Goal: Task Accomplishment & Management: Manage account settings

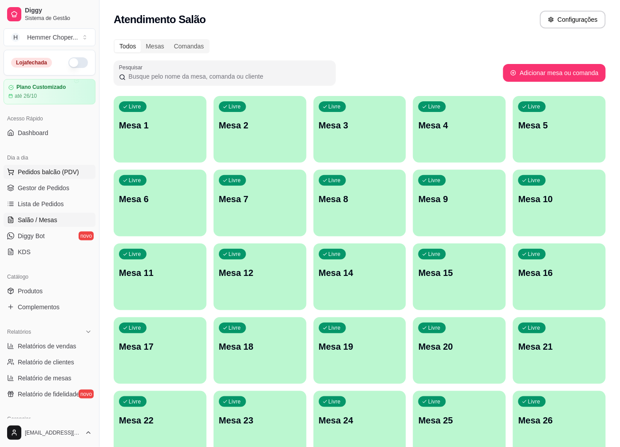
click at [55, 170] on span "Pedidos balcão (PDV)" at bounding box center [48, 171] width 61 height 9
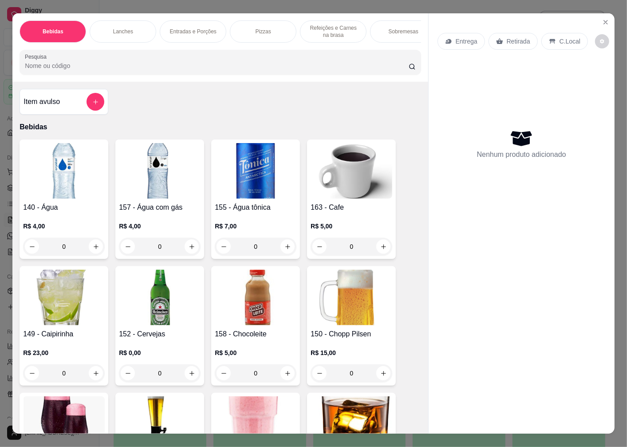
click at [509, 37] on p "Retirada" at bounding box center [519, 41] width 24 height 9
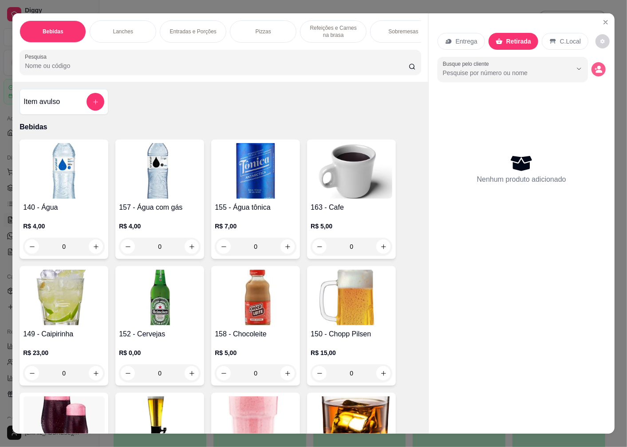
click at [597, 65] on icon "decrease-product-quantity" at bounding box center [599, 69] width 8 height 8
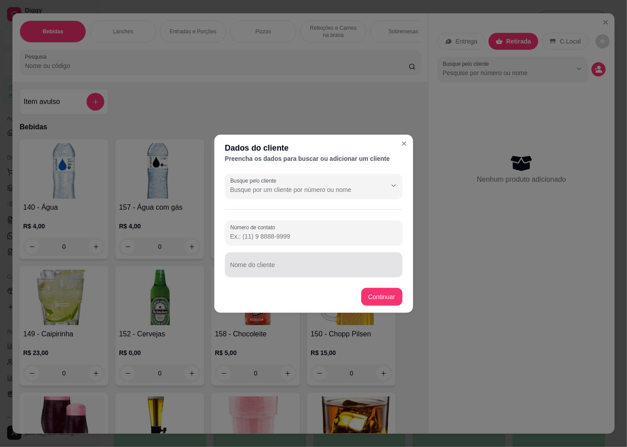
click at [273, 264] on div "Nome do cliente" at bounding box center [314, 264] width 178 height 25
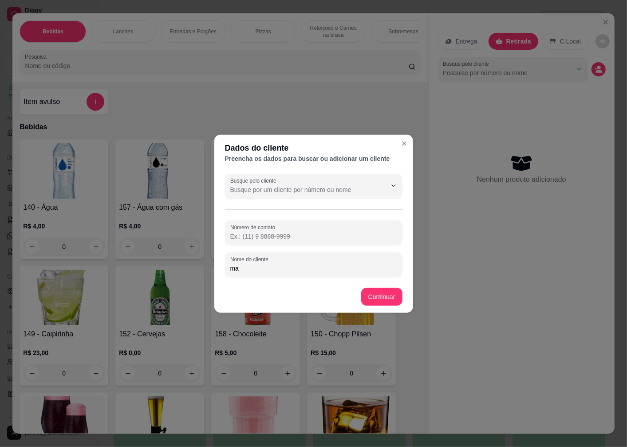
type input "m"
type input "MAILSOM"
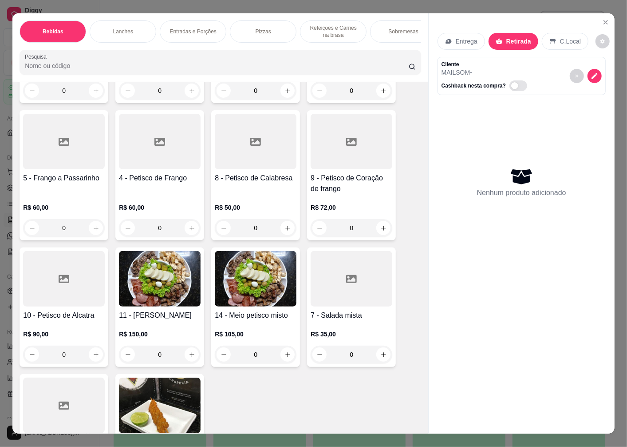
scroll to position [1627, 0]
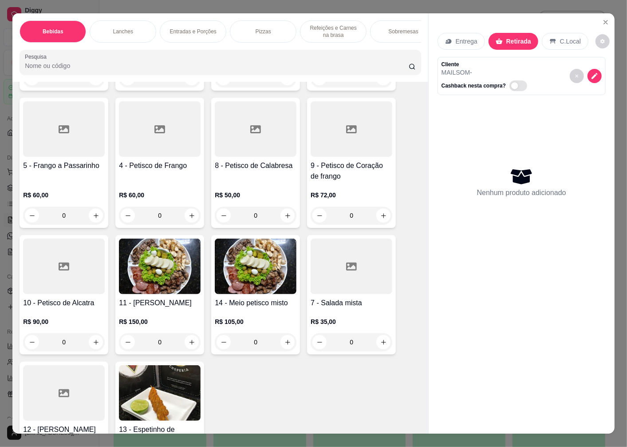
click at [167, 269] on img at bounding box center [160, 265] width 82 height 55
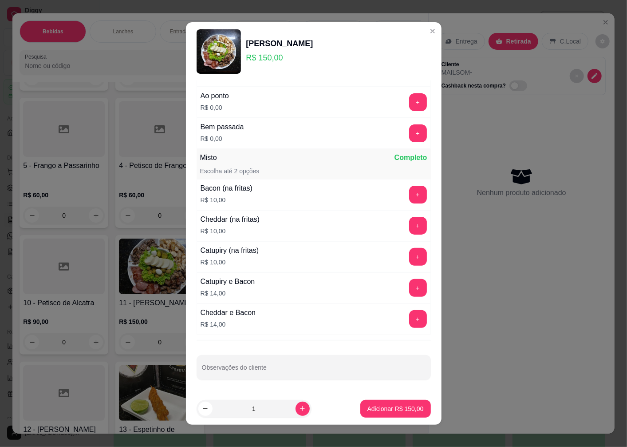
scroll to position [6, 0]
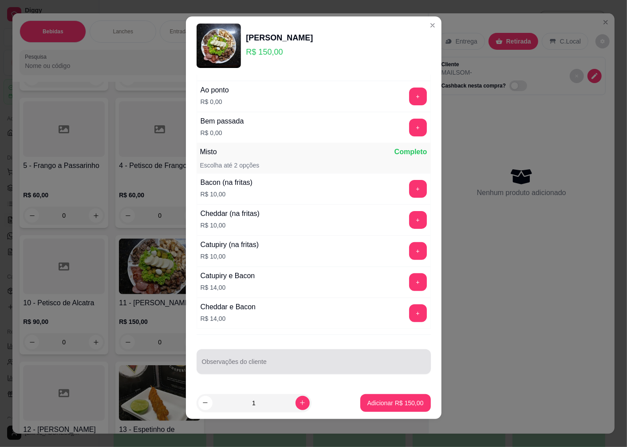
click at [256, 359] on div at bounding box center [314, 361] width 224 height 18
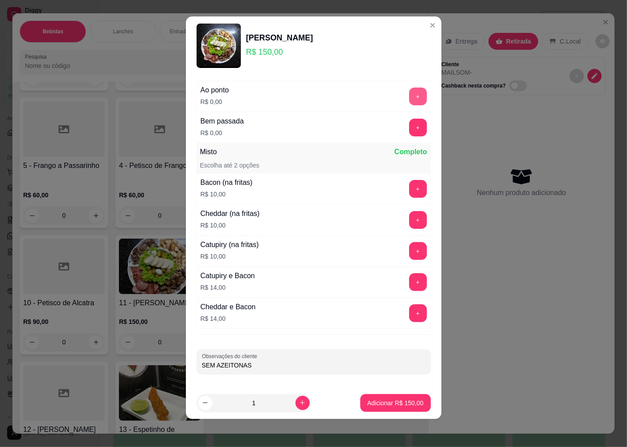
type input "SEM AZEITONAS"
click at [409, 96] on button "+" at bounding box center [418, 96] width 18 height 18
click at [370, 405] on p "Adicionar R$ 150,00" at bounding box center [396, 402] width 56 height 9
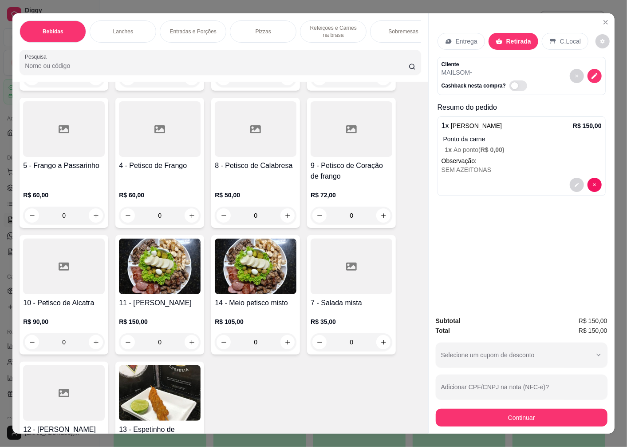
scroll to position [1825, 0]
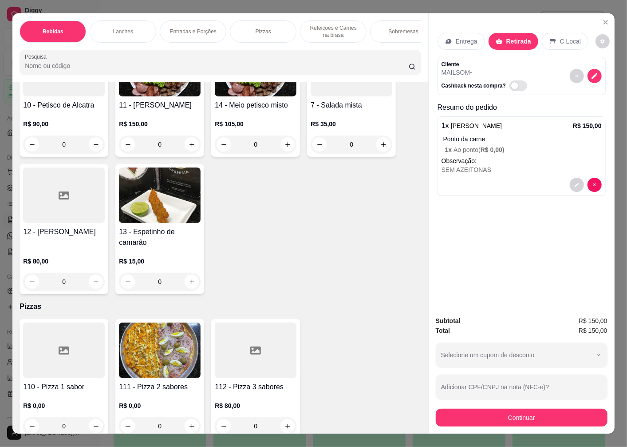
click at [152, 347] on img at bounding box center [160, 349] width 82 height 55
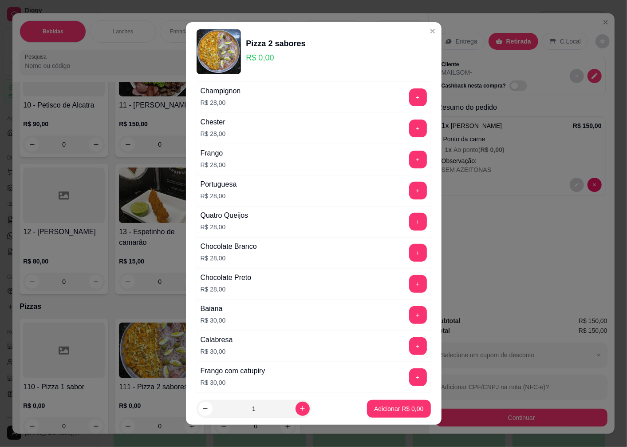
scroll to position [246, 0]
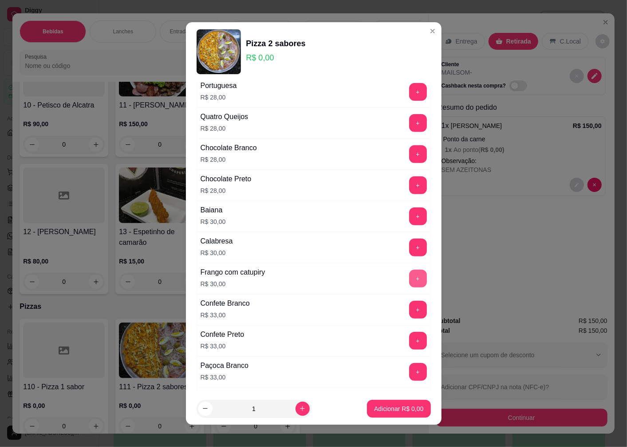
click at [409, 277] on button "+" at bounding box center [418, 278] width 18 height 18
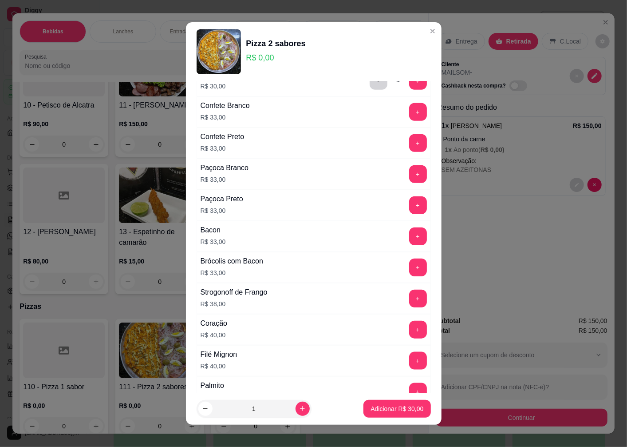
scroll to position [542, 0]
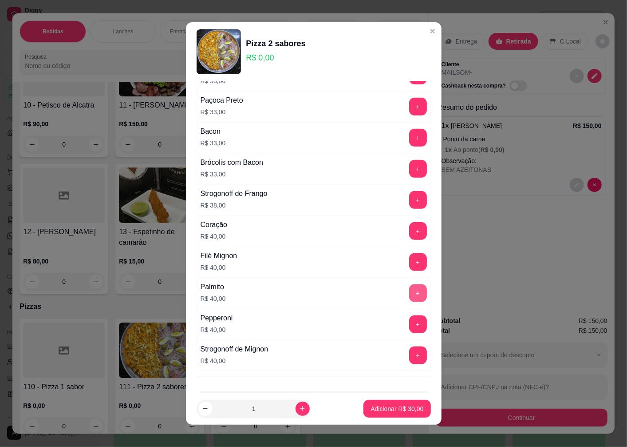
click at [409, 296] on button "+" at bounding box center [418, 293] width 18 height 18
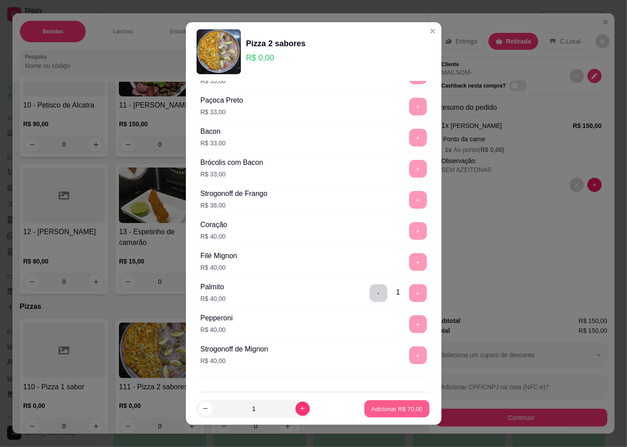
click at [383, 411] on p "Adicionar R$ 70,00" at bounding box center [397, 408] width 51 height 8
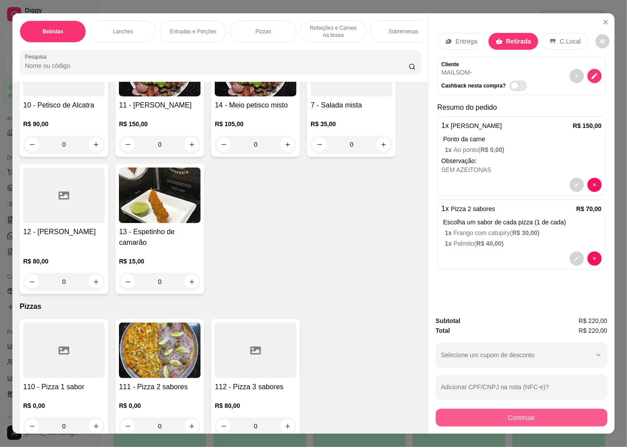
click at [507, 414] on button "Continuar" at bounding box center [522, 417] width 172 height 18
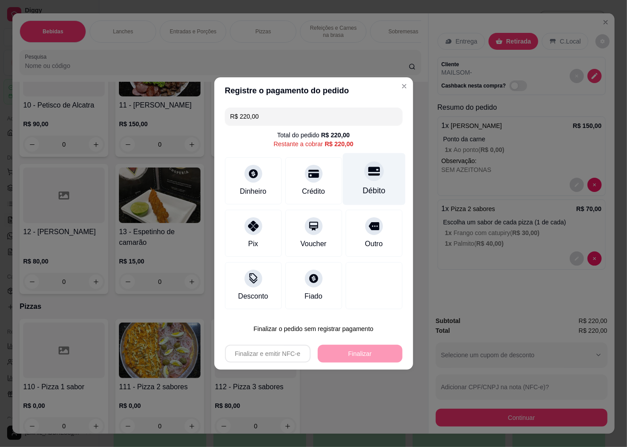
click at [367, 179] on div at bounding box center [374, 171] width 20 height 20
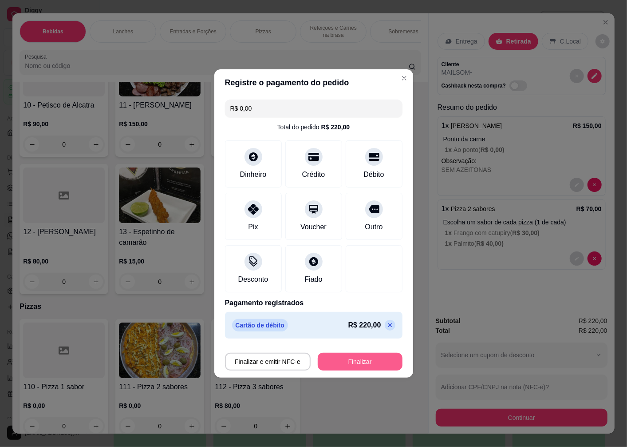
click at [344, 363] on button "Finalizar" at bounding box center [360, 361] width 85 height 18
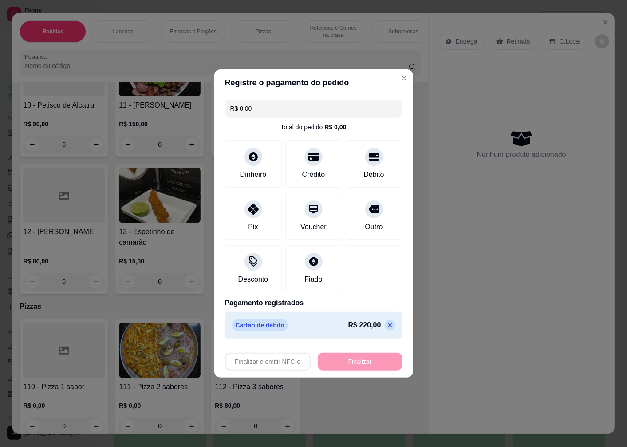
type input "-R$ 220,00"
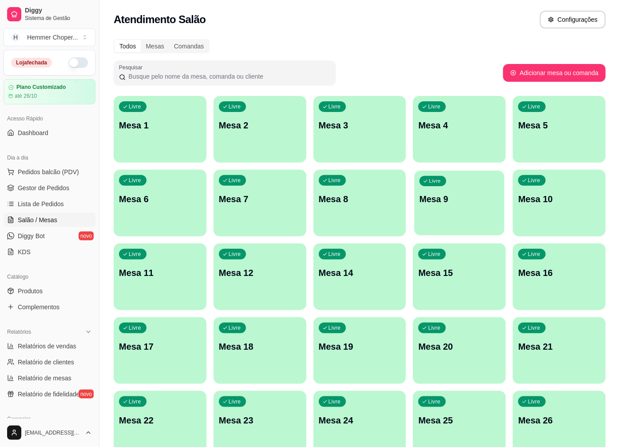
click at [443, 207] on div "Livre Mesa 9" at bounding box center [460, 197] width 90 height 54
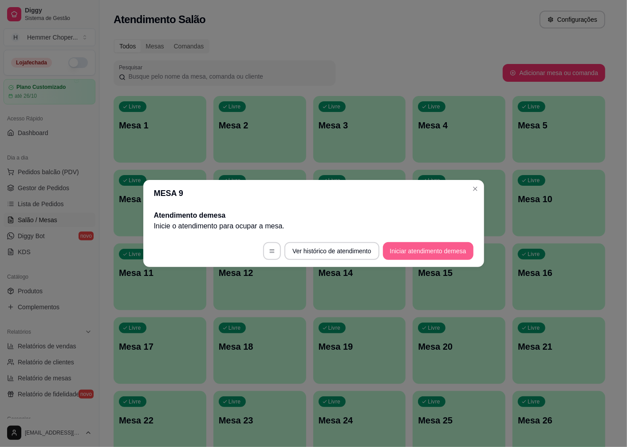
click at [422, 250] on button "Iniciar atendimento de mesa" at bounding box center [428, 251] width 91 height 18
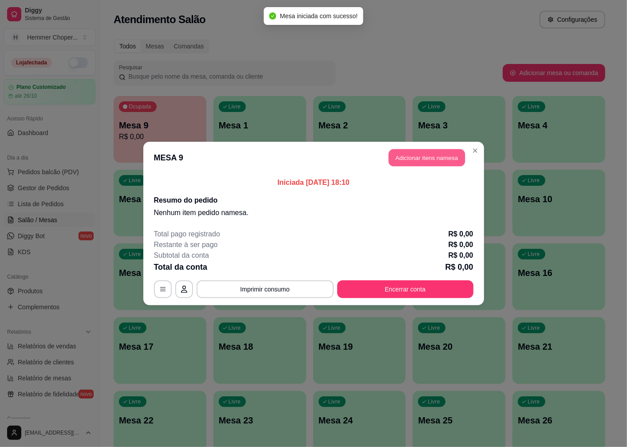
click at [406, 153] on button "Adicionar itens na mesa" at bounding box center [427, 157] width 76 height 17
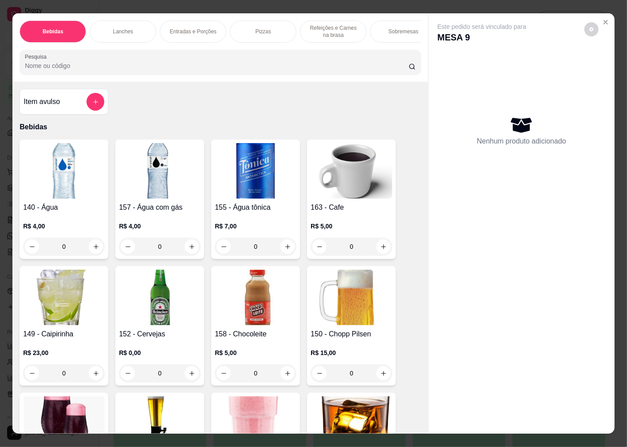
click at [59, 186] on img at bounding box center [64, 170] width 82 height 55
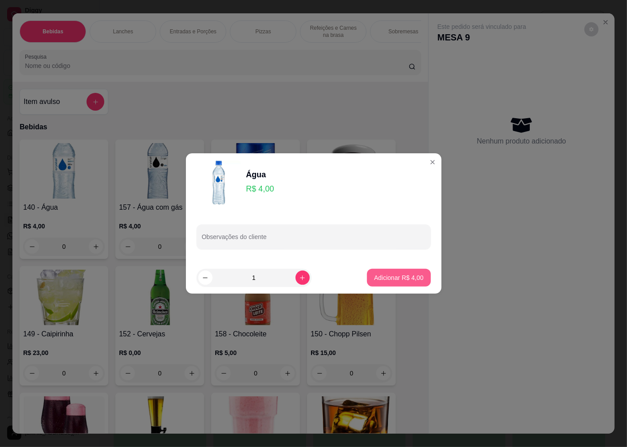
click at [375, 277] on p "Adicionar R$ 4,00" at bounding box center [398, 277] width 49 height 9
type input "1"
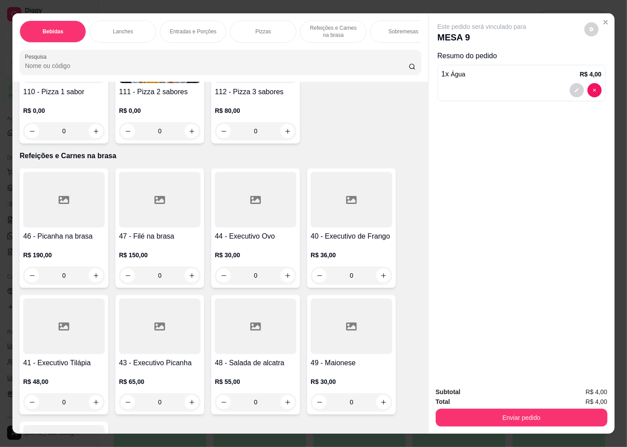
scroll to position [1973, 0]
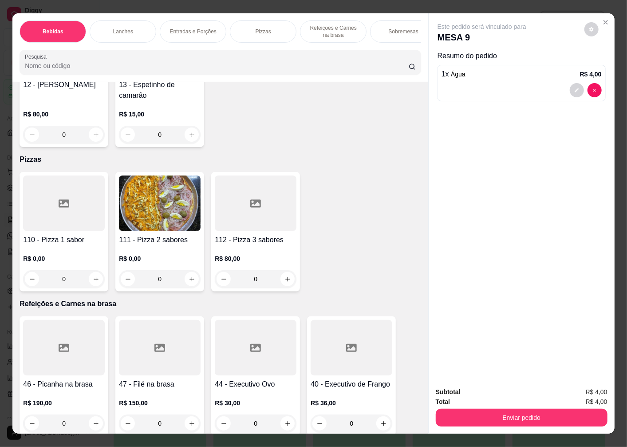
click at [60, 231] on div at bounding box center [64, 202] width 82 height 55
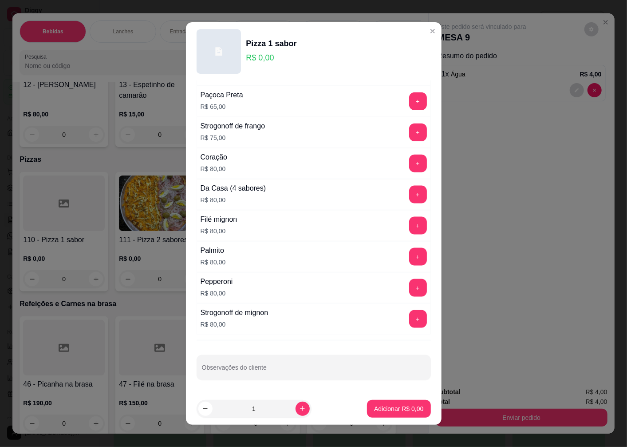
scroll to position [6, 0]
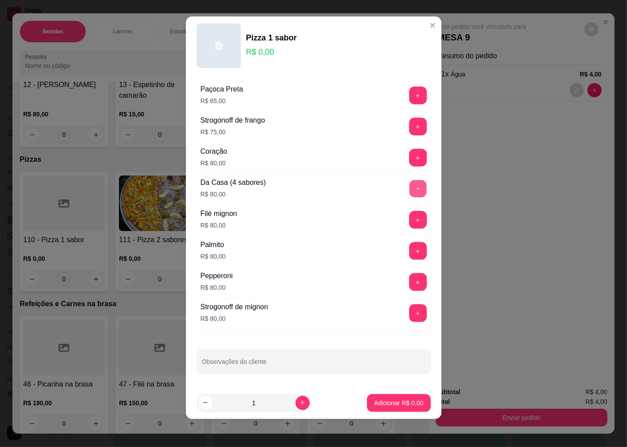
click at [409, 187] on button "+" at bounding box center [417, 188] width 17 height 17
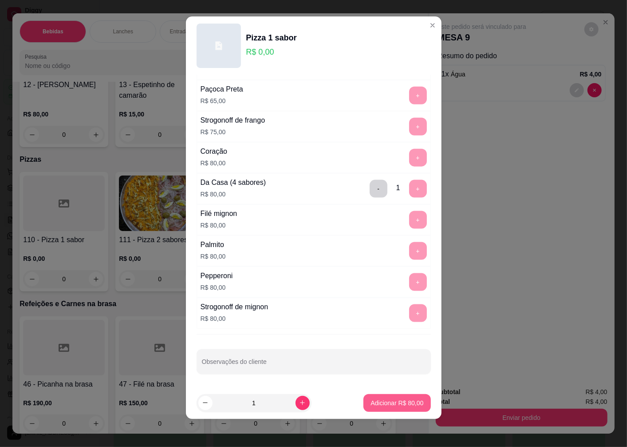
click at [385, 401] on p "Adicionar R$ 80,00" at bounding box center [397, 402] width 53 height 9
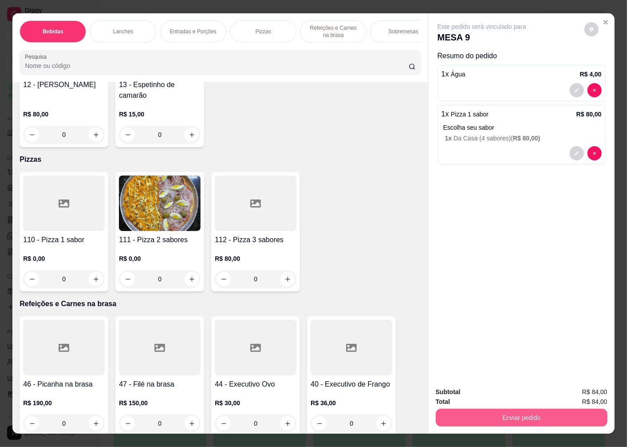
click at [494, 411] on button "Enviar pedido" at bounding box center [522, 417] width 172 height 18
click at [574, 392] on button "Enviar pedido" at bounding box center [584, 392] width 49 height 16
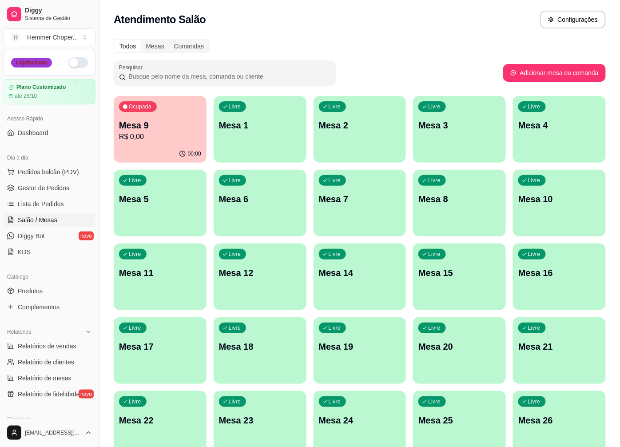
click at [49, 61] on div "Loja fechada" at bounding box center [31, 63] width 41 height 10
click at [84, 63] on div "Loja fechada" at bounding box center [49, 62] width 91 height 25
click at [84, 67] on div "Loja fechada" at bounding box center [49, 62] width 91 height 25
click at [55, 64] on div "Loja fechada" at bounding box center [49, 62] width 77 height 11
click at [83, 67] on div "Loja fechada" at bounding box center [49, 62] width 91 height 25
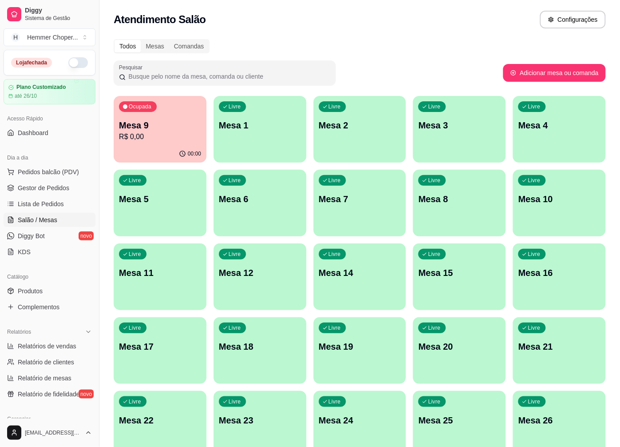
click at [85, 63] on div "Loja fechada" at bounding box center [49, 62] width 91 height 25
click at [87, 63] on div "Loja fechada" at bounding box center [49, 62] width 91 height 25
click at [68, 39] on div "Hemmer Choper ..." at bounding box center [52, 37] width 51 height 9
click at [74, 145] on div "Loja fechada Plano Customizado até 26/10 Acesso Rápido Dashboard Dia a dia Pedi…" at bounding box center [49, 234] width 99 height 368
click at [55, 60] on div "Loja fechada" at bounding box center [49, 62] width 77 height 11
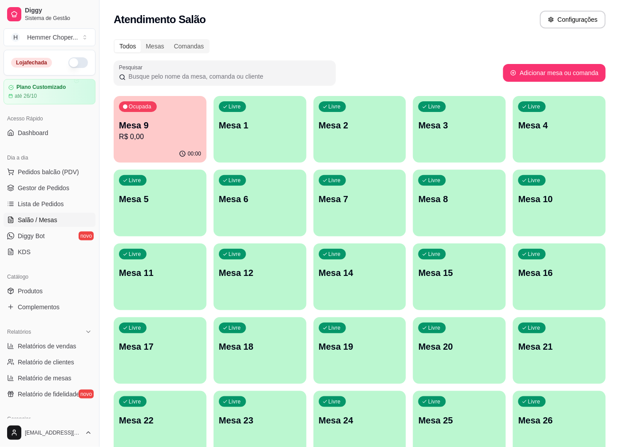
click at [71, 66] on button "button" at bounding box center [78, 62] width 20 height 11
click at [54, 176] on button "Pedidos balcão (PDV)" at bounding box center [50, 172] width 92 height 14
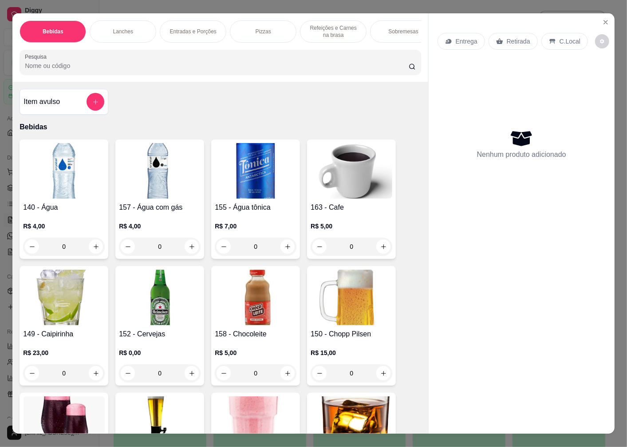
click at [514, 37] on p "Retirada" at bounding box center [519, 41] width 24 height 9
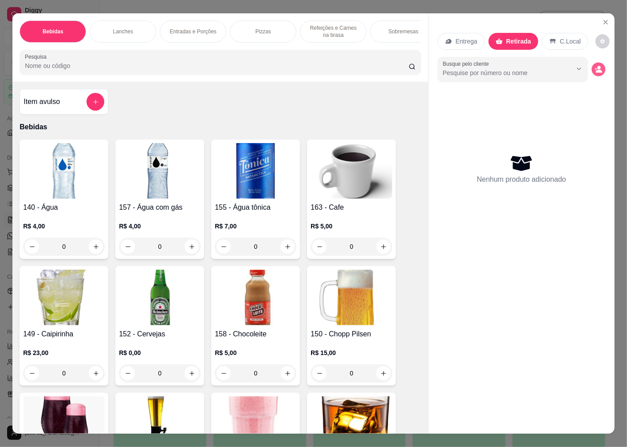
click at [595, 65] on icon "decrease-product-quantity" at bounding box center [599, 69] width 8 height 8
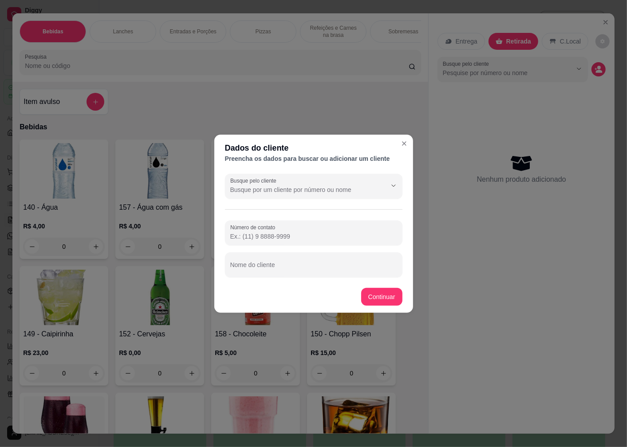
click at [254, 272] on input "Nome do cliente" at bounding box center [313, 268] width 167 height 9
type input "[PERSON_NAME]"
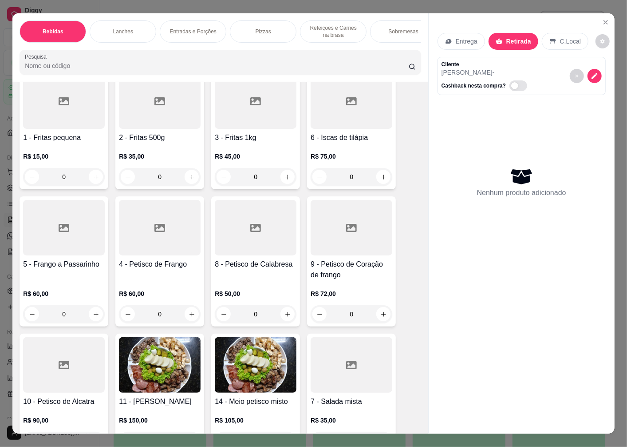
scroll to position [1381, 0]
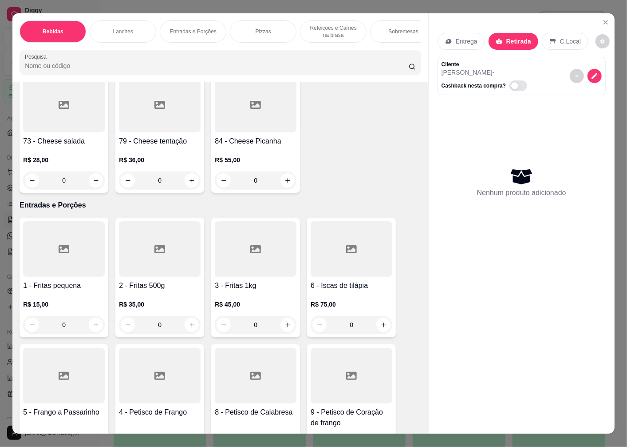
click at [145, 289] on h4 "2 - Fritas 500g" at bounding box center [160, 285] width 82 height 11
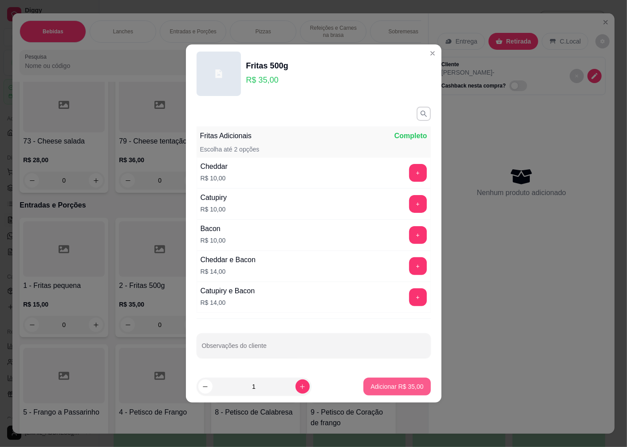
click at [388, 392] on button "Adicionar R$ 35,00" at bounding box center [397, 386] width 67 height 18
type input "1"
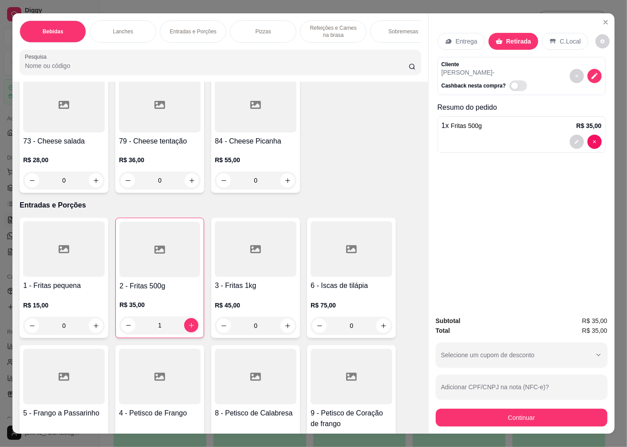
click at [58, 153] on div "R$ 28,00 0" at bounding box center [64, 167] width 82 height 43
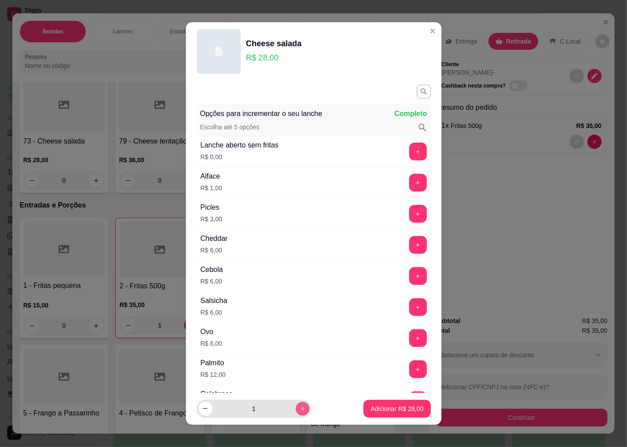
click at [299, 405] on icon "increase-product-quantity" at bounding box center [302, 408] width 7 height 7
type input "2"
click at [393, 406] on p "Adicionar R$ 56,00" at bounding box center [397, 408] width 53 height 9
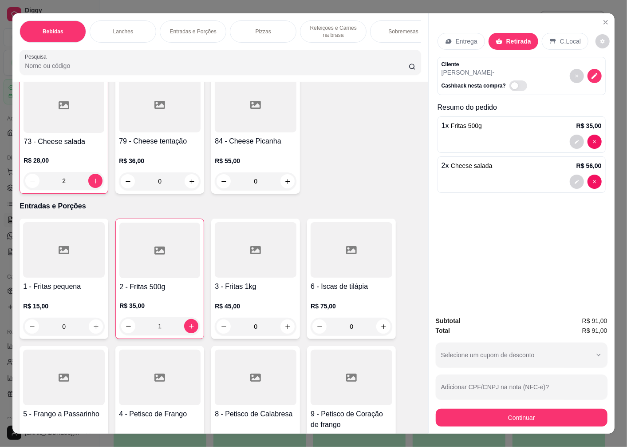
type input "2"
click at [503, 419] on button "Continuar" at bounding box center [522, 416] width 166 height 17
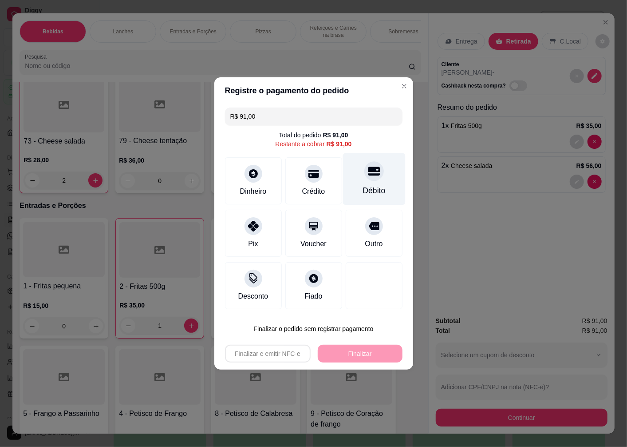
click at [368, 177] on icon at bounding box center [374, 171] width 12 height 12
type input "R$ 0,00"
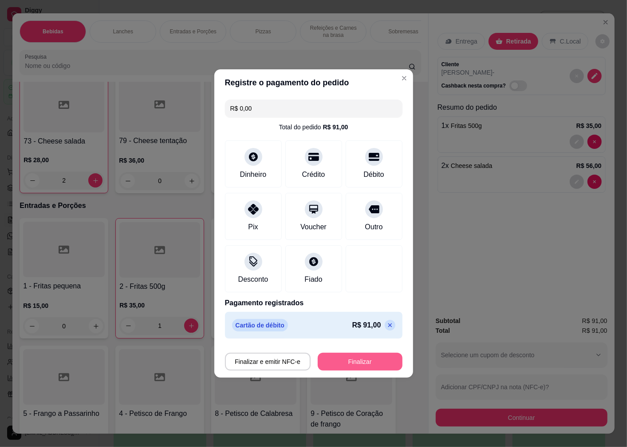
click at [345, 360] on button "Finalizar" at bounding box center [360, 361] width 85 height 18
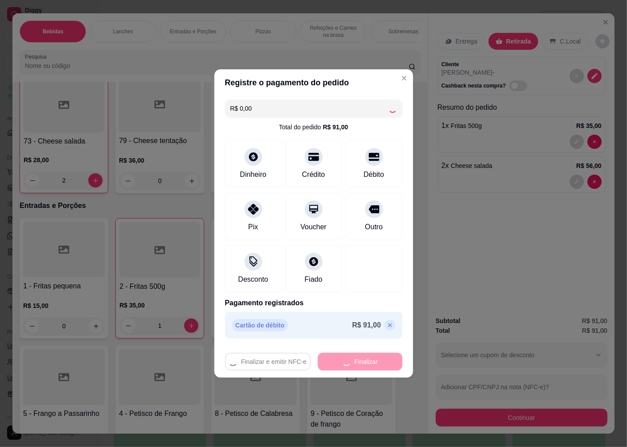
type input "0"
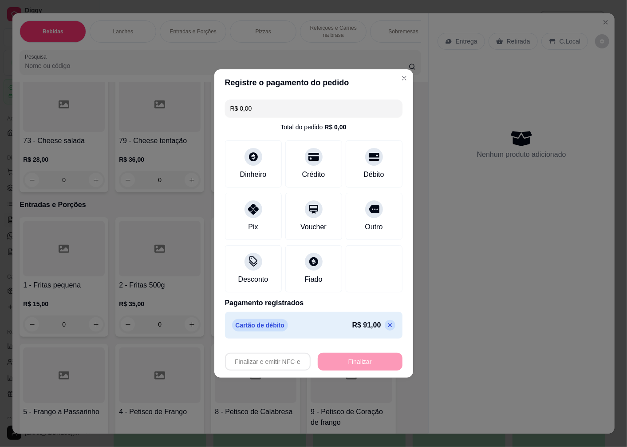
type input "-R$ 91,00"
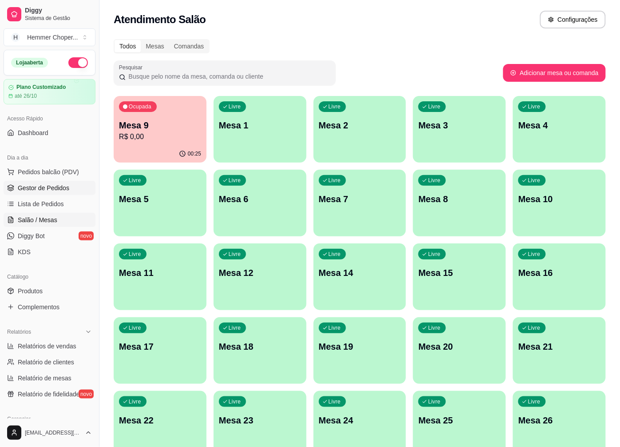
click at [52, 190] on span "Gestor de Pedidos" at bounding box center [43, 187] width 51 height 9
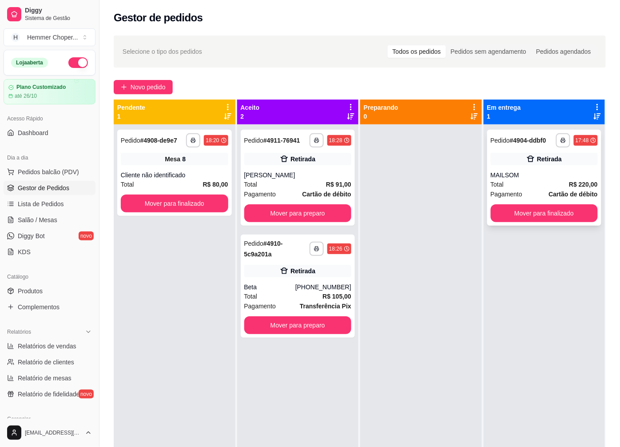
click at [528, 188] on div "Total R$ 220,00" at bounding box center [543, 184] width 107 height 10
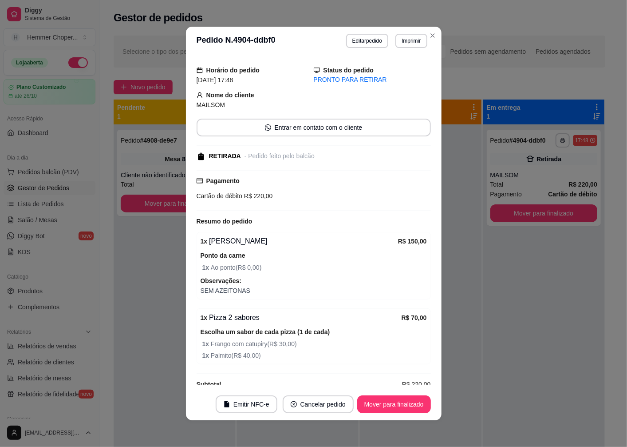
scroll to position [38, 0]
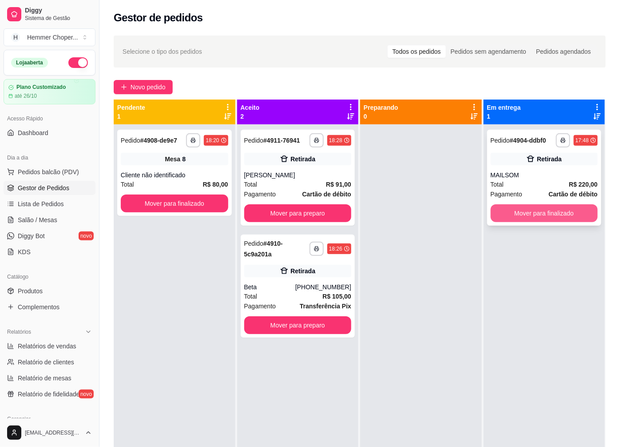
click at [519, 209] on button "Mover para finalizado" at bounding box center [543, 213] width 107 height 18
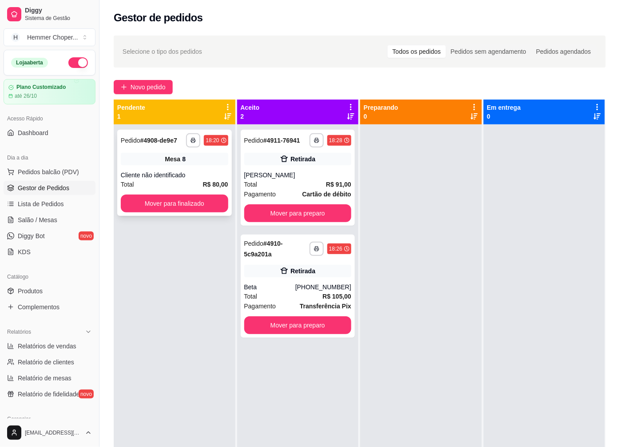
click at [166, 178] on div "Cliente não identificado" at bounding box center [174, 174] width 107 height 9
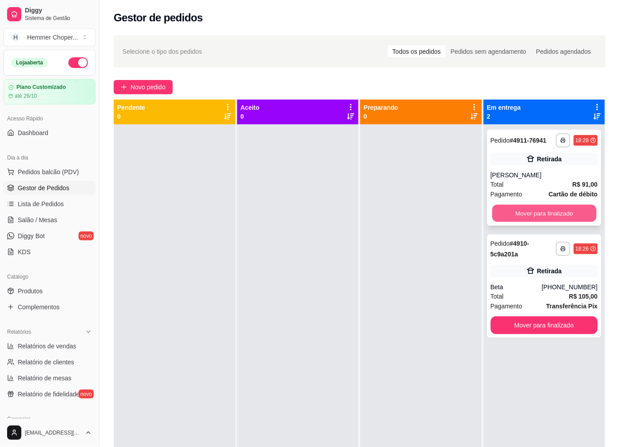
click at [527, 214] on button "Mover para finalizado" at bounding box center [544, 213] width 104 height 17
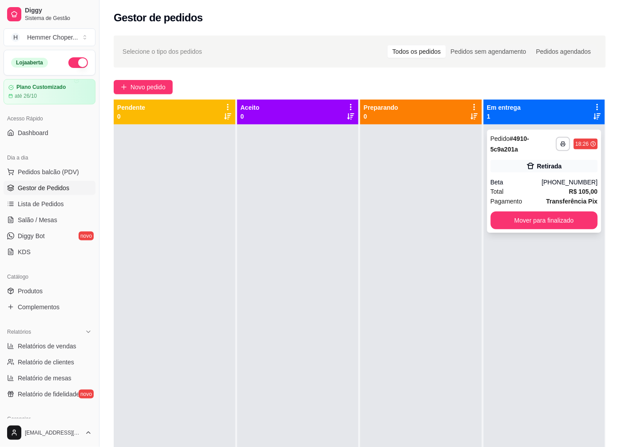
click at [531, 181] on div "Beta" at bounding box center [515, 182] width 51 height 9
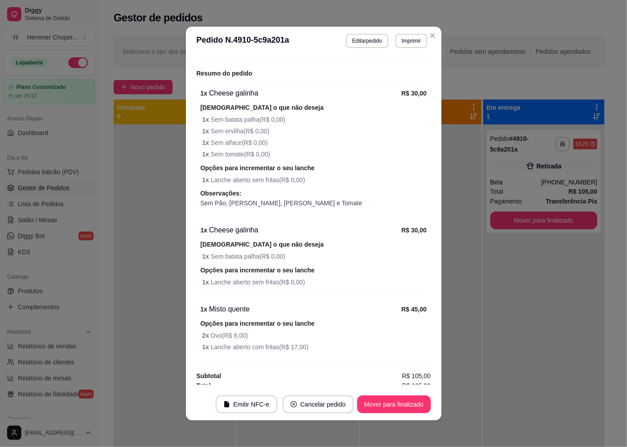
scroll to position [203, 0]
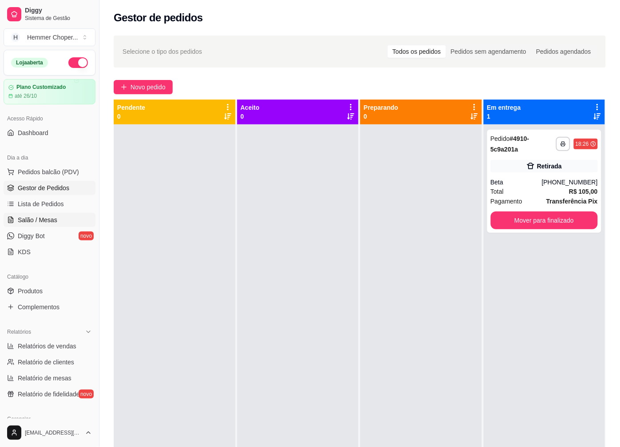
click at [43, 216] on span "Salão / Mesas" at bounding box center [38, 219] width 40 height 9
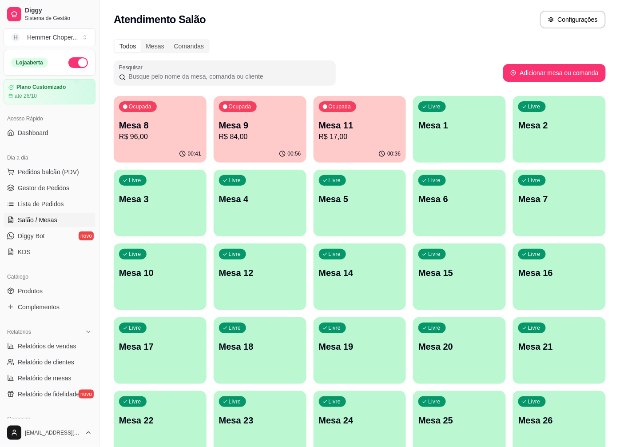
click at [233, 138] on p "R$ 84,00" at bounding box center [260, 136] width 82 height 11
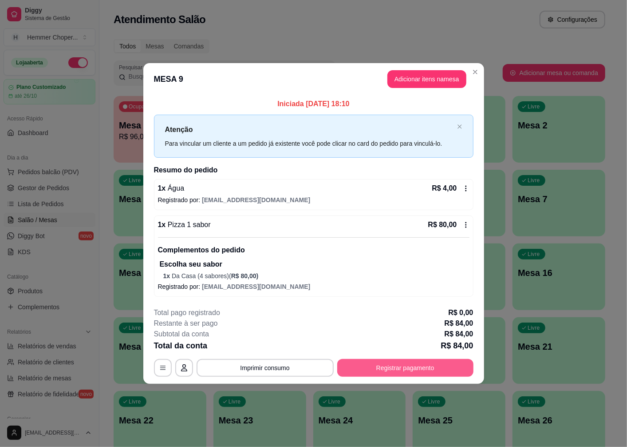
click at [377, 373] on button "Registrar pagamento" at bounding box center [405, 368] width 136 height 18
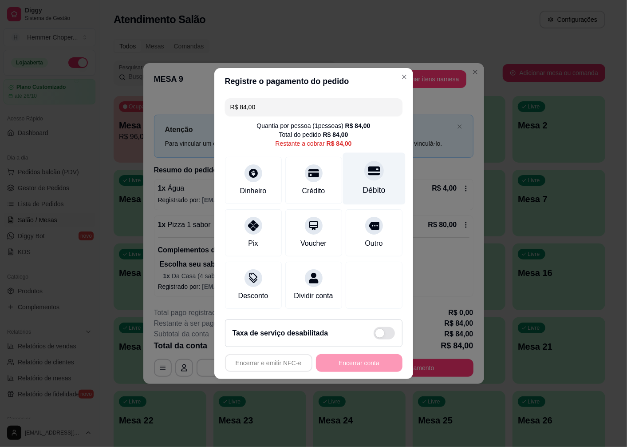
click at [369, 176] on div "Débito" at bounding box center [374, 179] width 63 height 52
type input "R$ 0,00"
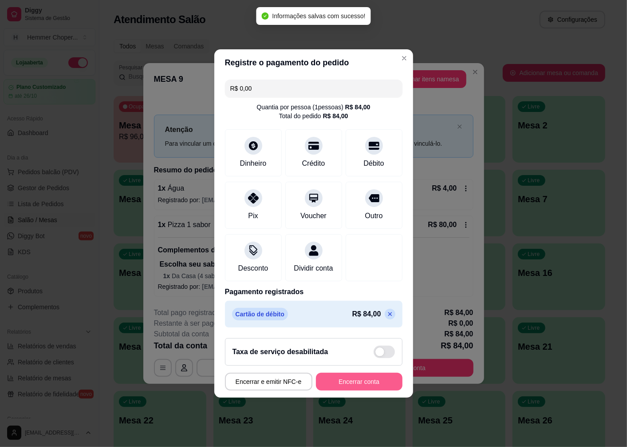
click at [349, 389] on button "Encerrar conta" at bounding box center [359, 381] width 87 height 18
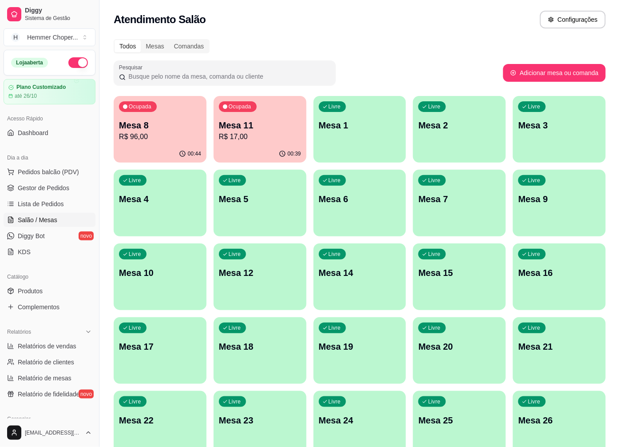
click at [148, 136] on p "R$ 96,00" at bounding box center [160, 136] width 82 height 11
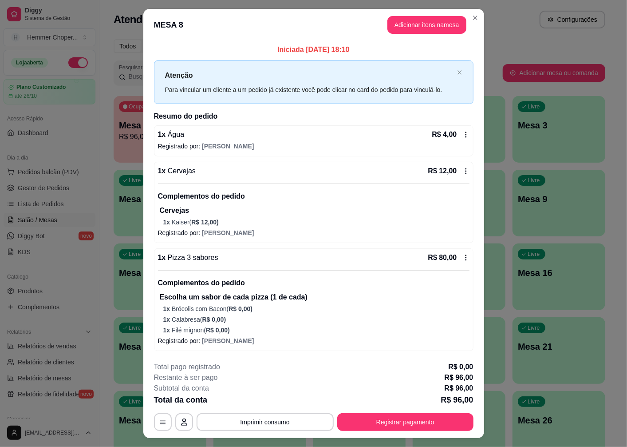
scroll to position [19, 0]
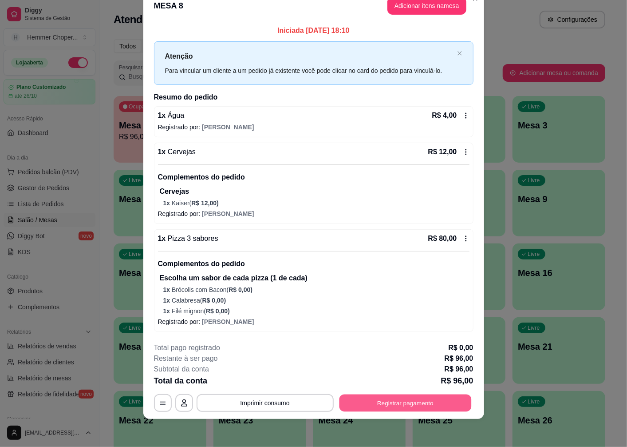
click at [372, 405] on button "Registrar pagamento" at bounding box center [405, 402] width 132 height 17
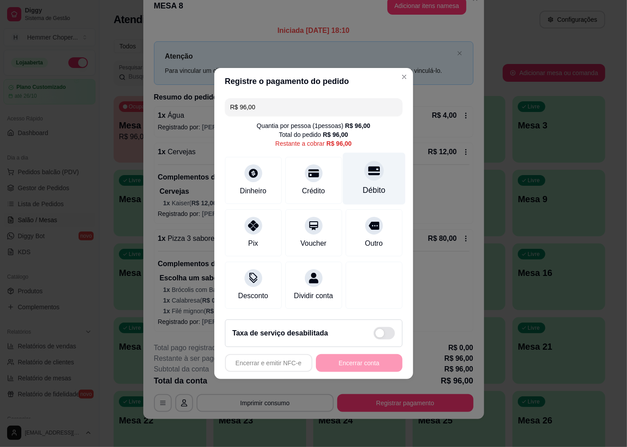
click at [368, 184] on div "Débito" at bounding box center [374, 190] width 23 height 12
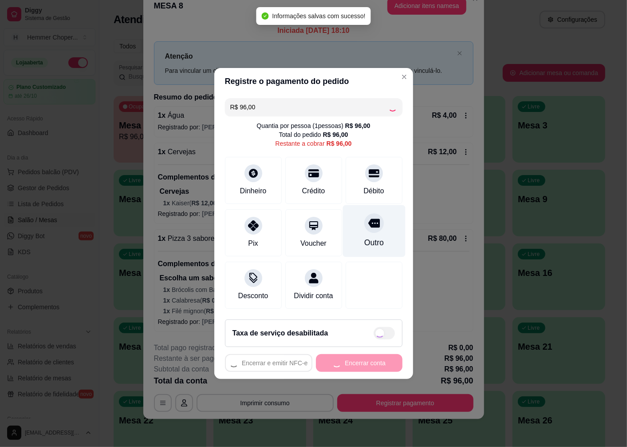
type input "R$ 0,00"
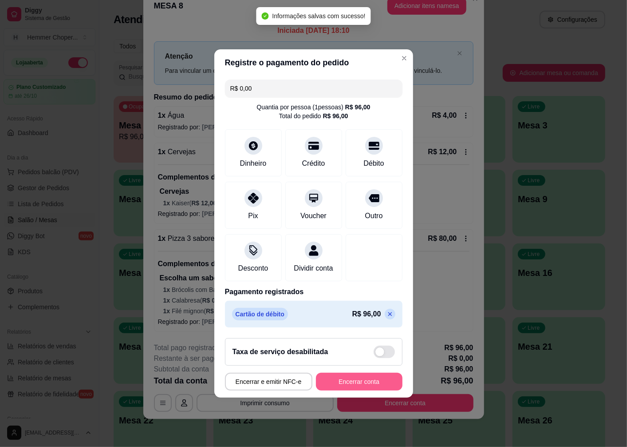
click at [345, 388] on button "Encerrar conta" at bounding box center [359, 381] width 87 height 18
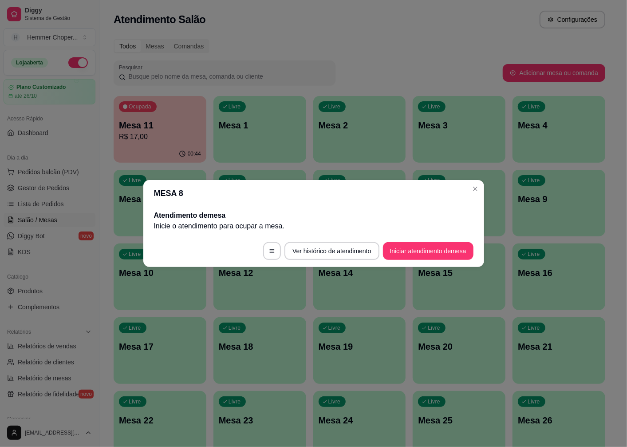
scroll to position [0, 0]
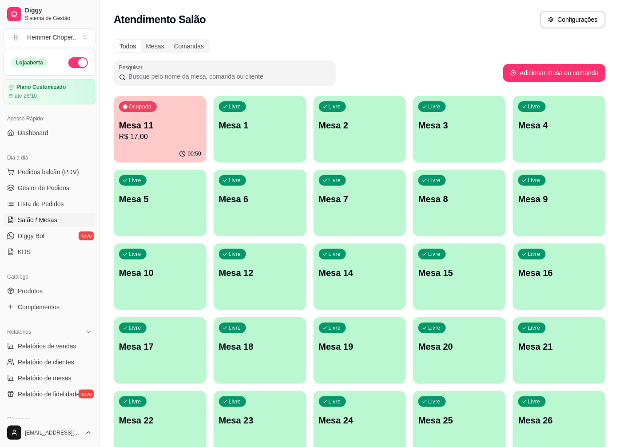
click at [41, 186] on span "Gestor de Pedidos" at bounding box center [43, 187] width 51 height 9
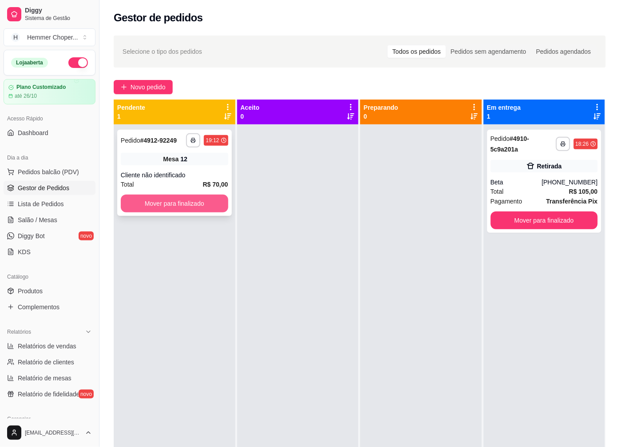
click at [162, 198] on button "Mover para finalizado" at bounding box center [174, 203] width 107 height 18
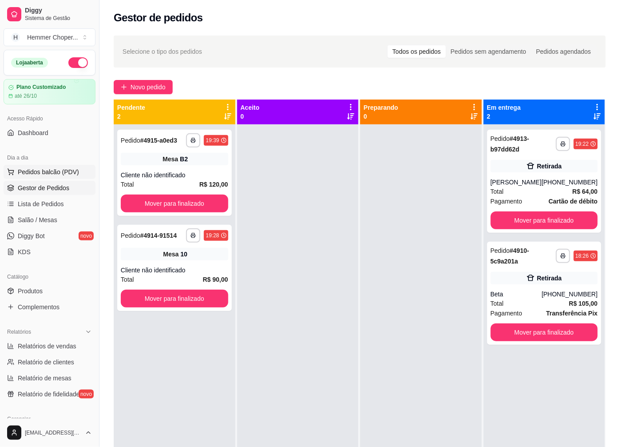
click at [45, 172] on span "Pedidos balcão (PDV)" at bounding box center [48, 171] width 61 height 9
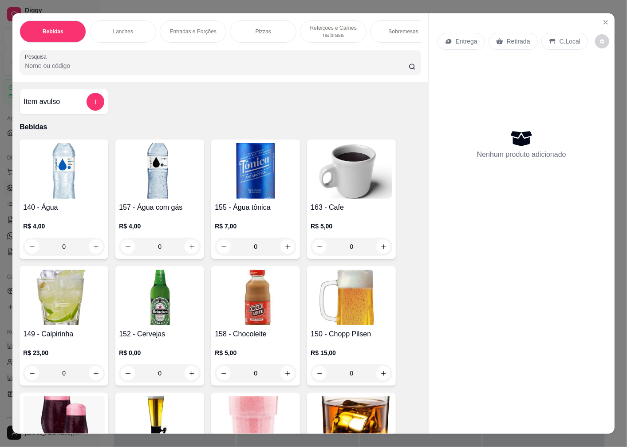
click at [518, 37] on p "Retirada" at bounding box center [519, 41] width 24 height 9
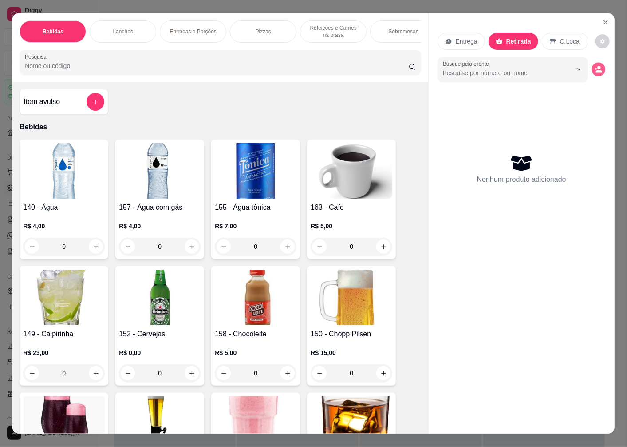
click at [597, 66] on circle "decrease-product-quantity" at bounding box center [599, 68] width 4 height 4
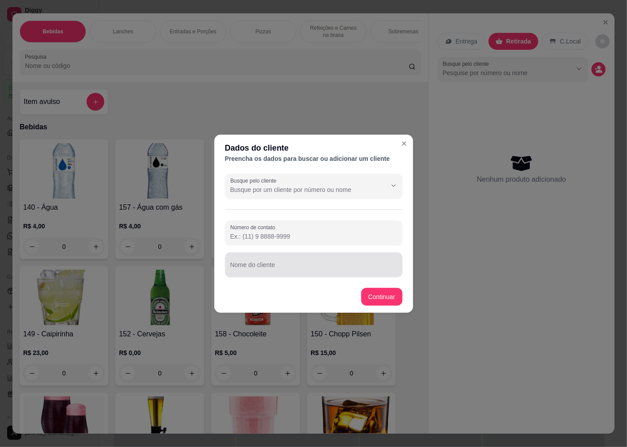
click at [257, 265] on div "Nome do cliente" at bounding box center [314, 264] width 178 height 25
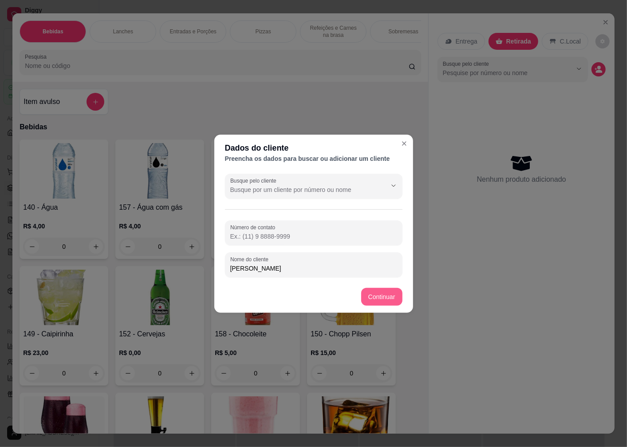
type input "[PERSON_NAME]"
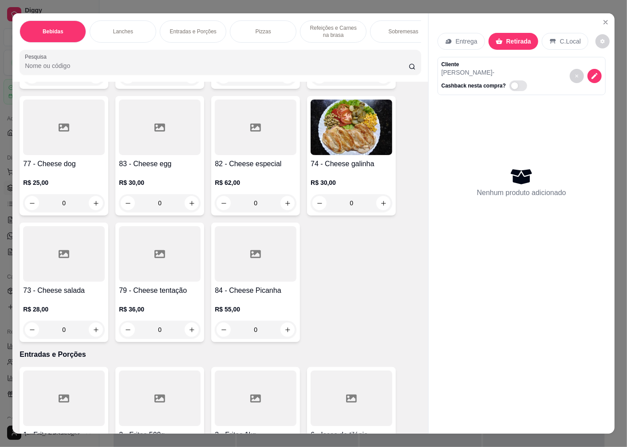
scroll to position [1233, 0]
click at [60, 264] on div at bounding box center [64, 252] width 82 height 55
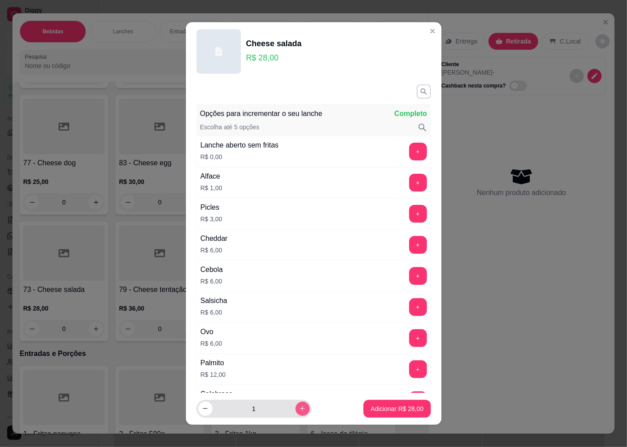
click at [299, 407] on icon "increase-product-quantity" at bounding box center [302, 408] width 7 height 7
type input "2"
click at [393, 411] on p "Adicionar R$ 56,00" at bounding box center [397, 408] width 53 height 9
type input "2"
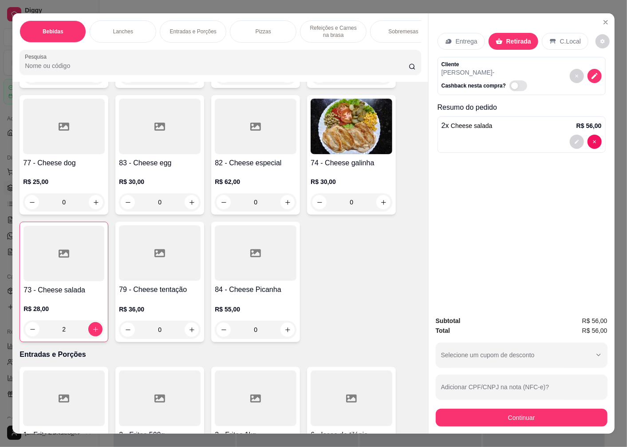
scroll to position [1085, 0]
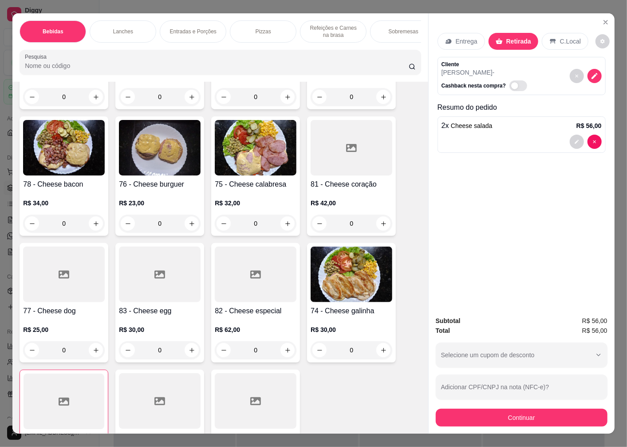
click at [167, 190] on h4 "76 - Cheese burguer" at bounding box center [160, 184] width 82 height 11
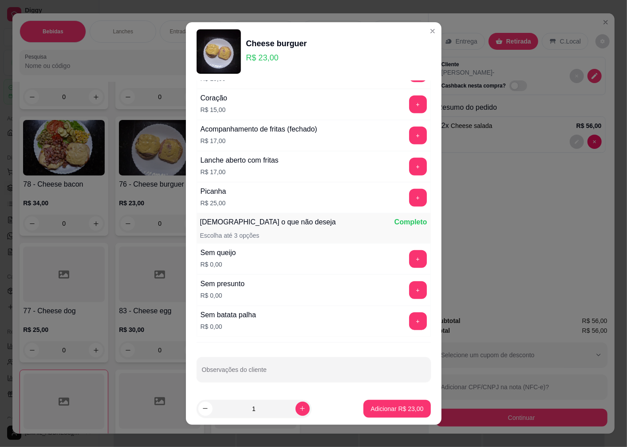
scroll to position [455, 0]
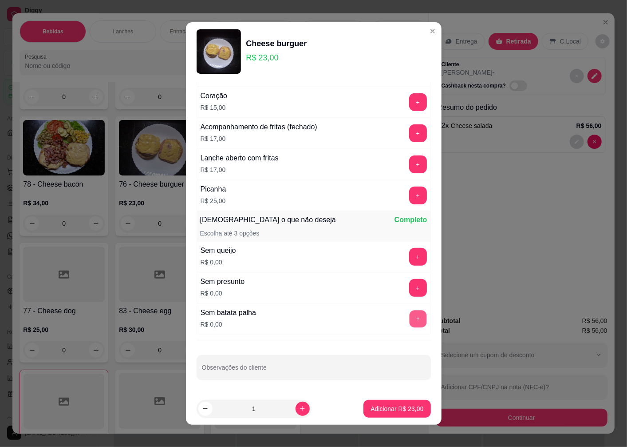
click at [409, 317] on button "+" at bounding box center [417, 318] width 17 height 17
click at [409, 288] on button "+" at bounding box center [418, 288] width 18 height 18
click at [388, 410] on p "Adicionar R$ 23,00" at bounding box center [397, 408] width 51 height 8
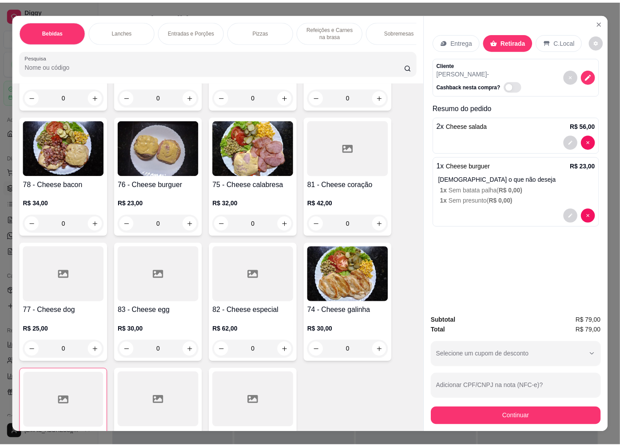
scroll to position [1282, 0]
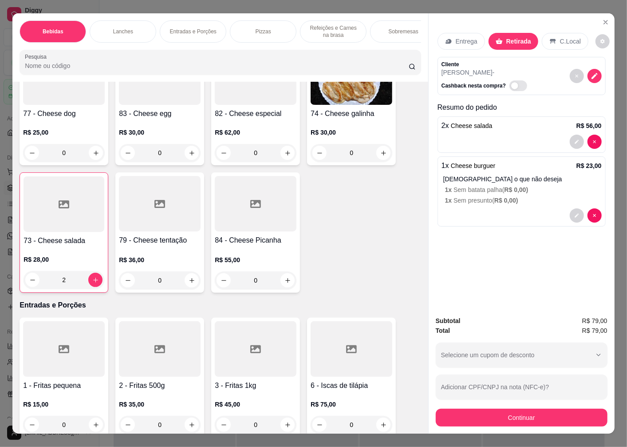
click at [72, 370] on div at bounding box center [64, 348] width 82 height 55
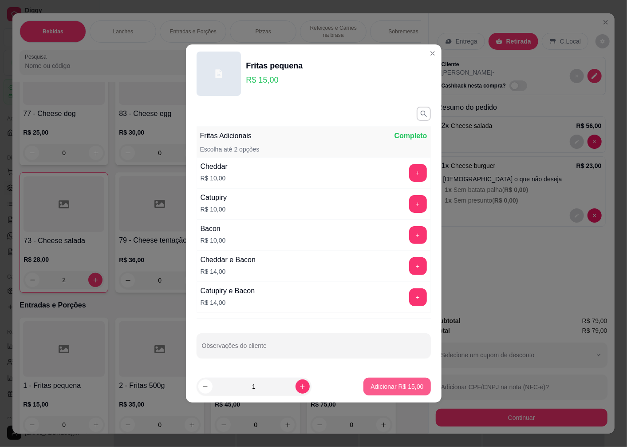
click at [383, 388] on p "Adicionar R$ 15,00" at bounding box center [397, 386] width 53 height 9
type input "1"
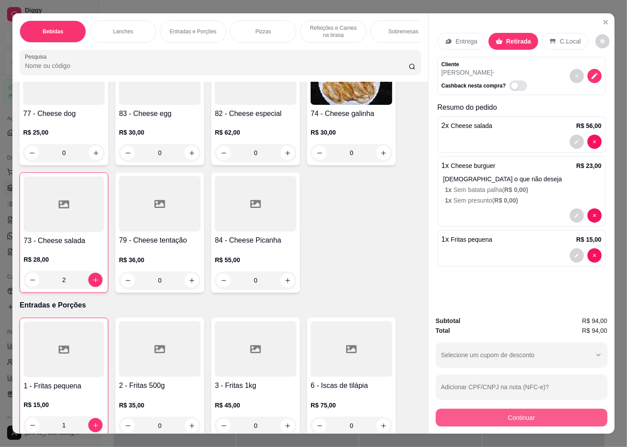
click at [481, 409] on button "Continuar" at bounding box center [522, 417] width 172 height 18
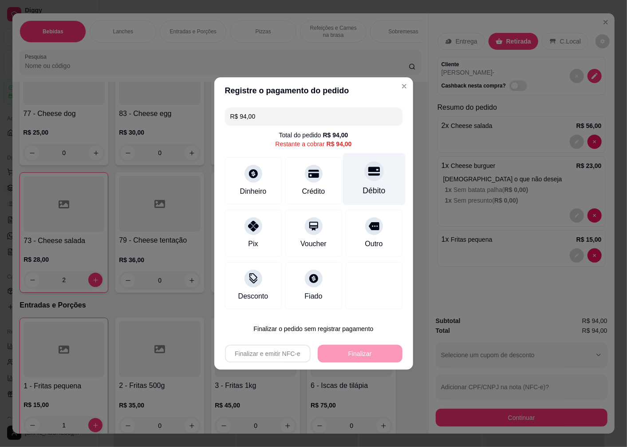
click at [368, 177] on icon at bounding box center [374, 171] width 12 height 12
type input "R$ 0,00"
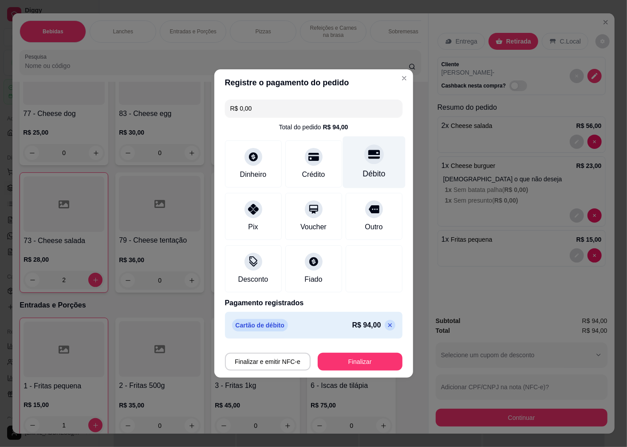
click at [369, 160] on icon at bounding box center [374, 154] width 12 height 12
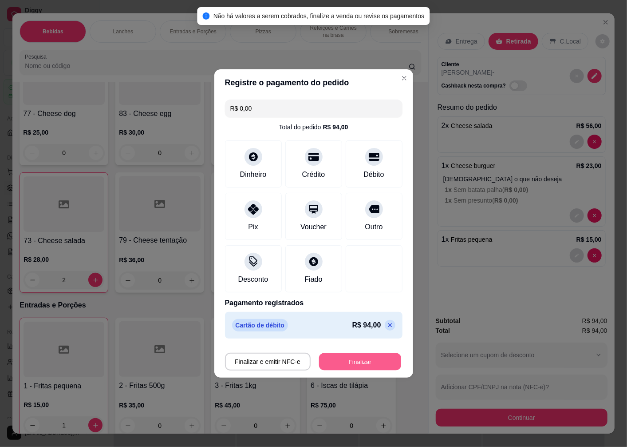
click at [356, 358] on button "Finalizar" at bounding box center [360, 361] width 82 height 17
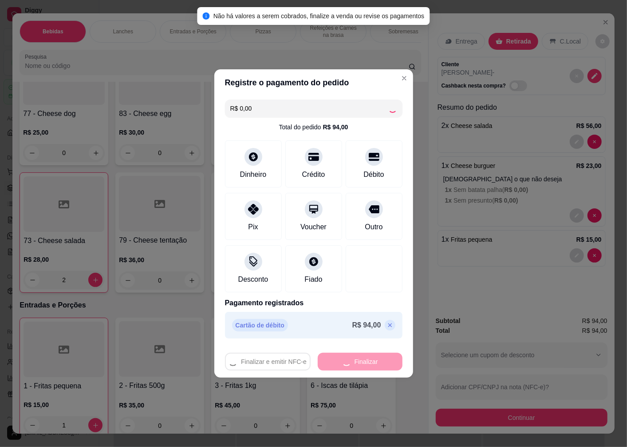
type input "0"
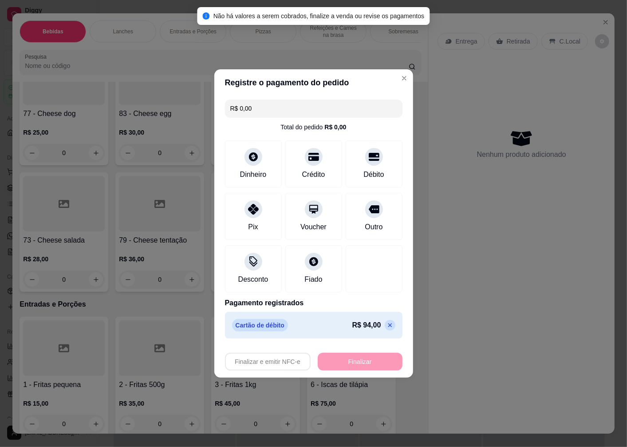
type input "-R$ 94,00"
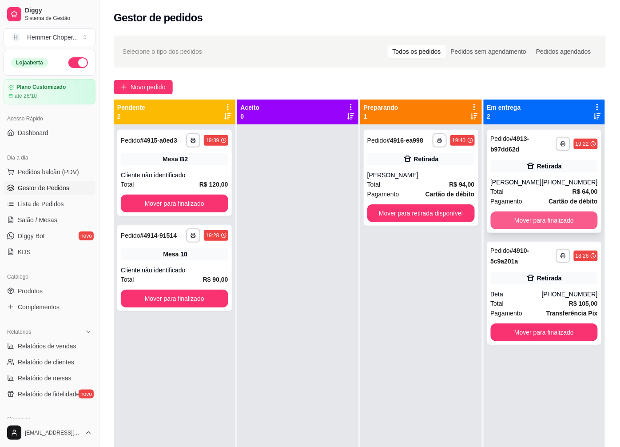
click at [542, 218] on button "Mover para finalizado" at bounding box center [543, 220] width 107 height 18
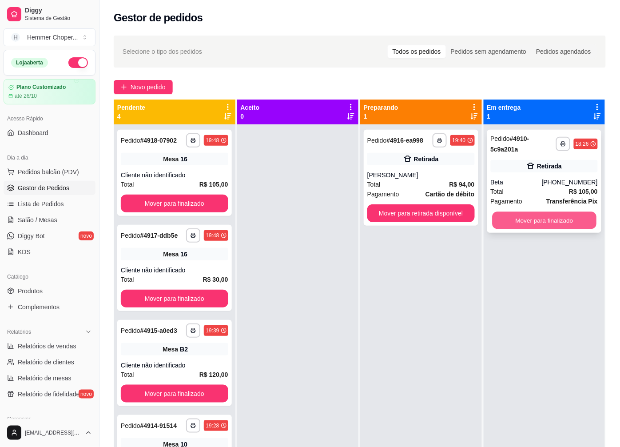
click at [536, 224] on button "Mover para finalizado" at bounding box center [544, 220] width 104 height 17
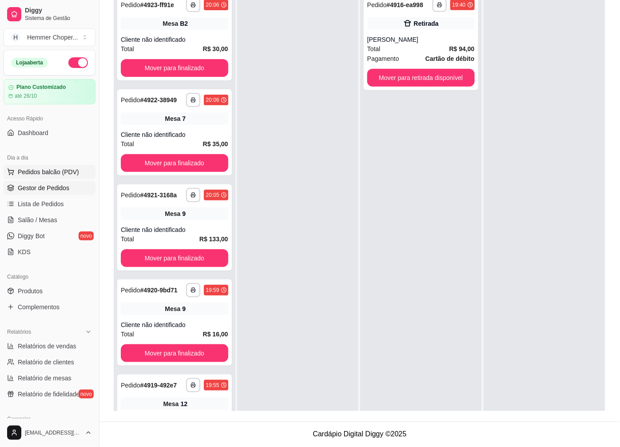
click at [43, 175] on span "Pedidos balcão (PDV)" at bounding box center [48, 171] width 61 height 9
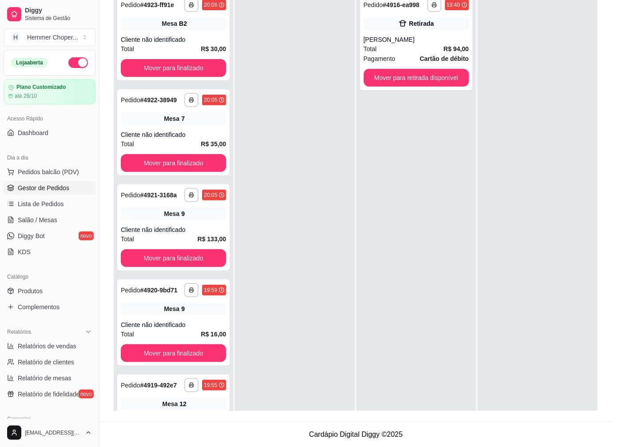
click at [63, 172] on img at bounding box center [62, 170] width 82 height 56
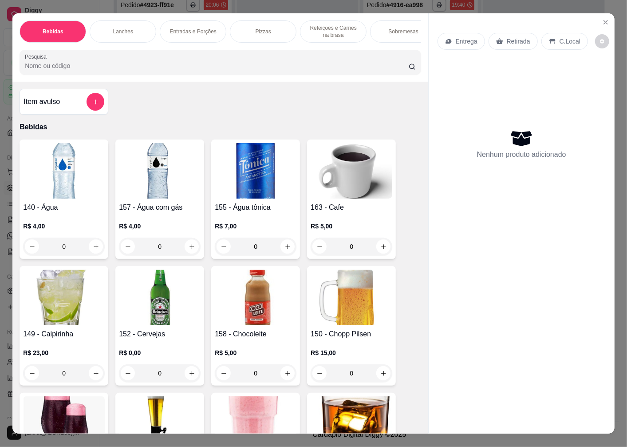
click at [509, 38] on p "Retirada" at bounding box center [519, 41] width 24 height 9
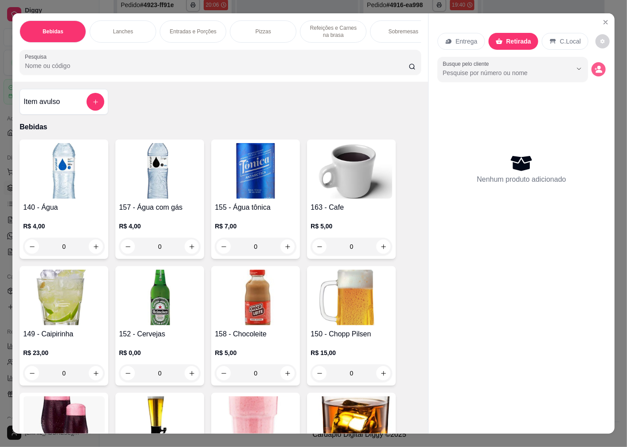
click at [596, 65] on icon "decrease-product-quantity" at bounding box center [599, 69] width 8 height 8
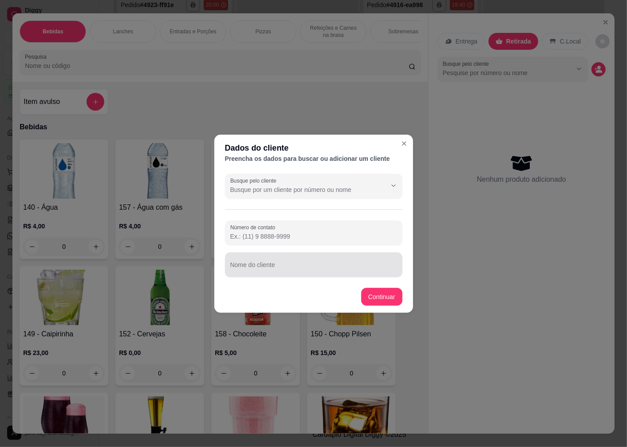
click at [261, 268] on div "Nome do cliente" at bounding box center [314, 264] width 178 height 25
type input "UTECH"
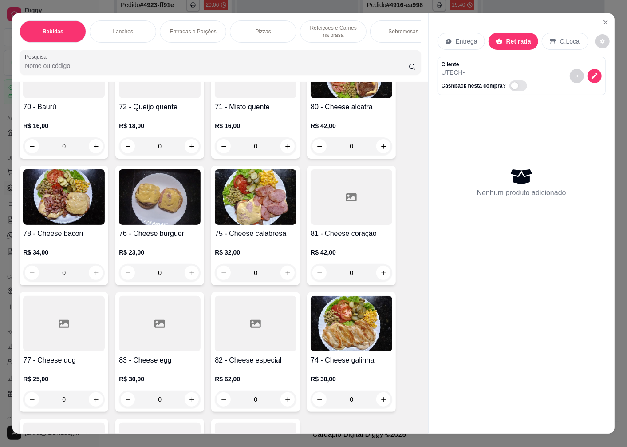
scroll to position [1233, 0]
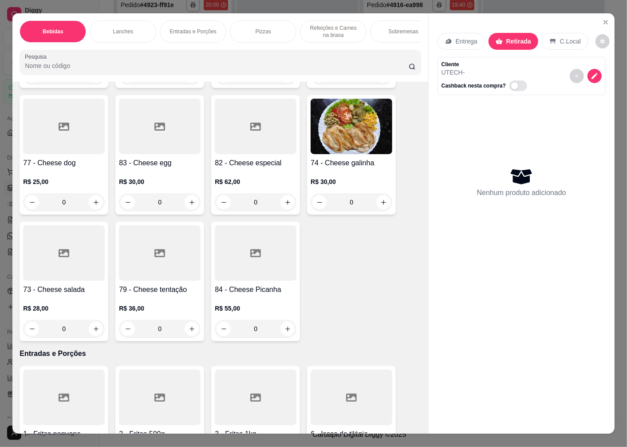
click at [67, 294] on h4 "73 - Cheese salada" at bounding box center [64, 289] width 82 height 11
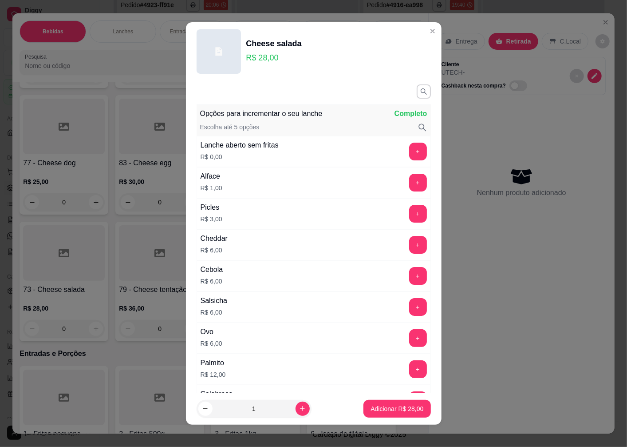
scroll to position [99, 0]
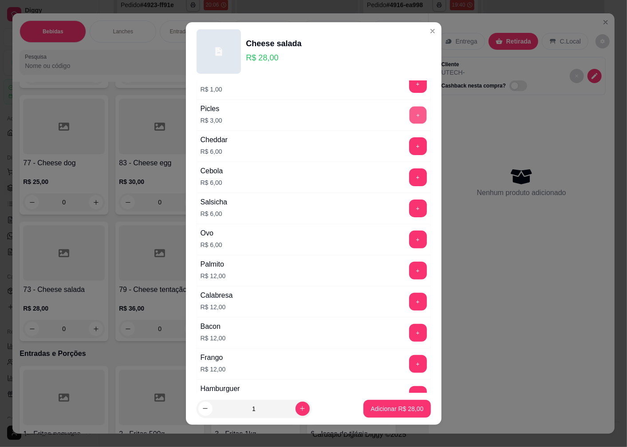
click at [409, 115] on button "+" at bounding box center [417, 115] width 17 height 17
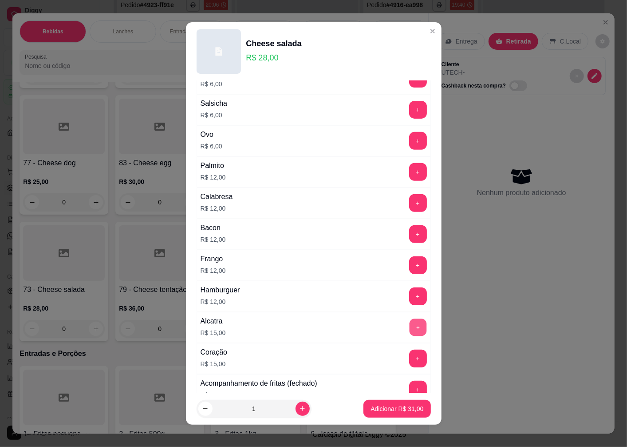
click at [409, 325] on button "+" at bounding box center [417, 327] width 17 height 17
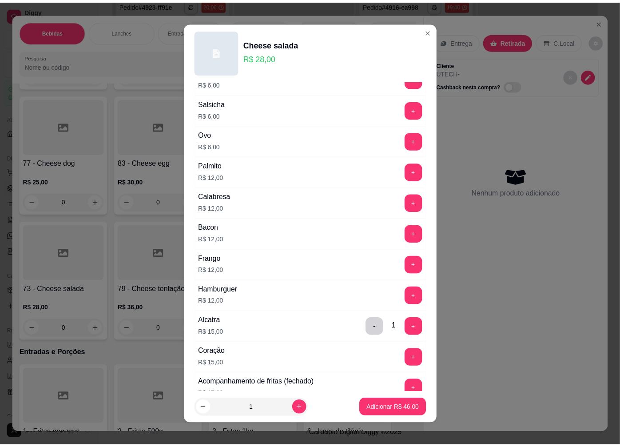
scroll to position [444, 0]
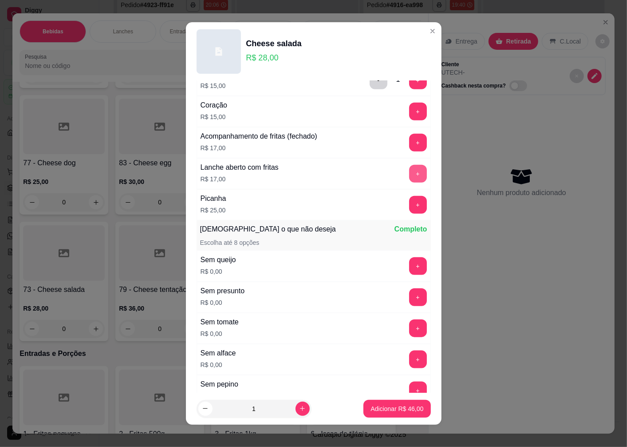
click at [409, 176] on button "+" at bounding box center [418, 174] width 18 height 18
click at [373, 409] on p "Adicionar R$ 63,00" at bounding box center [397, 408] width 53 height 9
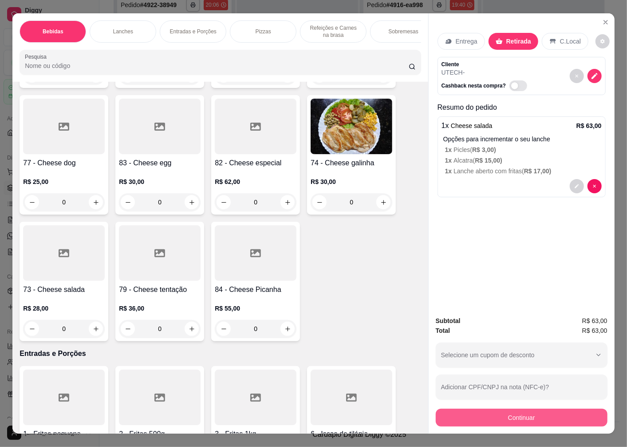
click at [496, 408] on button "Continuar" at bounding box center [522, 417] width 172 height 18
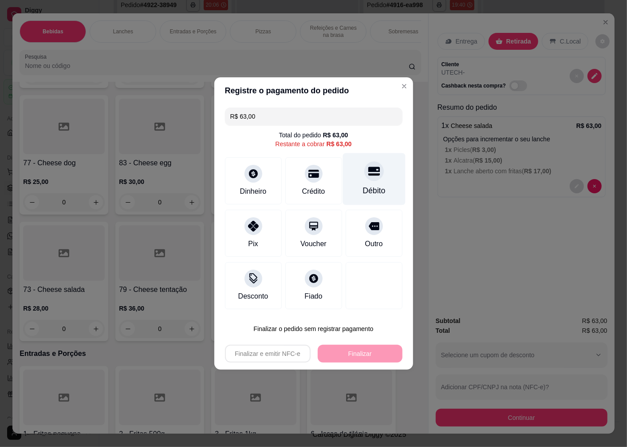
click at [370, 183] on div "Débito" at bounding box center [374, 179] width 63 height 52
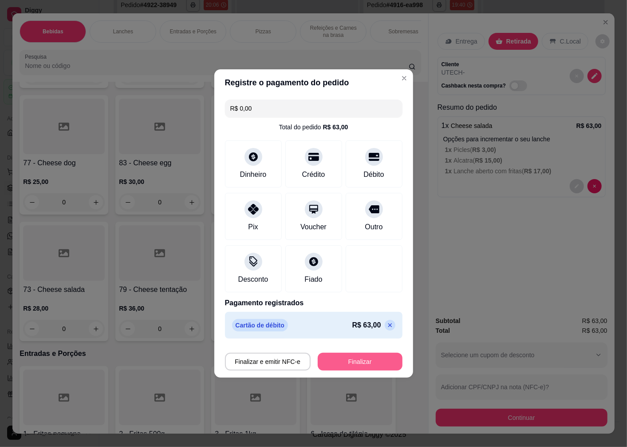
click at [348, 362] on button "Finalizar" at bounding box center [360, 361] width 85 height 18
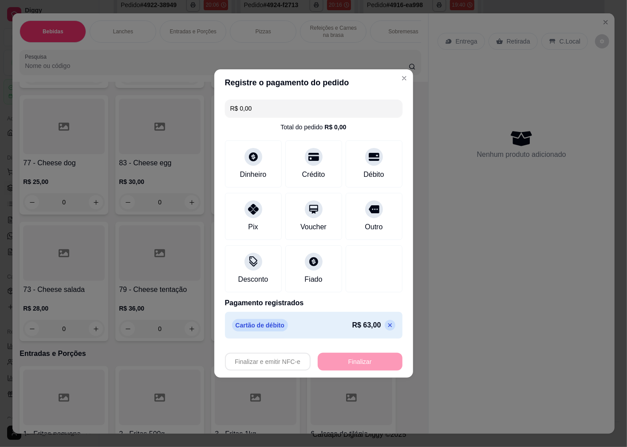
type input "-R$ 63,00"
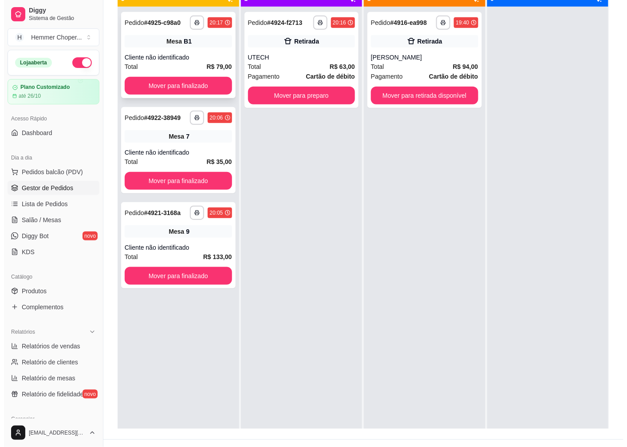
scroll to position [37, 0]
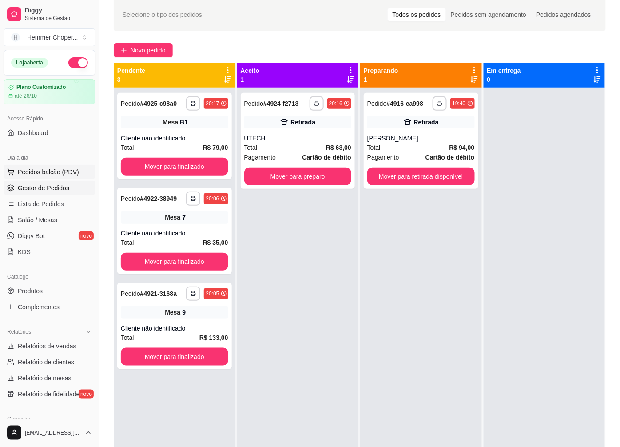
click at [45, 169] on span "Pedidos balcão (PDV)" at bounding box center [48, 171] width 61 height 9
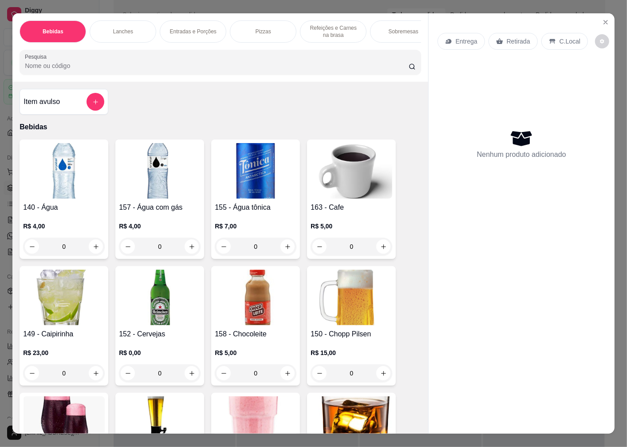
click at [514, 38] on p "Retirada" at bounding box center [519, 41] width 24 height 9
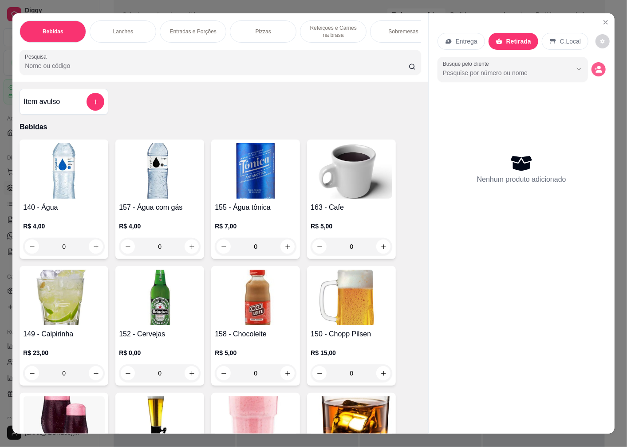
click at [595, 67] on icon "decrease-product-quantity" at bounding box center [599, 69] width 8 height 8
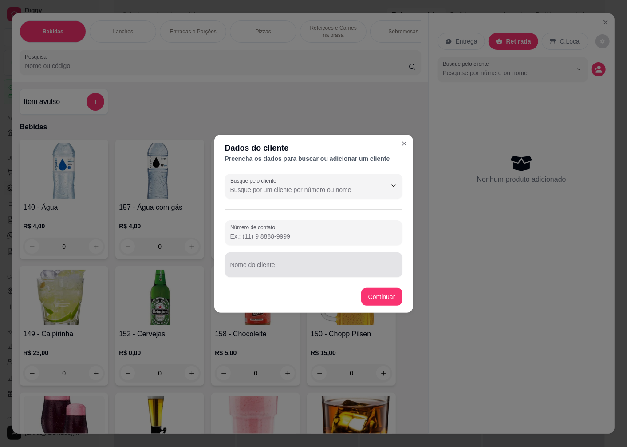
click at [269, 269] on input "Nome do cliente" at bounding box center [313, 268] width 167 height 9
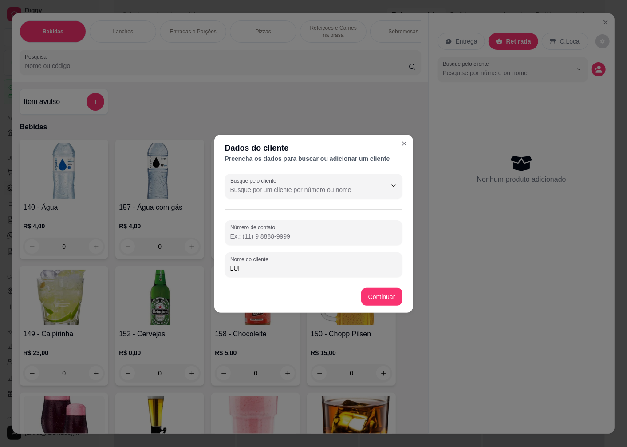
type input "[PERSON_NAME]"
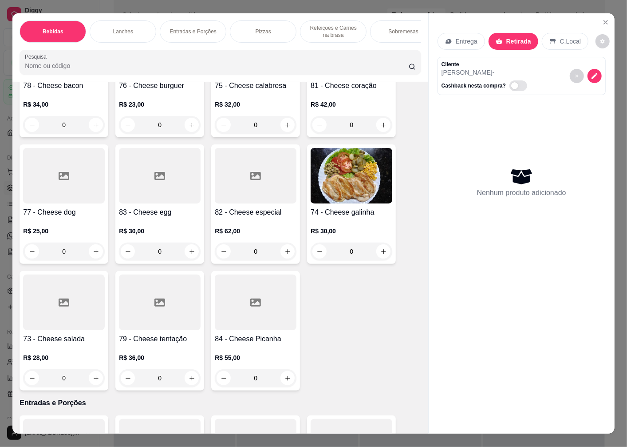
scroll to position [1085, 0]
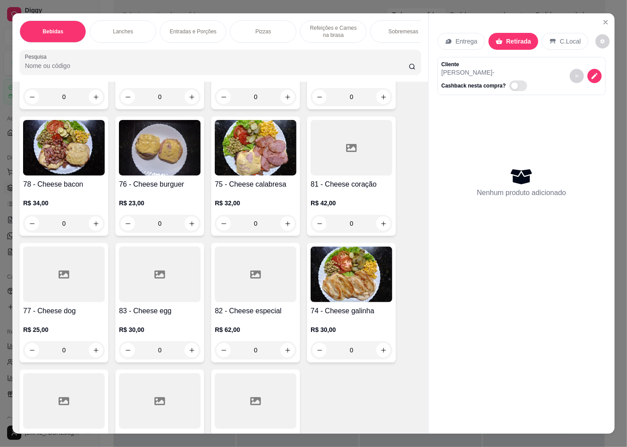
click at [159, 172] on img at bounding box center [160, 147] width 82 height 55
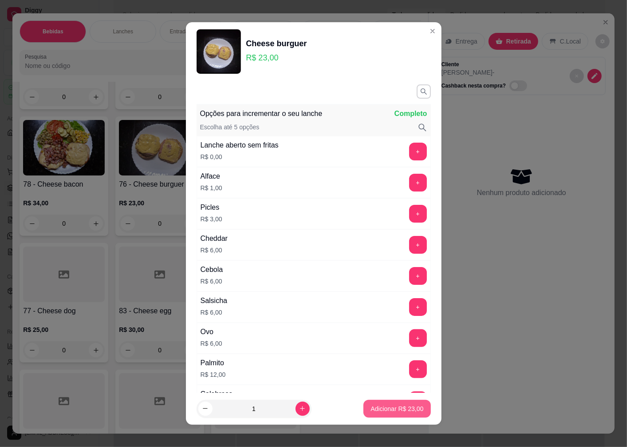
click at [383, 408] on p "Adicionar R$ 23,00" at bounding box center [397, 408] width 53 height 9
type input "1"
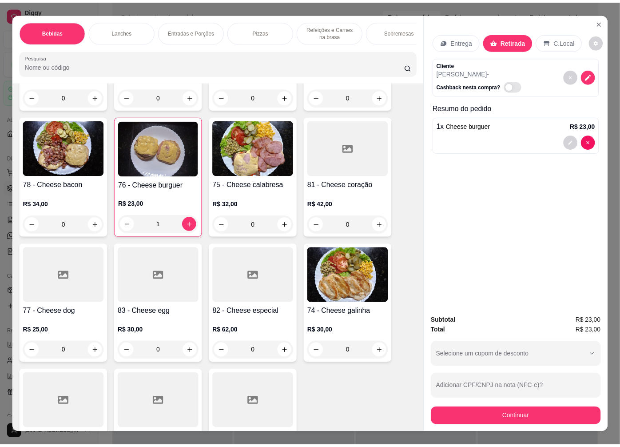
scroll to position [1183, 0]
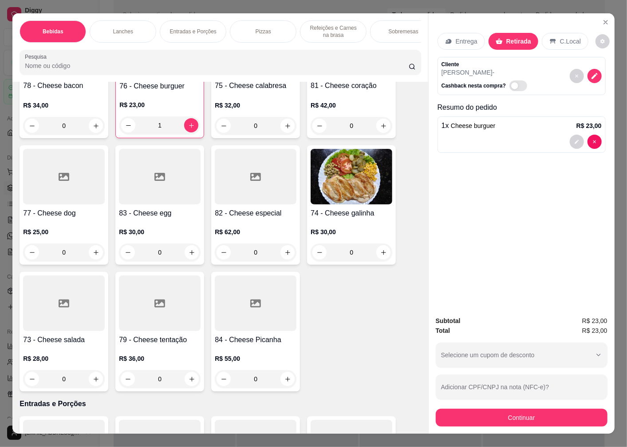
click at [59, 313] on div at bounding box center [64, 302] width 82 height 55
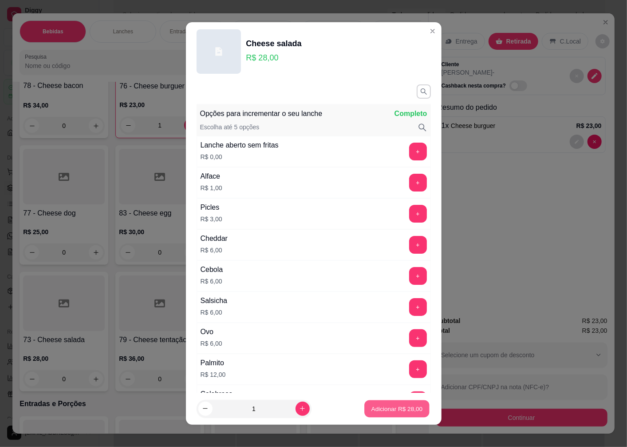
click at [380, 409] on p "Adicionar R$ 28,00" at bounding box center [397, 408] width 51 height 8
type input "1"
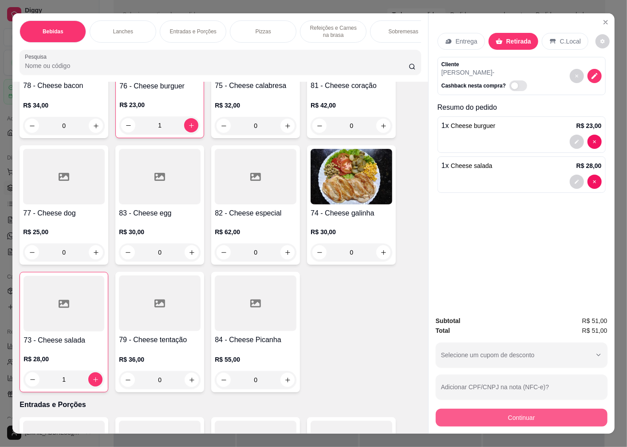
click at [487, 420] on button "Continuar" at bounding box center [522, 417] width 172 height 18
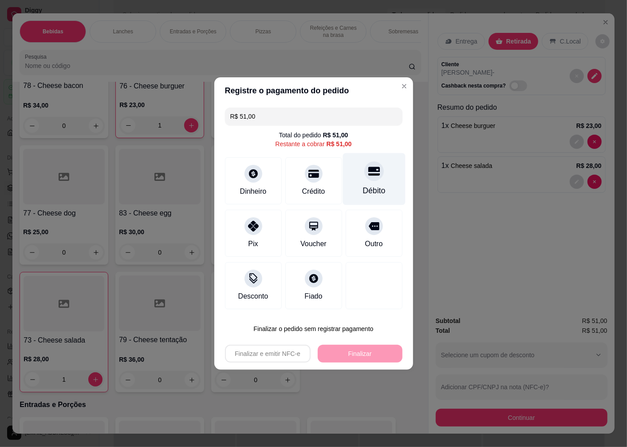
click at [364, 182] on div "Débito" at bounding box center [374, 179] width 63 height 52
type input "R$ 0,00"
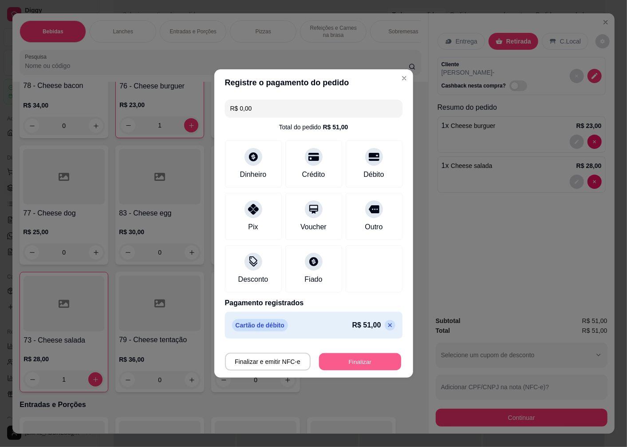
click at [342, 363] on button "Finalizar" at bounding box center [360, 361] width 82 height 17
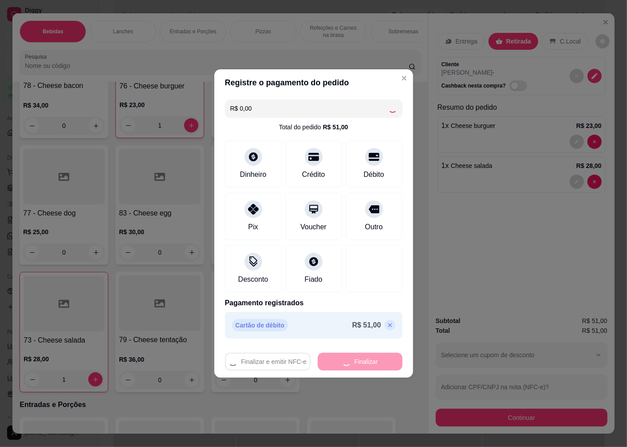
type input "0"
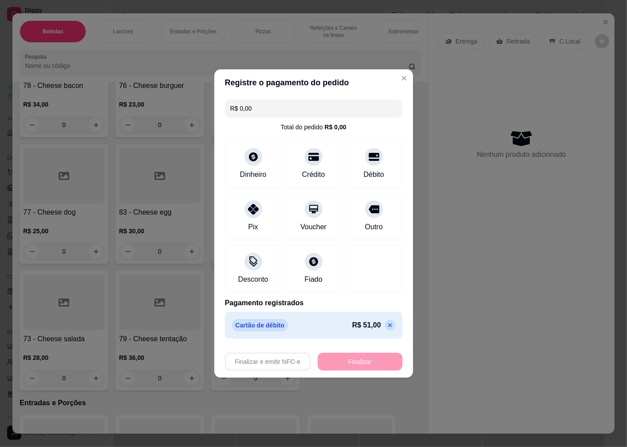
type input "-R$ 51,00"
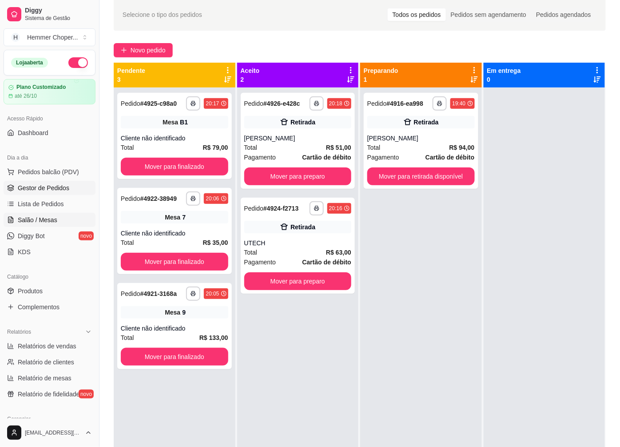
click at [37, 221] on span "Salão / Mesas" at bounding box center [38, 219] width 40 height 9
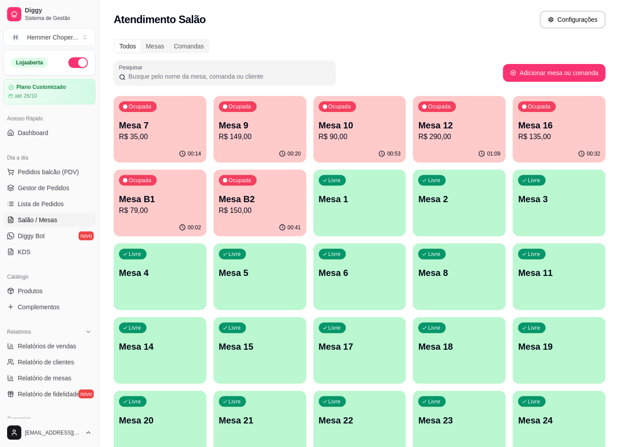
click at [342, 140] on p "R$ 90,00" at bounding box center [360, 136] width 82 height 11
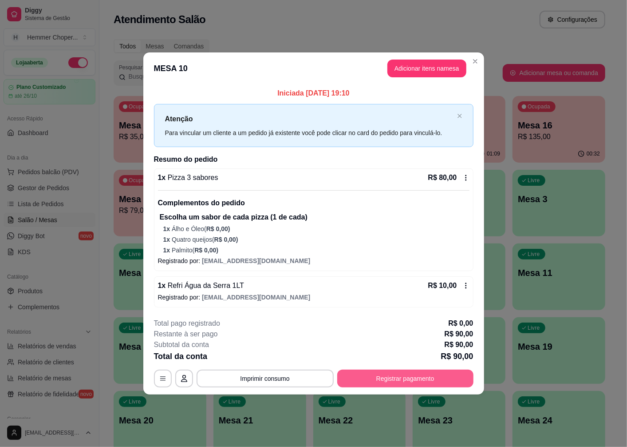
click at [403, 378] on button "Registrar pagamento" at bounding box center [405, 378] width 136 height 18
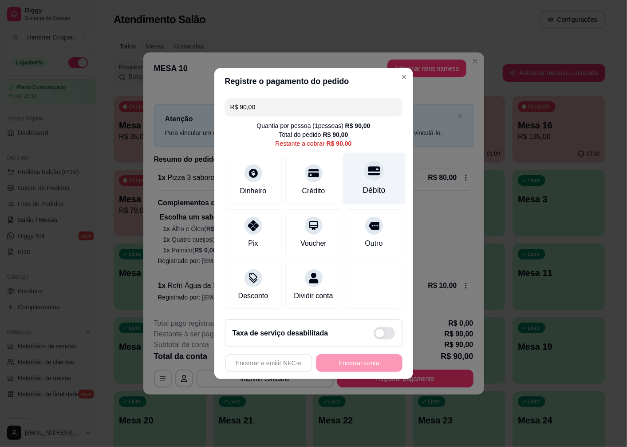
click at [360, 174] on div "Débito" at bounding box center [374, 179] width 63 height 52
type input "R$ 0,00"
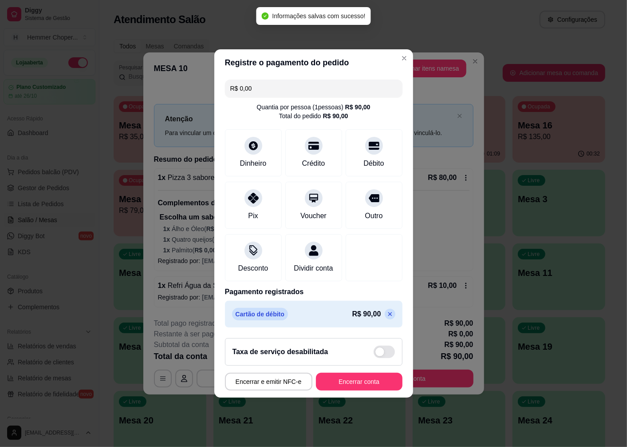
click at [347, 389] on button "Encerrar conta" at bounding box center [359, 381] width 87 height 18
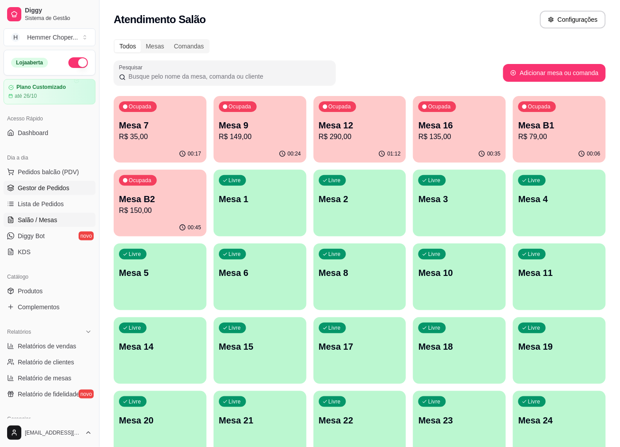
click at [68, 192] on link "Gestor de Pedidos" at bounding box center [50, 188] width 92 height 14
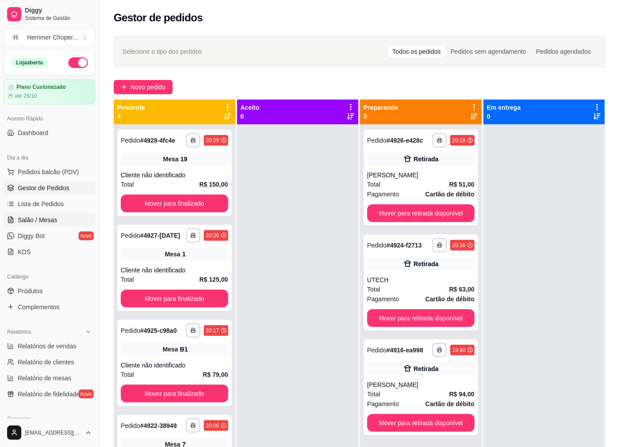
click at [44, 223] on span "Salão / Mesas" at bounding box center [38, 219] width 40 height 9
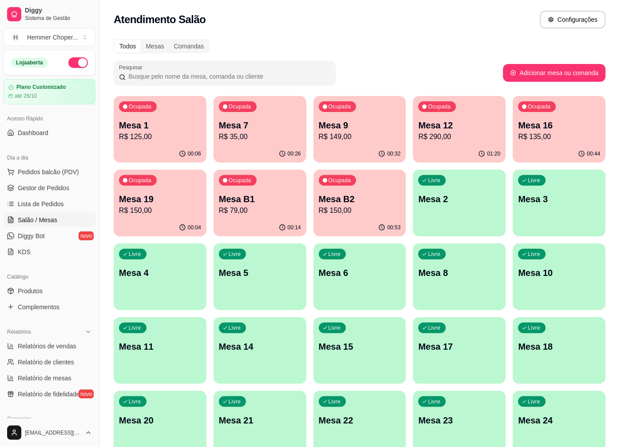
click at [365, 206] on p "R$ 150,00" at bounding box center [360, 210] width 82 height 11
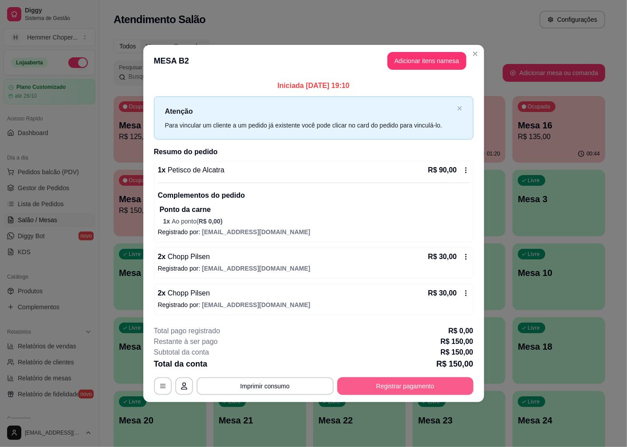
click at [404, 385] on button "Registrar pagamento" at bounding box center [405, 386] width 136 height 18
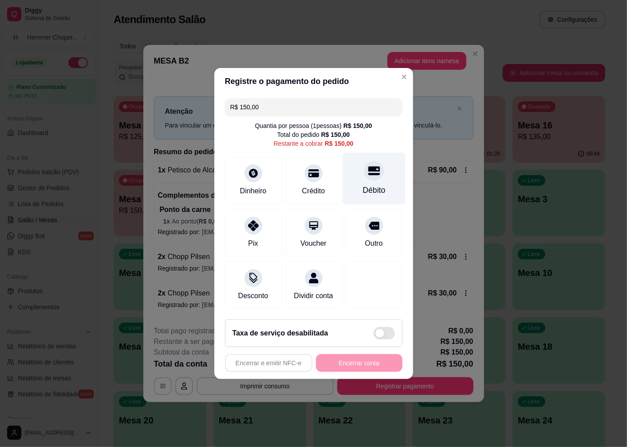
click at [370, 185] on div "Débito" at bounding box center [374, 190] width 23 height 12
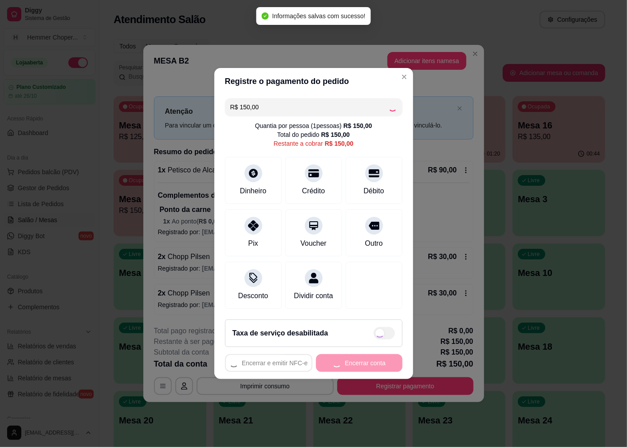
type input "R$ 0,00"
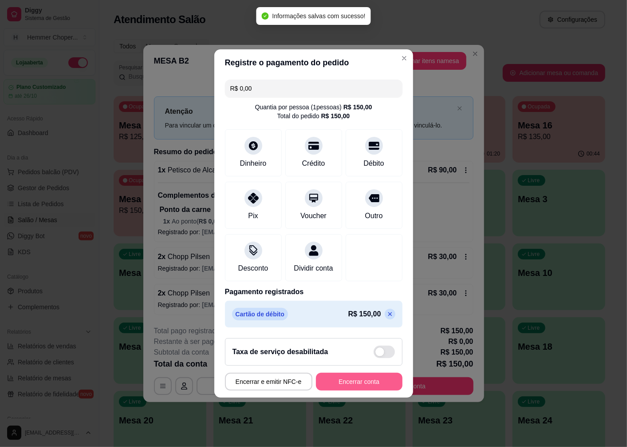
click at [348, 388] on button "Encerrar conta" at bounding box center [359, 381] width 87 height 18
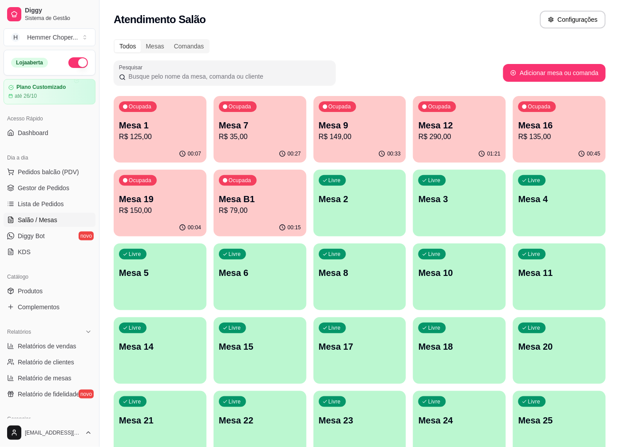
click at [453, 273] on p "Mesa 10" at bounding box center [459, 272] width 82 height 12
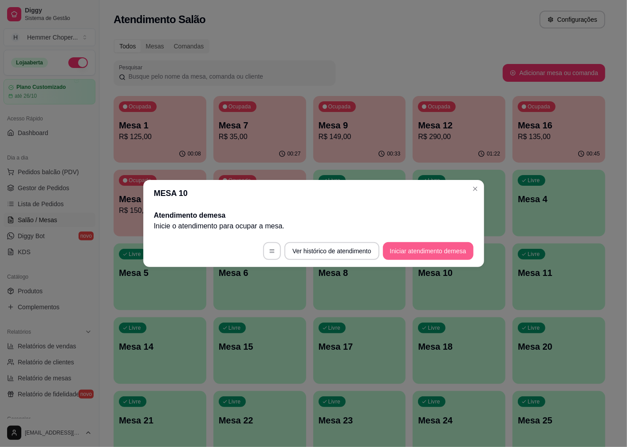
click at [407, 249] on button "Iniciar atendimento de mesa" at bounding box center [428, 251] width 91 height 18
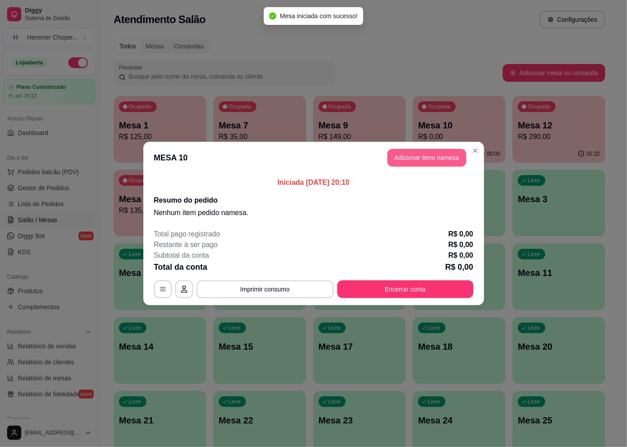
click at [415, 156] on button "Adicionar itens na mesa" at bounding box center [427, 158] width 79 height 18
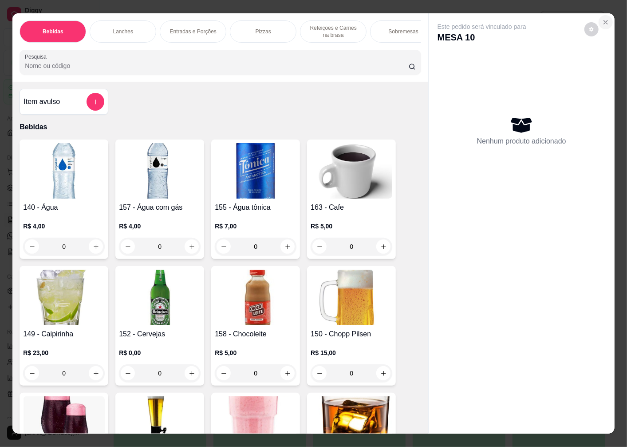
click at [603, 19] on icon "Close" at bounding box center [605, 22] width 7 height 7
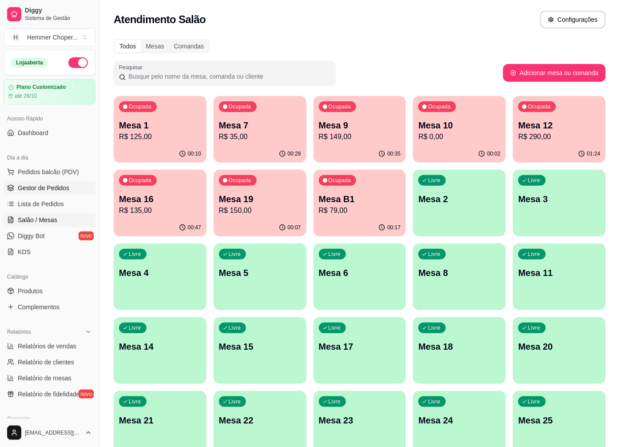
click at [59, 191] on span "Gestor de Pedidos" at bounding box center [43, 187] width 51 height 9
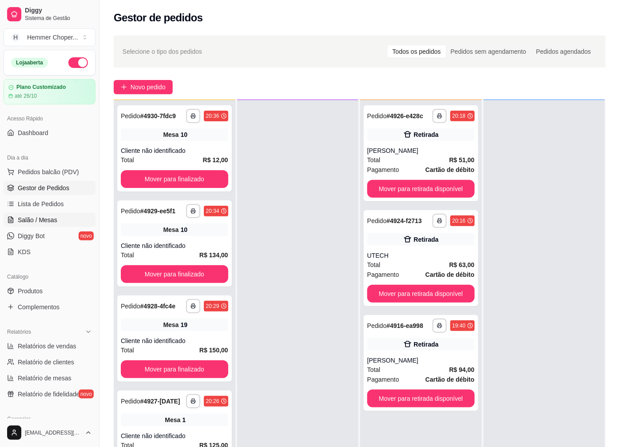
click at [44, 214] on link "Salão / Mesas" at bounding box center [50, 220] width 92 height 14
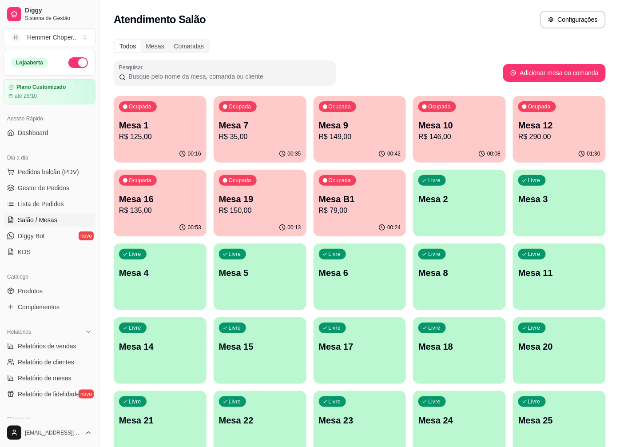
click at [251, 127] on p "Mesa 7" at bounding box center [260, 125] width 82 height 12
click at [264, 132] on p "R$ 35,00" at bounding box center [259, 136] width 79 height 10
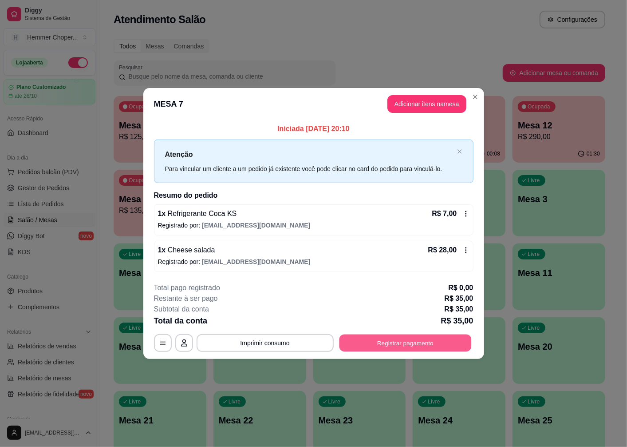
click at [378, 342] on button "Registrar pagamento" at bounding box center [405, 342] width 132 height 17
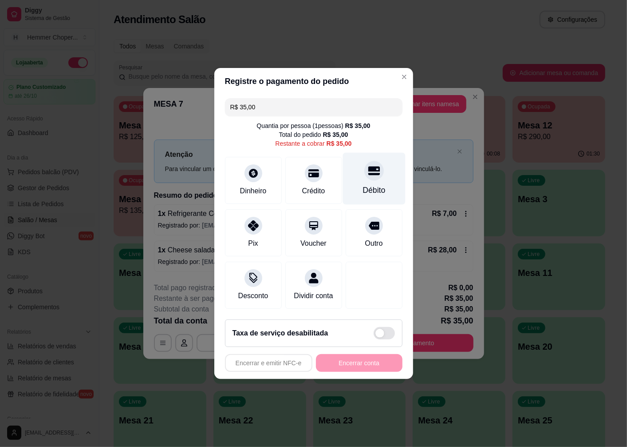
click at [365, 184] on div "Débito" at bounding box center [374, 190] width 23 height 12
type input "R$ 0,00"
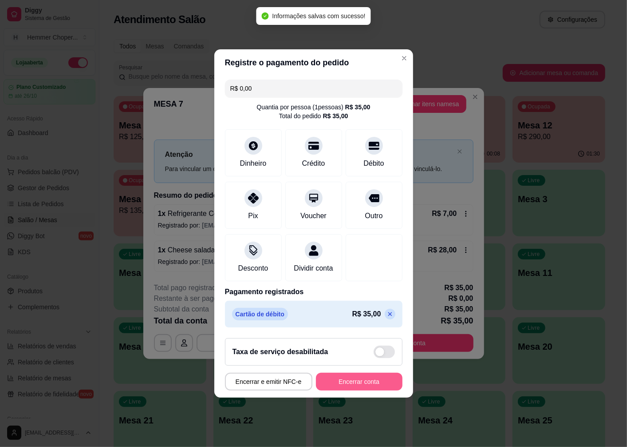
click at [352, 389] on button "Encerrar conta" at bounding box center [359, 381] width 87 height 18
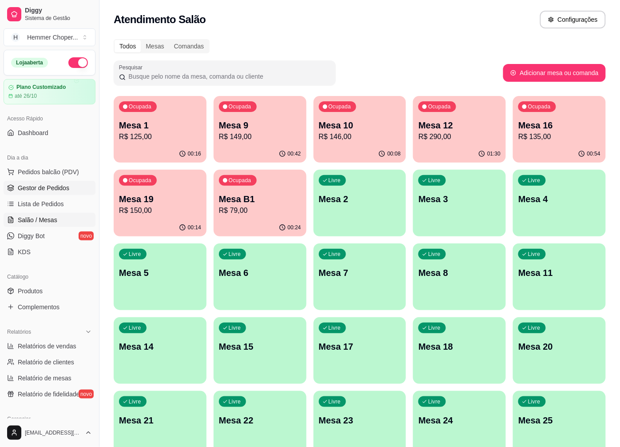
click at [54, 189] on span "Gestor de Pedidos" at bounding box center [43, 187] width 51 height 9
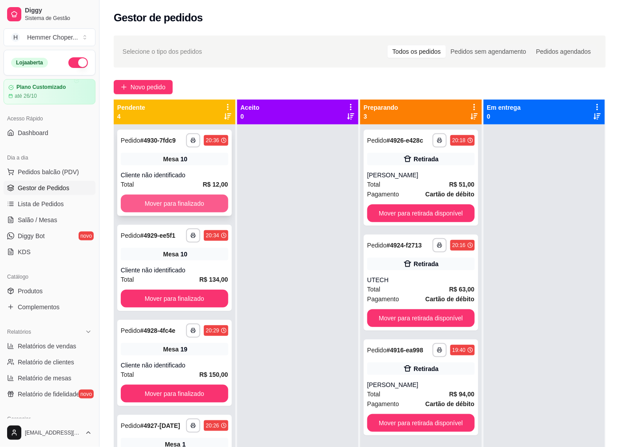
click at [170, 202] on button "Mover para finalizado" at bounding box center [174, 203] width 107 height 18
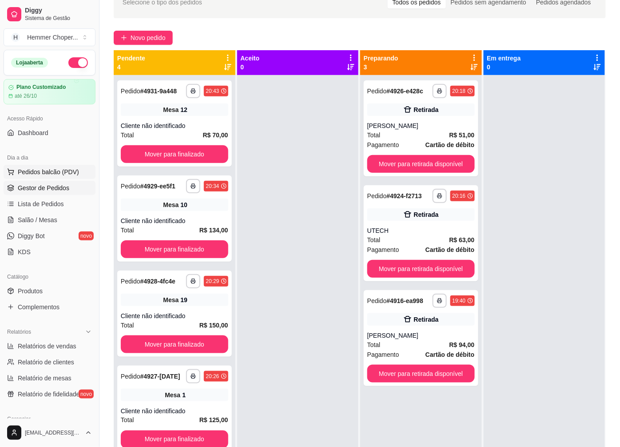
click at [48, 170] on span "Pedidos balcão (PDV)" at bounding box center [48, 171] width 61 height 9
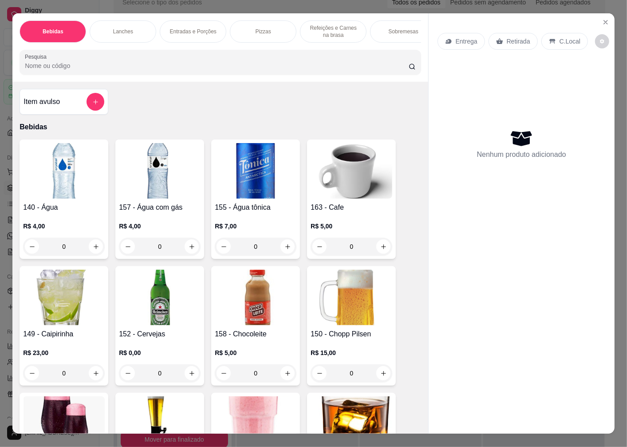
click at [522, 37] on p "Retirada" at bounding box center [519, 41] width 24 height 9
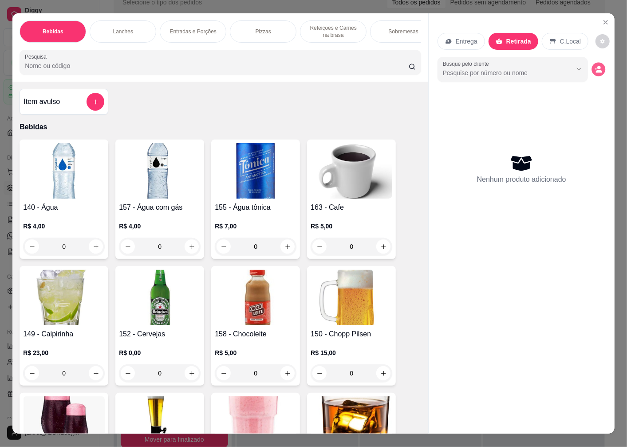
click at [595, 65] on icon "decrease-product-quantity" at bounding box center [599, 69] width 8 height 8
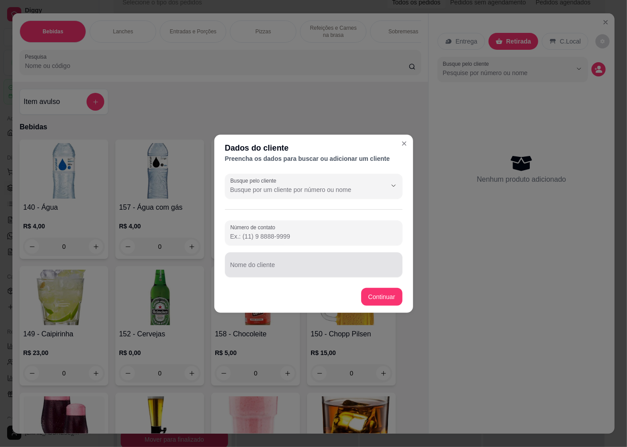
click at [265, 281] on footer "Continuar" at bounding box center [313, 297] width 199 height 32
click at [265, 269] on input "Nome do cliente" at bounding box center [313, 268] width 167 height 9
type input "[PERSON_NAME]"
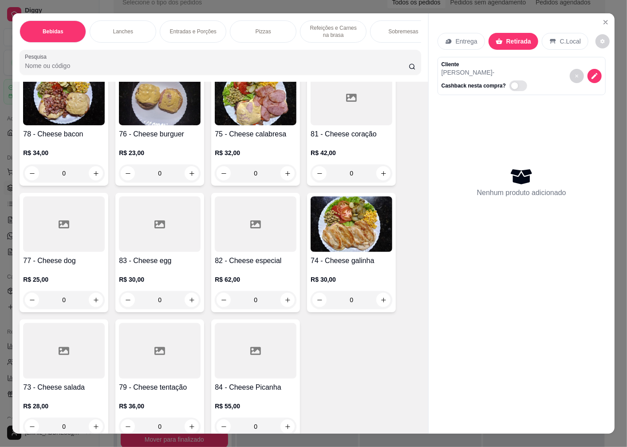
scroll to position [1134, 0]
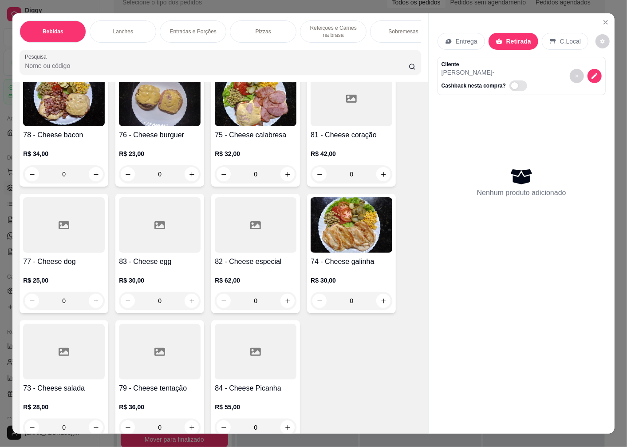
click at [157, 136] on h4 "76 - Cheese burguer" at bounding box center [160, 135] width 82 height 11
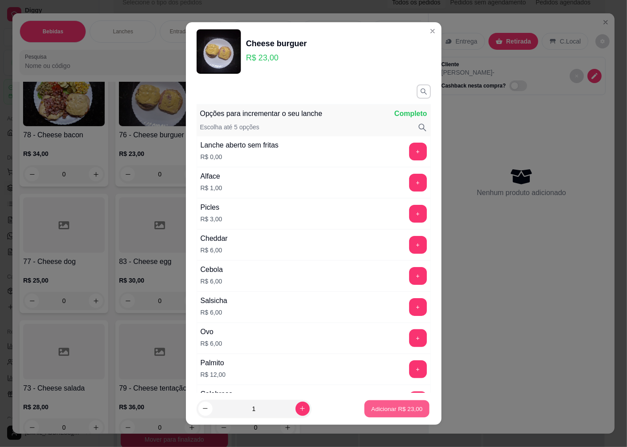
click at [398, 407] on p "Adicionar R$ 23,00" at bounding box center [397, 408] width 51 height 8
type input "1"
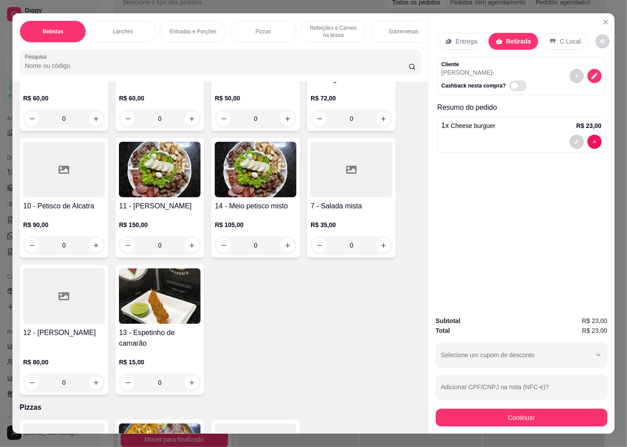
scroll to position [1677, 0]
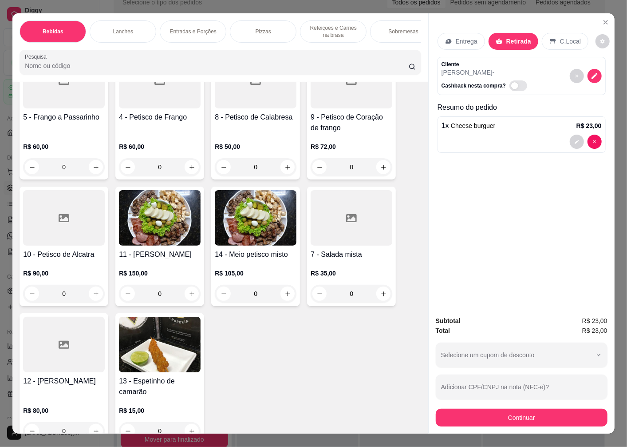
click at [79, 231] on div at bounding box center [64, 217] width 82 height 55
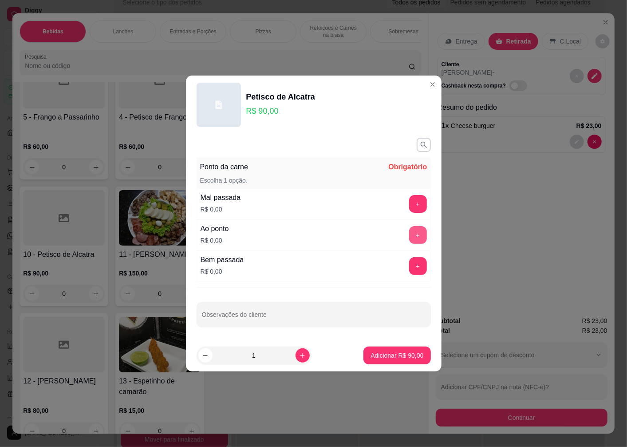
click at [415, 233] on button "+" at bounding box center [418, 235] width 18 height 18
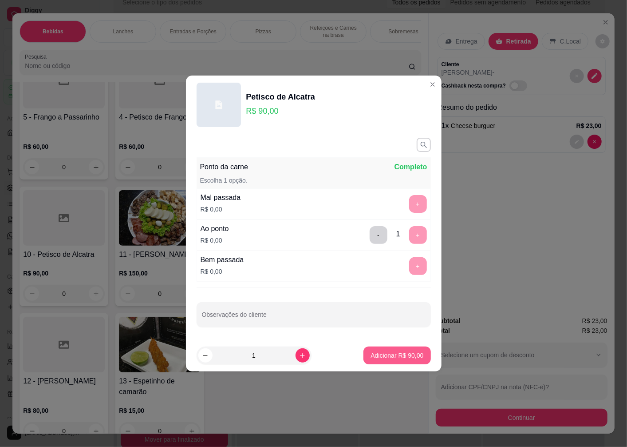
click at [391, 360] on button "Adicionar R$ 90,00" at bounding box center [397, 355] width 67 height 18
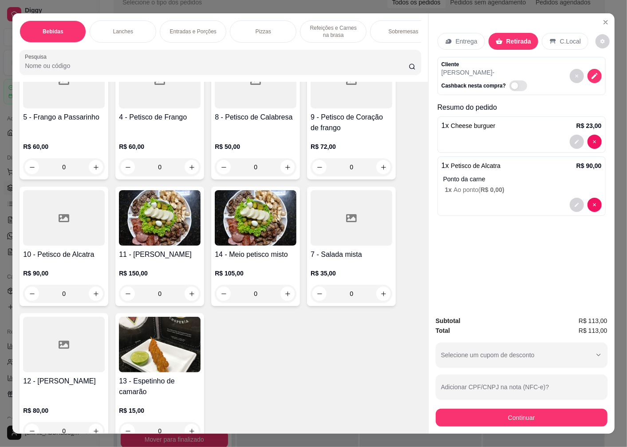
click at [490, 425] on div "Subtotal R$ 113,00 Total R$ 113,00 Selecione um cupom de desconto 5OFF Selecion…" at bounding box center [522, 370] width 186 height 125
click at [490, 419] on button "Continuar" at bounding box center [522, 417] width 172 height 18
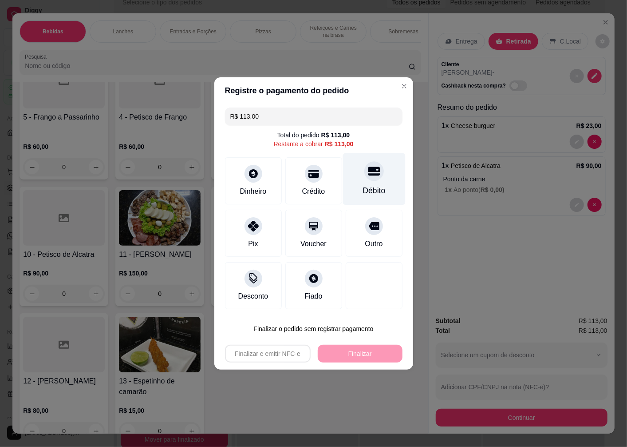
click at [374, 176] on div at bounding box center [374, 171] width 20 height 20
type input "R$ 0,00"
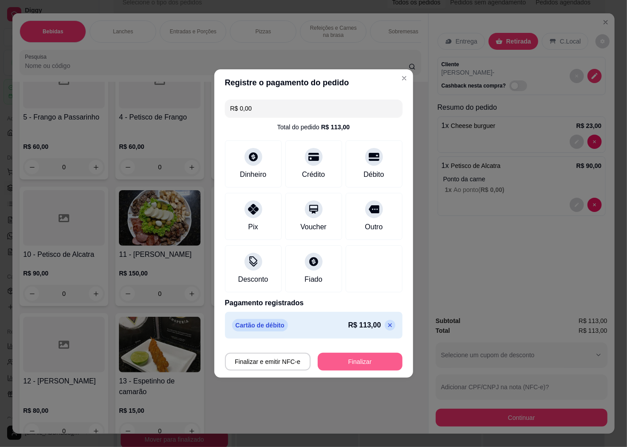
click at [357, 363] on button "Finalizar" at bounding box center [360, 361] width 85 height 18
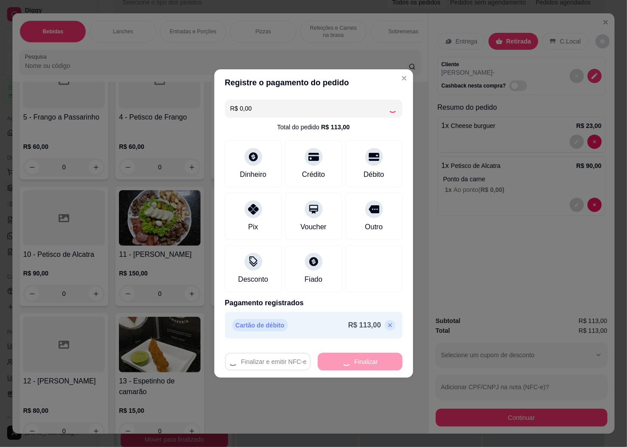
type input "0"
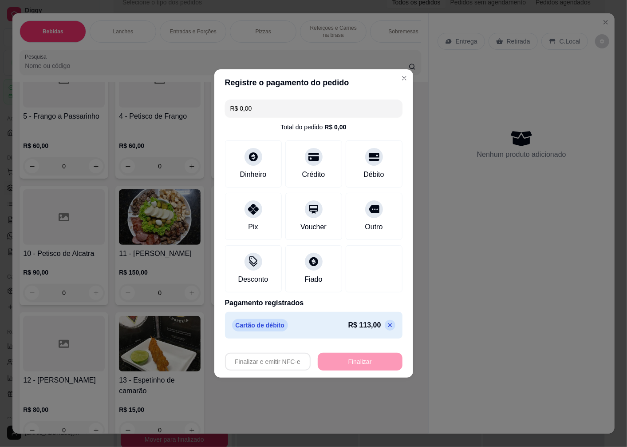
type input "-R$ 113,00"
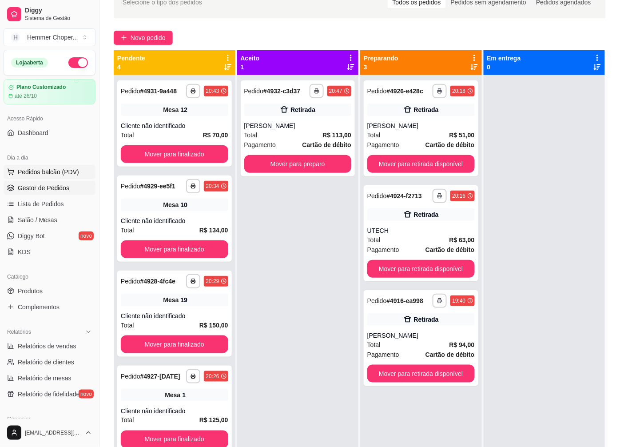
click at [58, 175] on span "Pedidos balcão (PDV)" at bounding box center [48, 171] width 61 height 9
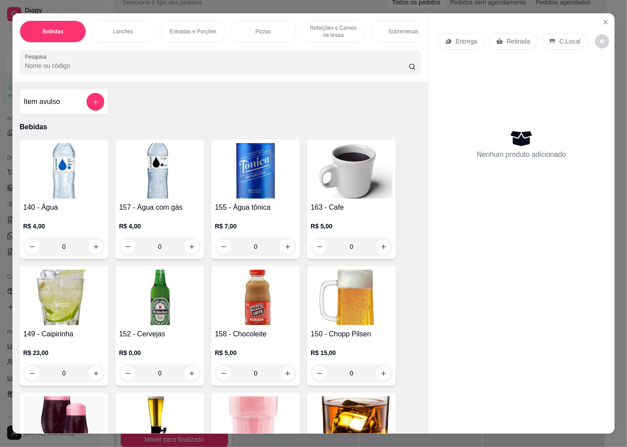
click at [518, 37] on p "Retirada" at bounding box center [519, 41] width 24 height 9
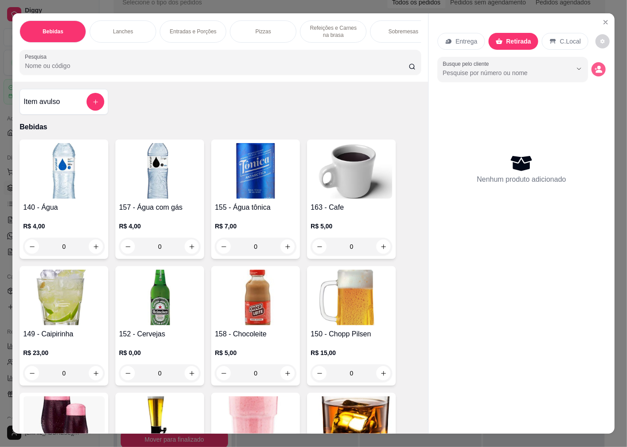
click at [596, 70] on icon "decrease-product-quantity" at bounding box center [599, 71] width 7 height 3
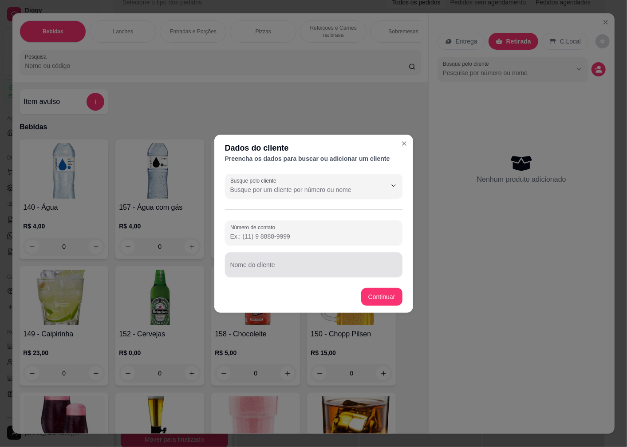
click at [266, 269] on input "Nome do cliente" at bounding box center [313, 268] width 167 height 9
type input "[PERSON_NAME]"
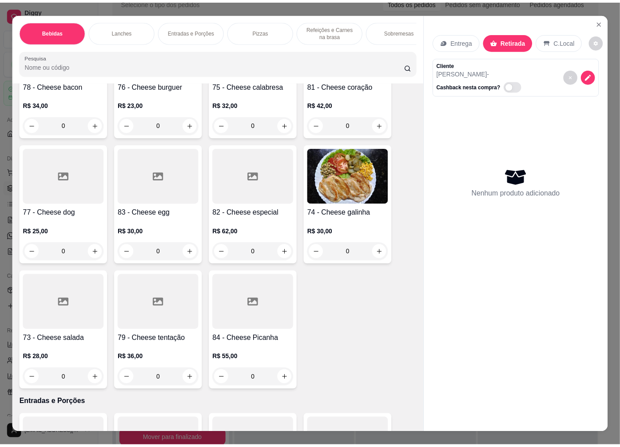
scroll to position [1332, 0]
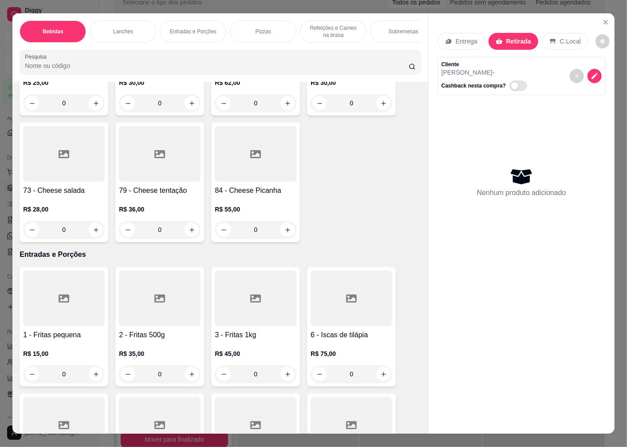
click at [243, 338] on h4 "3 - Fritas 1kg" at bounding box center [256, 334] width 82 height 11
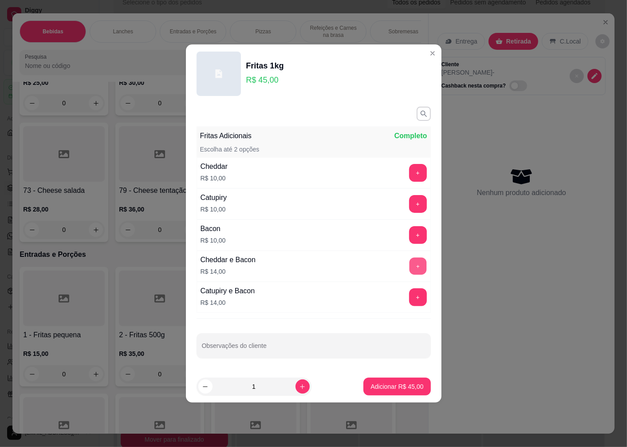
click at [411, 265] on button "+" at bounding box center [417, 265] width 17 height 17
click at [377, 389] on p "Adicionar R$ 59,00" at bounding box center [397, 386] width 53 height 9
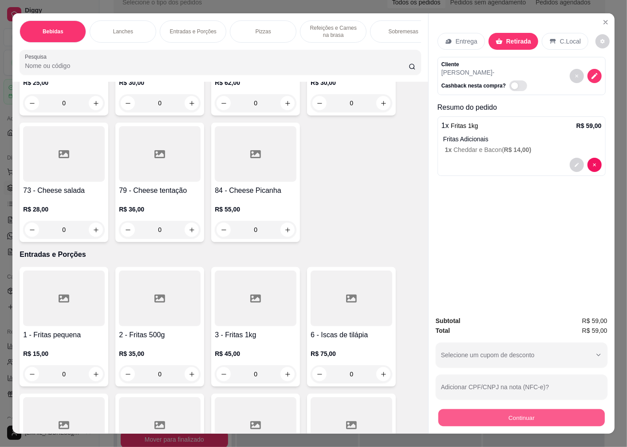
click at [462, 420] on button "Continuar" at bounding box center [522, 416] width 166 height 17
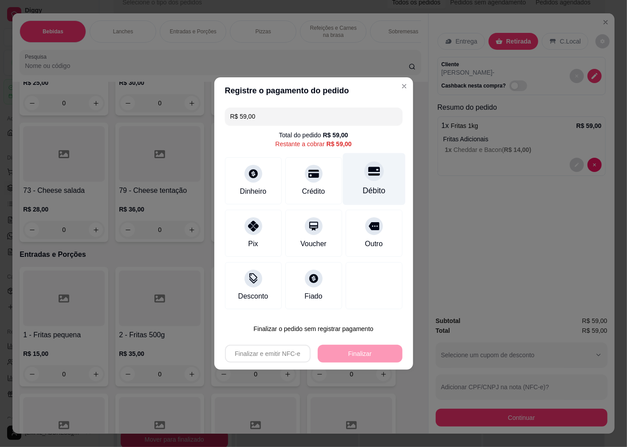
click at [370, 186] on div "Débito" at bounding box center [374, 191] width 23 height 12
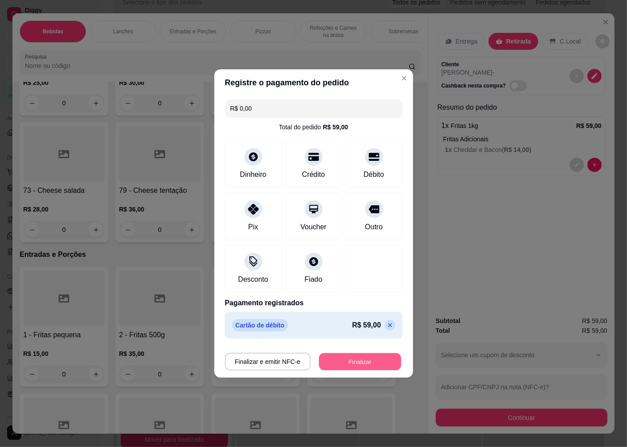
click at [328, 360] on button "Finalizar" at bounding box center [360, 361] width 82 height 17
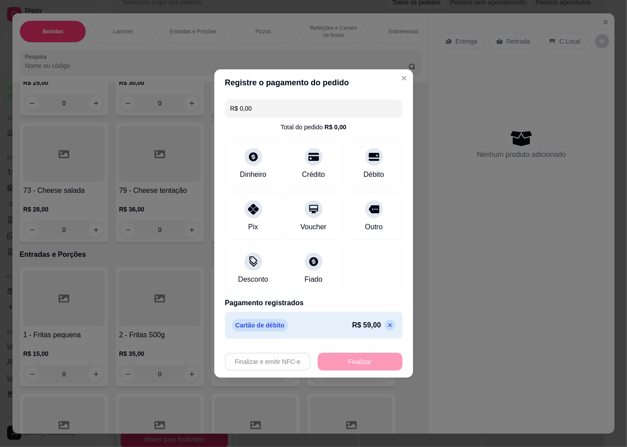
type input "-R$ 59,00"
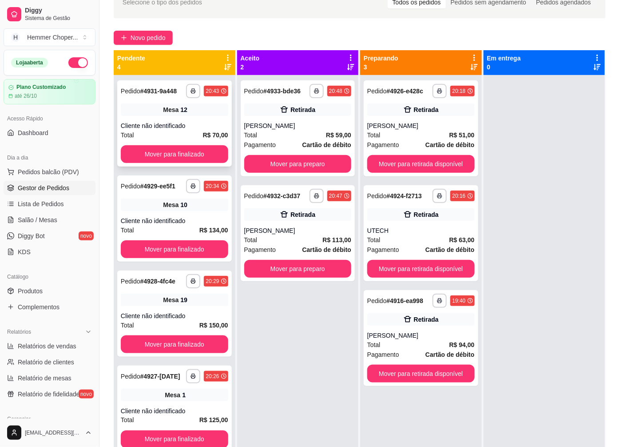
click at [178, 121] on div "Cliente não identificado" at bounding box center [174, 125] width 107 height 9
click at [168, 151] on button "Mover para finalizado" at bounding box center [174, 154] width 107 height 18
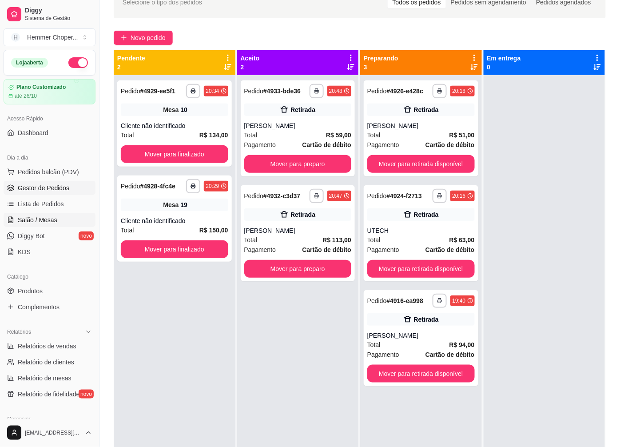
click at [47, 217] on span "Salão / Mesas" at bounding box center [38, 219] width 40 height 9
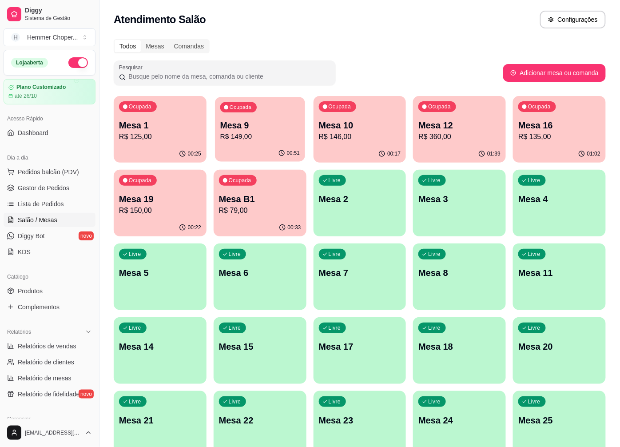
click at [273, 140] on p "R$ 149,00" at bounding box center [259, 136] width 79 height 10
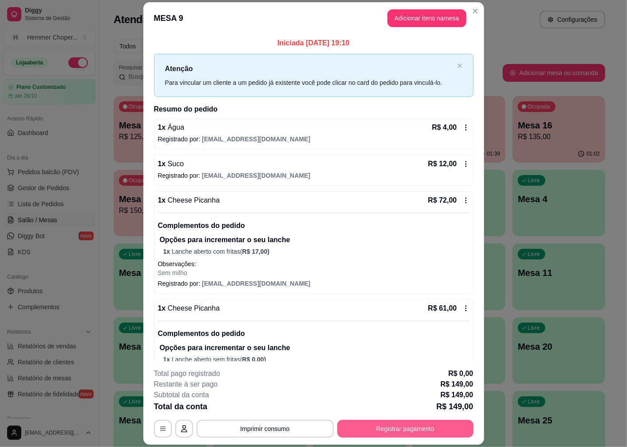
click at [394, 430] on button "Registrar pagamento" at bounding box center [405, 428] width 136 height 18
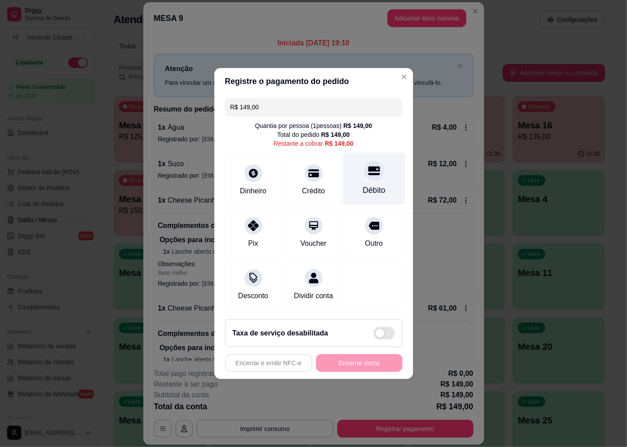
click at [367, 184] on div "Débito" at bounding box center [374, 190] width 23 height 12
type input "R$ 0,00"
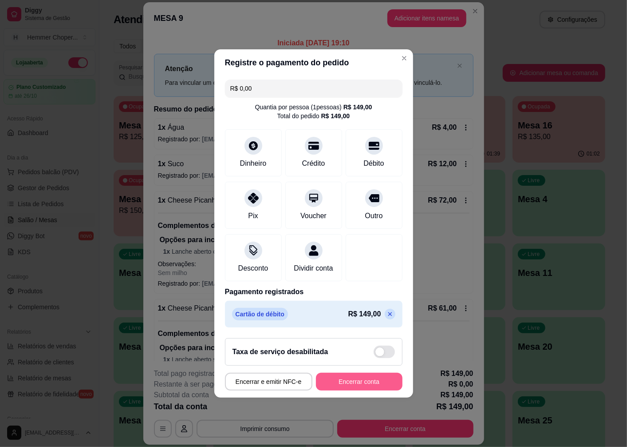
click at [345, 388] on button "Encerrar conta" at bounding box center [359, 381] width 87 height 18
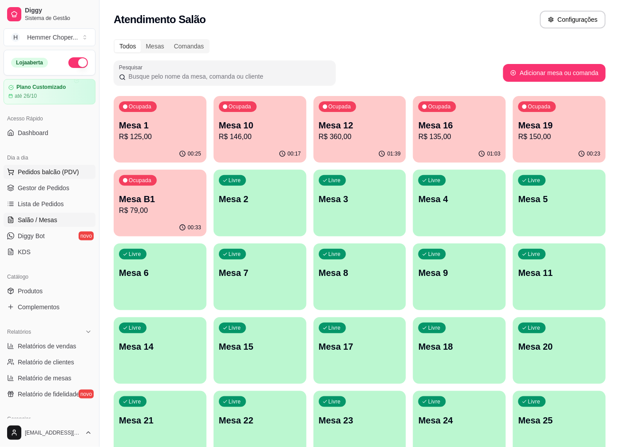
click at [54, 173] on span "Pedidos balcão (PDV)" at bounding box center [48, 171] width 61 height 9
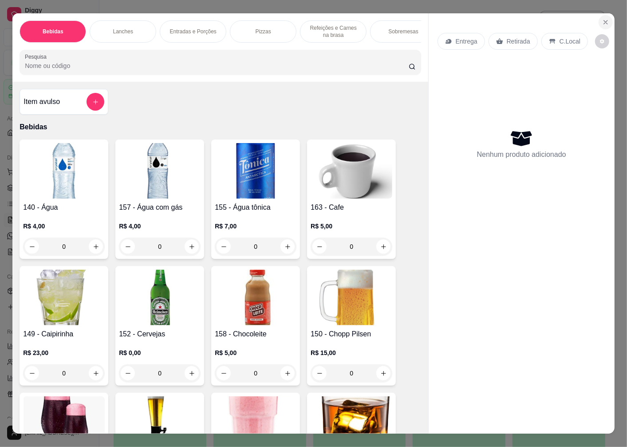
click at [604, 20] on icon "Close" at bounding box center [606, 22] width 4 height 4
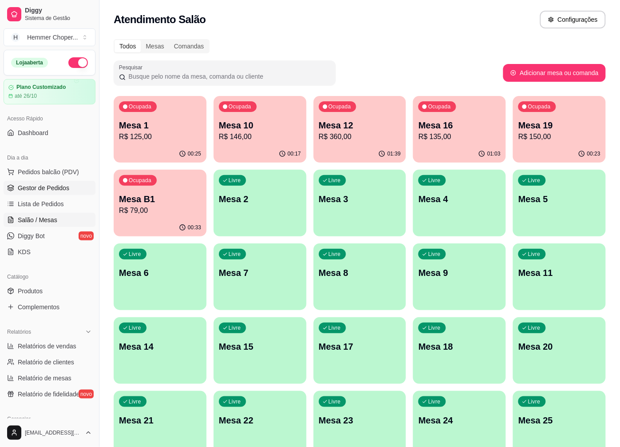
click at [60, 189] on span "Gestor de Pedidos" at bounding box center [43, 187] width 51 height 9
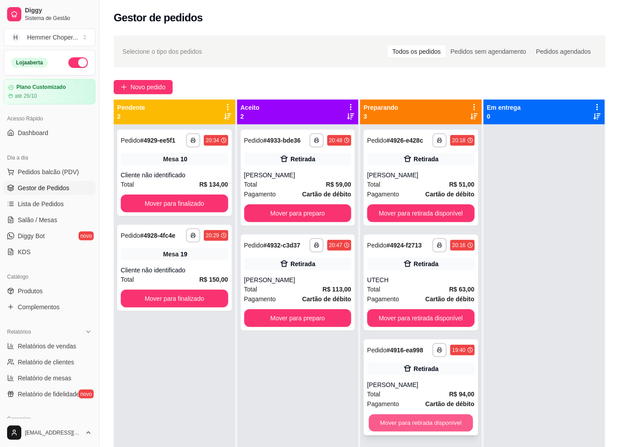
click at [406, 421] on button "Mover para retirada disponível" at bounding box center [421, 422] width 104 height 17
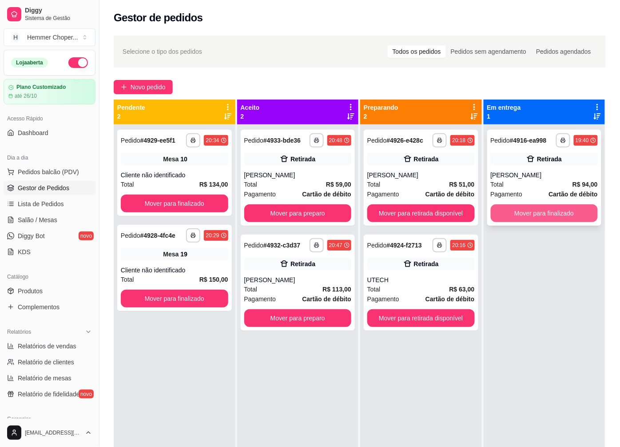
click at [522, 211] on button "Mover para finalizado" at bounding box center [543, 213] width 107 height 18
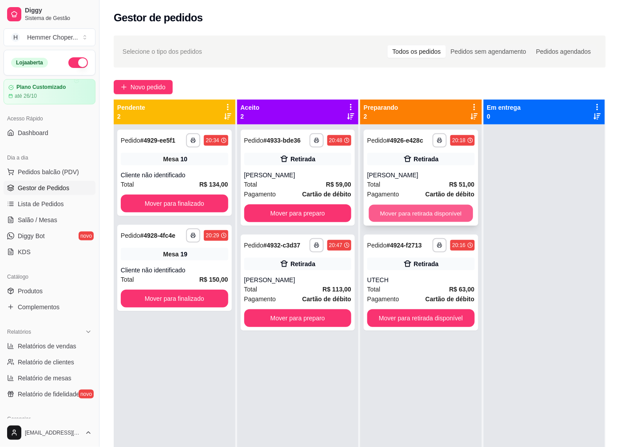
click at [415, 214] on button "Mover para retirada disponível" at bounding box center [421, 213] width 104 height 17
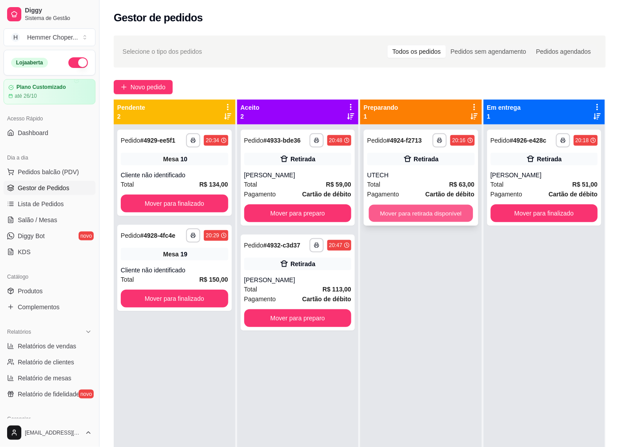
click at [392, 215] on button "Mover para retirada disponível" at bounding box center [421, 213] width 104 height 17
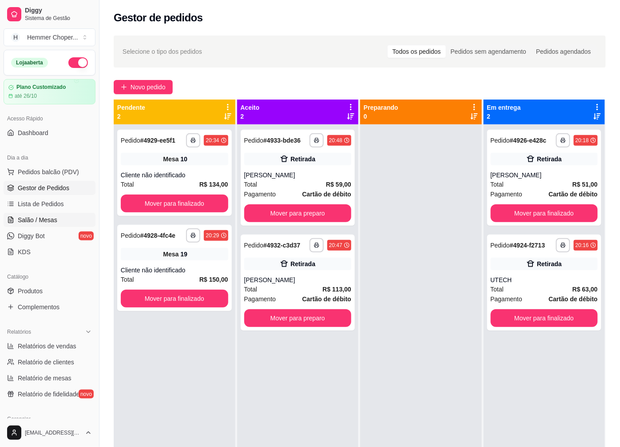
click at [48, 220] on span "Salão / Mesas" at bounding box center [38, 219] width 40 height 9
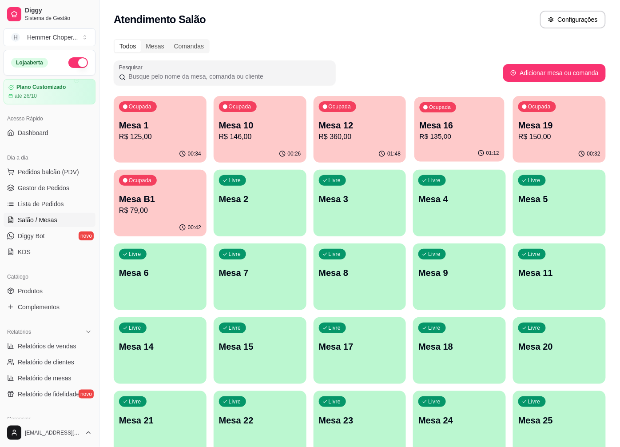
click at [459, 140] on p "R$ 135,00" at bounding box center [458, 136] width 79 height 10
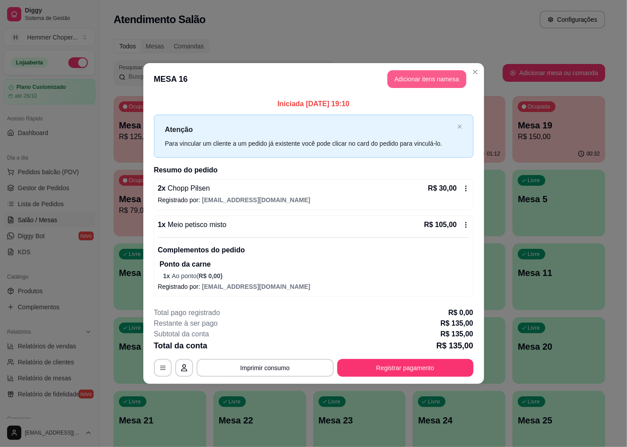
click at [433, 77] on button "Adicionar itens na mesa" at bounding box center [427, 79] width 79 height 18
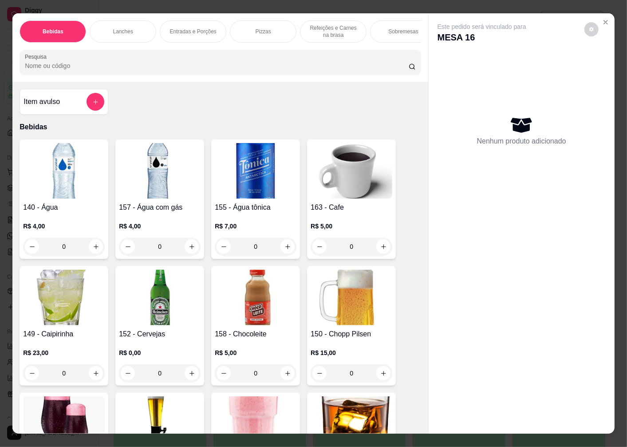
scroll to position [148, 0]
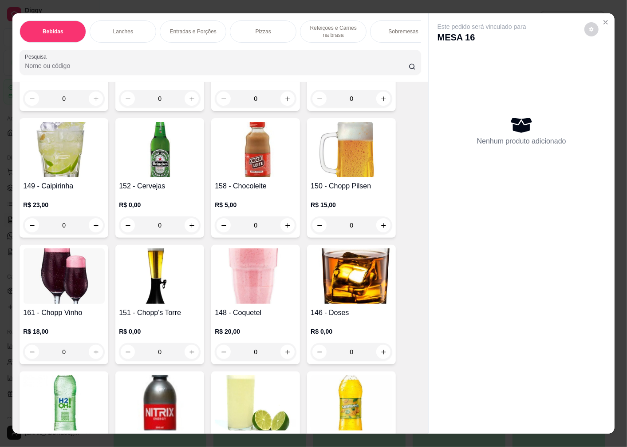
click at [348, 177] on img at bounding box center [352, 149] width 82 height 55
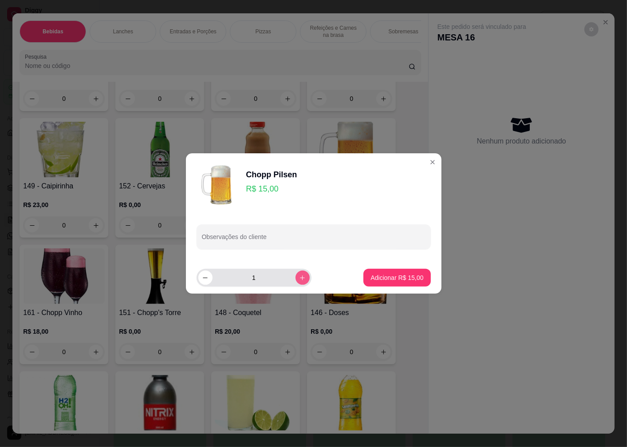
click at [299, 281] on icon "increase-product-quantity" at bounding box center [302, 277] width 7 height 7
type input "2"
click at [389, 277] on p "Adicionar R$ 30,00" at bounding box center [397, 277] width 51 height 8
type input "2"
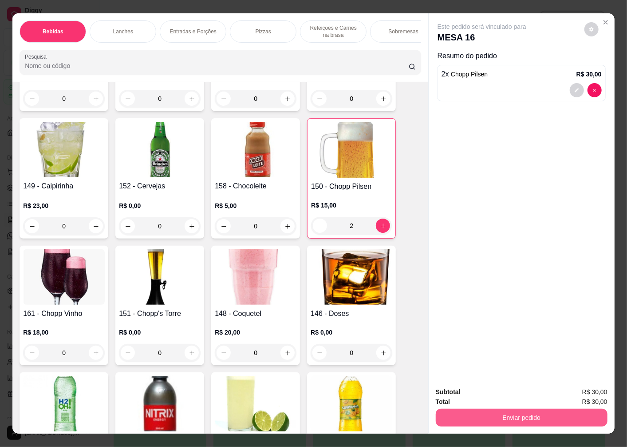
click at [494, 409] on button "Enviar pedido" at bounding box center [522, 417] width 172 height 18
click at [574, 391] on button "Enviar pedido" at bounding box center [584, 392] width 49 height 16
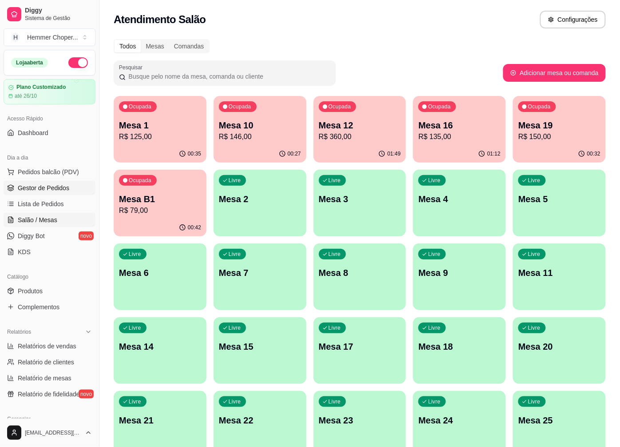
click at [57, 187] on span "Gestor de Pedidos" at bounding box center [43, 187] width 51 height 9
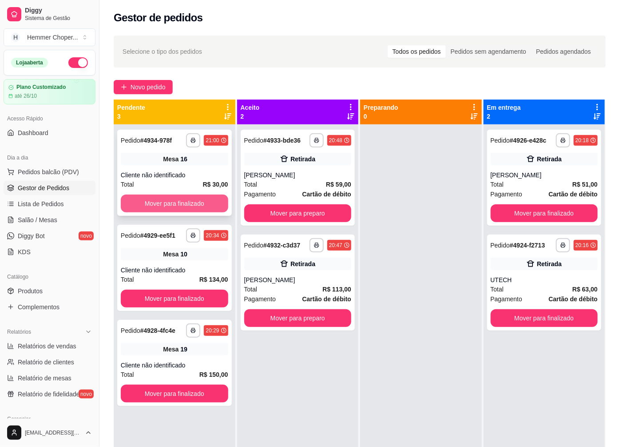
click at [192, 201] on button "Mover para finalizado" at bounding box center [174, 203] width 107 height 18
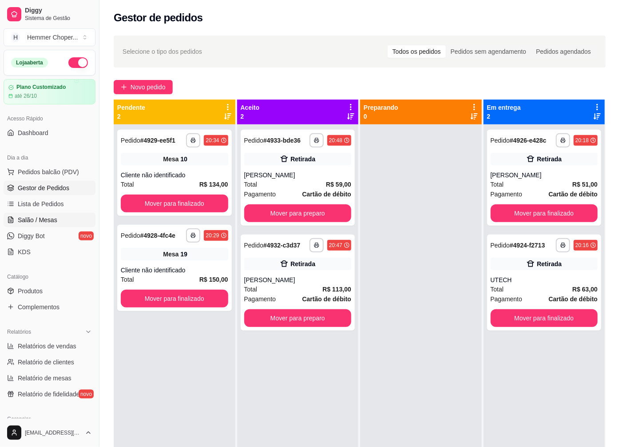
click at [55, 216] on span "Salão / Mesas" at bounding box center [38, 219] width 40 height 9
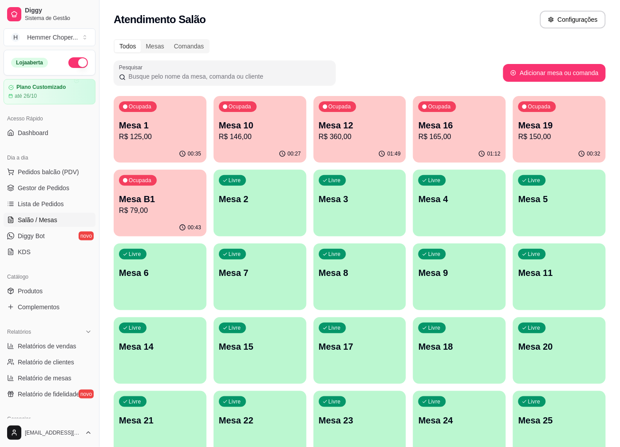
click at [437, 142] on div "Ocupada Mesa 16 R$ 165,00" at bounding box center [459, 120] width 93 height 49
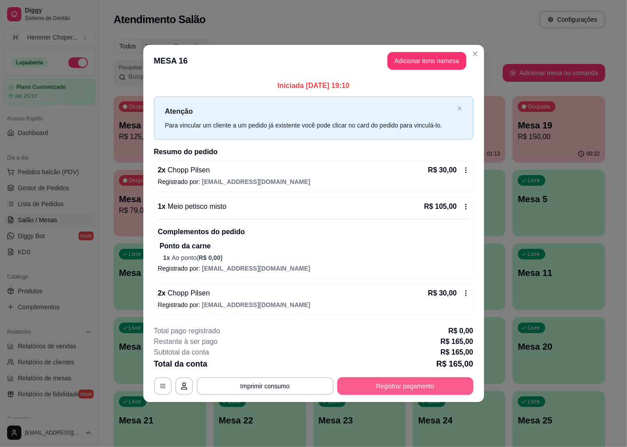
click at [373, 384] on button "Registrar pagamento" at bounding box center [405, 386] width 136 height 18
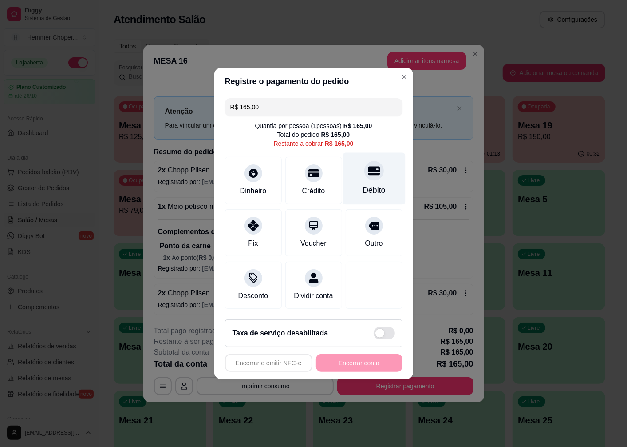
click at [365, 178] on div "Débito" at bounding box center [374, 179] width 63 height 52
type input "R$ 0,00"
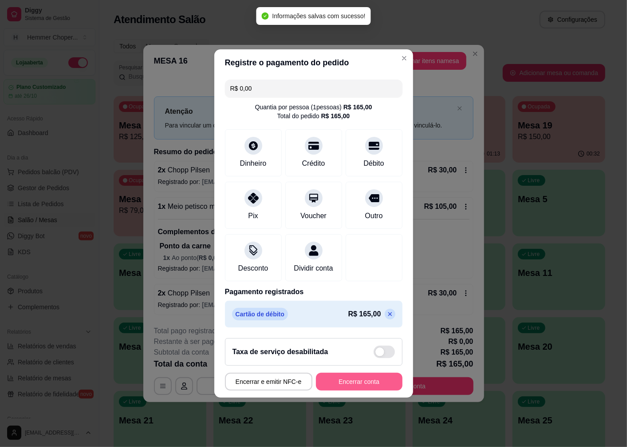
click at [349, 388] on button "Encerrar conta" at bounding box center [359, 381] width 87 height 18
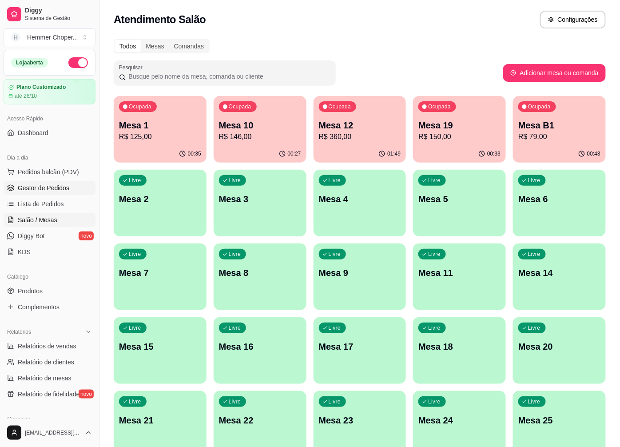
click at [60, 186] on span "Gestor de Pedidos" at bounding box center [43, 187] width 51 height 9
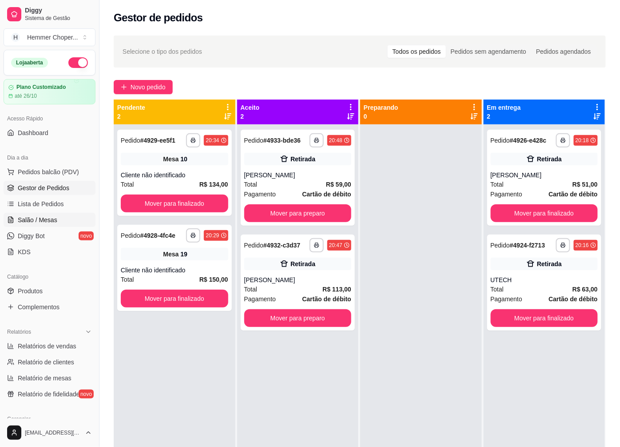
click at [51, 218] on span "Salão / Mesas" at bounding box center [38, 219] width 40 height 9
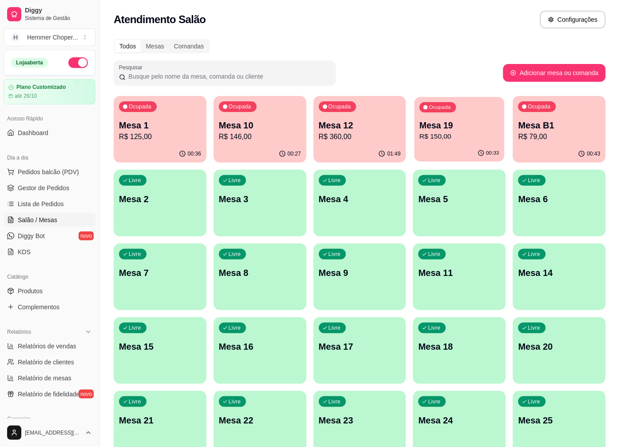
click at [460, 135] on p "R$ 150,00" at bounding box center [458, 136] width 79 height 10
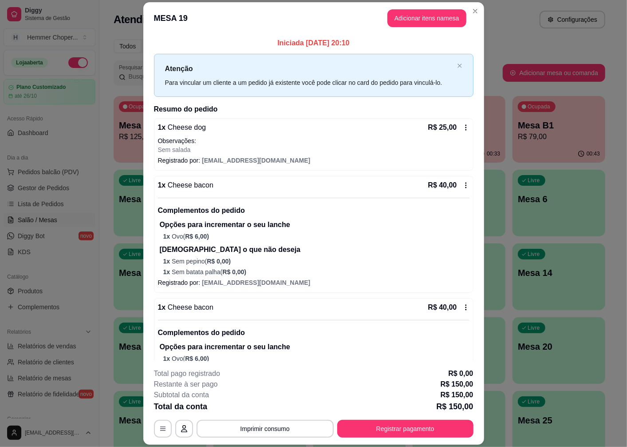
scroll to position [156, 0]
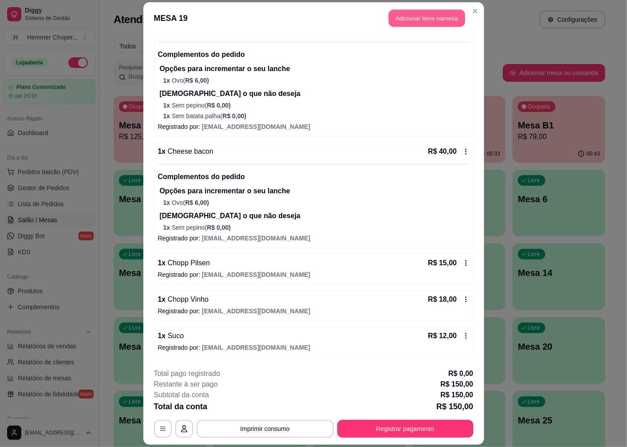
click at [429, 12] on button "Adicionar itens na mesa" at bounding box center [427, 18] width 76 height 17
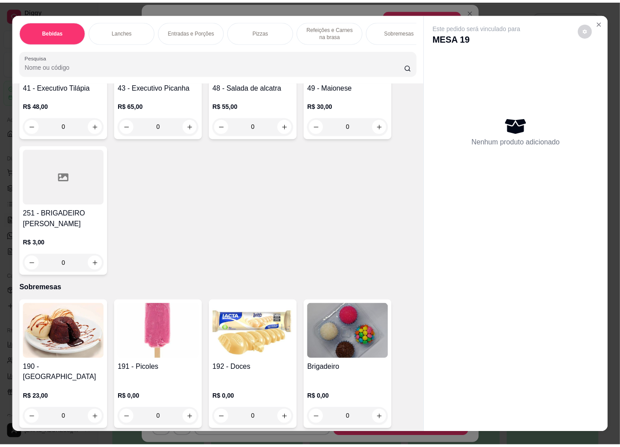
scroll to position [19, 0]
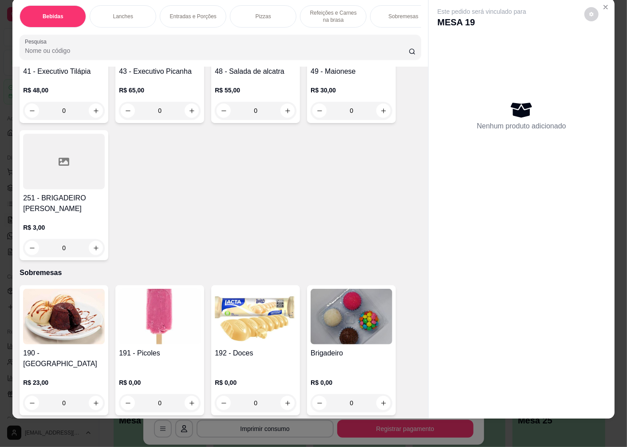
click at [242, 330] on img at bounding box center [256, 316] width 82 height 55
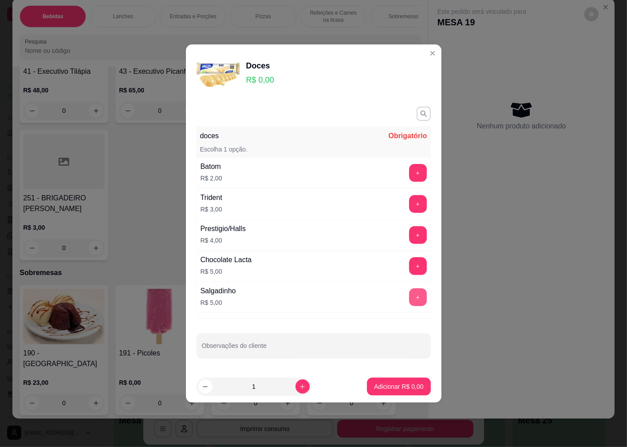
click at [411, 297] on button "+" at bounding box center [418, 297] width 18 height 18
click at [378, 387] on p "Adicionar R$ 5,00" at bounding box center [398, 386] width 49 height 9
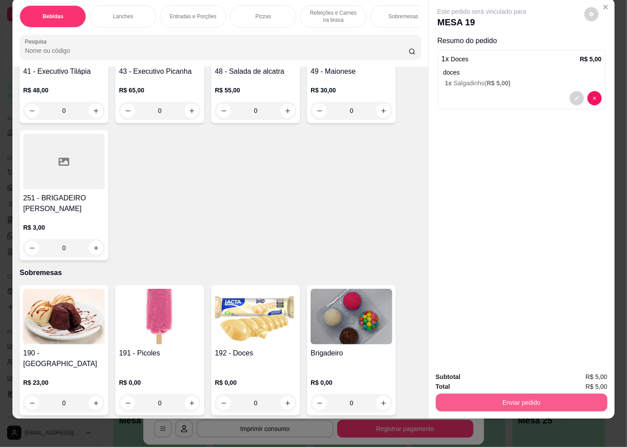
click at [503, 399] on button "Enviar pedido" at bounding box center [522, 402] width 172 height 18
click at [570, 371] on button "Enviar pedido" at bounding box center [584, 372] width 50 height 17
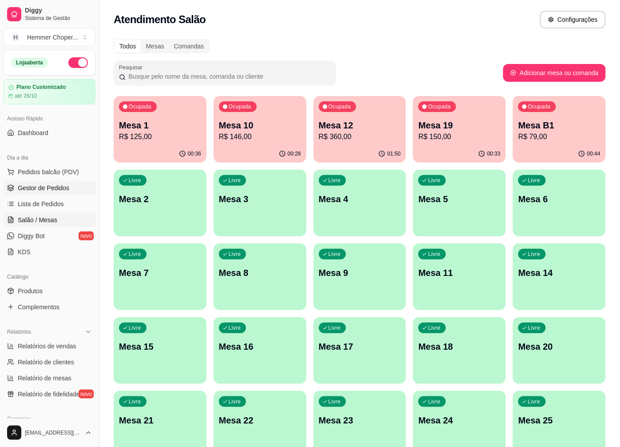
click at [59, 184] on span "Gestor de Pedidos" at bounding box center [43, 187] width 51 height 9
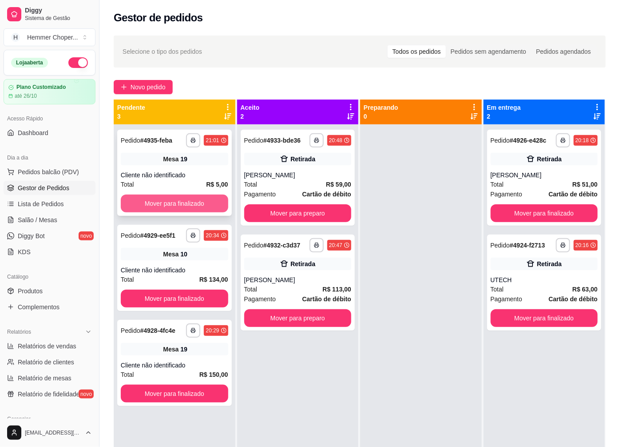
click at [186, 204] on button "Mover para finalizado" at bounding box center [174, 203] width 107 height 18
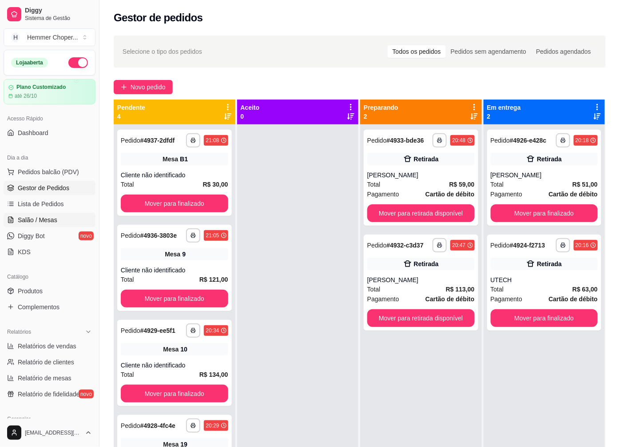
click at [32, 218] on span "Salão / Mesas" at bounding box center [38, 219] width 40 height 9
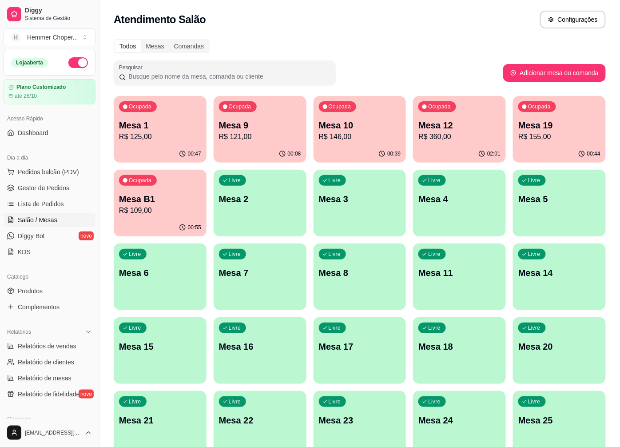
click at [175, 142] on div "Ocupada Mesa 1 R$ 125,00" at bounding box center [160, 120] width 93 height 49
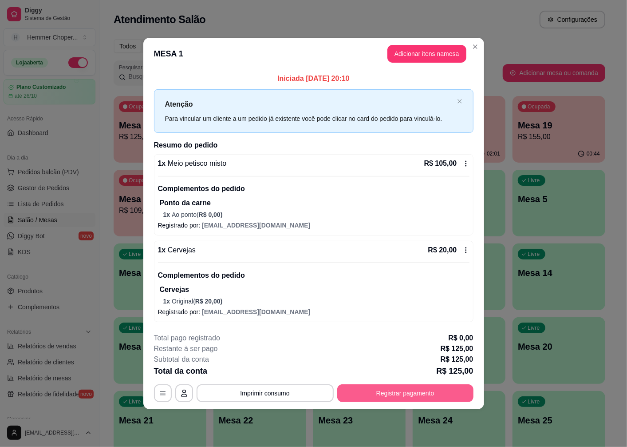
click at [389, 387] on button "Registrar pagamento" at bounding box center [405, 393] width 136 height 18
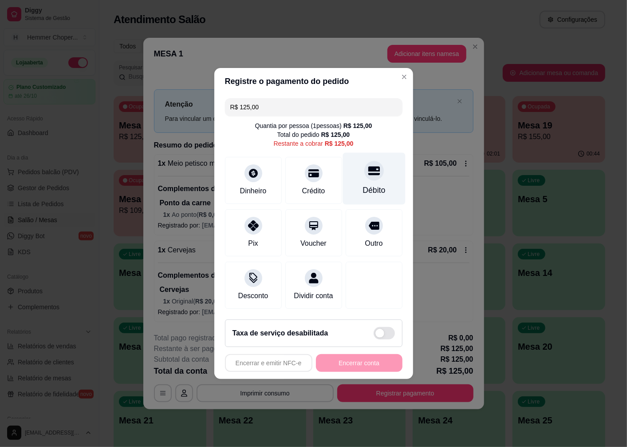
click at [366, 177] on div "Débito" at bounding box center [374, 179] width 63 height 52
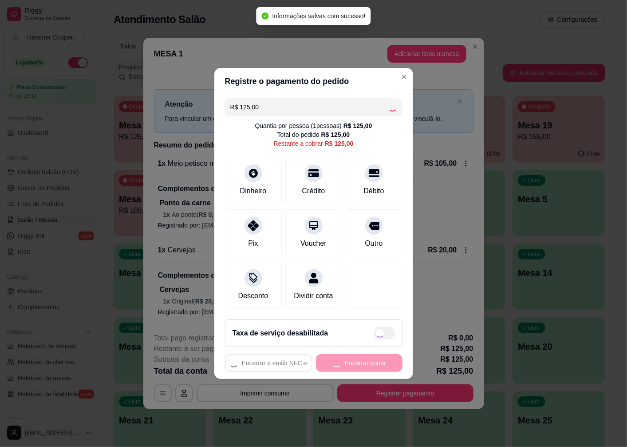
type input "R$ 0,00"
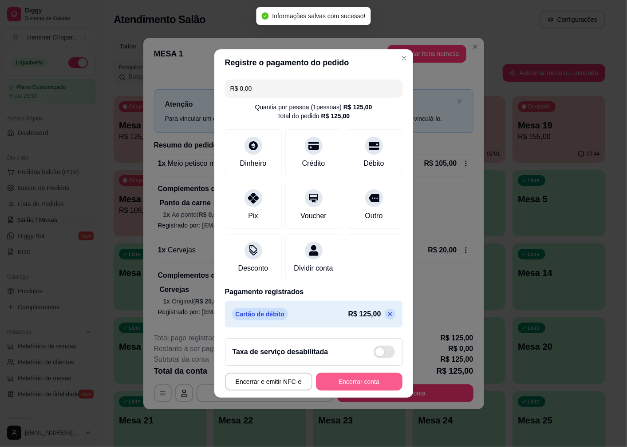
click at [352, 384] on button "Encerrar conta" at bounding box center [359, 381] width 87 height 18
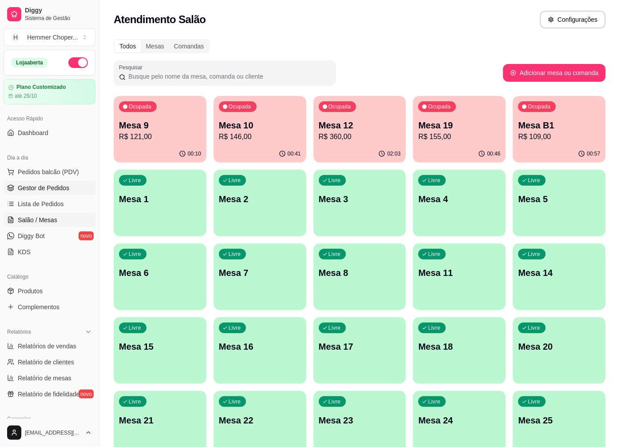
click at [47, 186] on span "Gestor de Pedidos" at bounding box center [43, 187] width 51 height 9
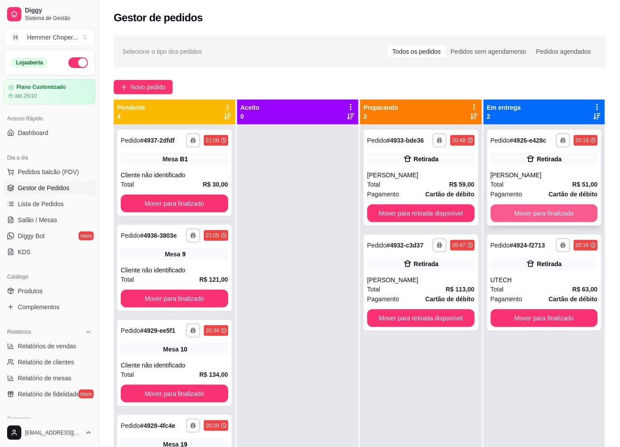
click at [520, 210] on button "Mover para finalizado" at bounding box center [543, 213] width 107 height 18
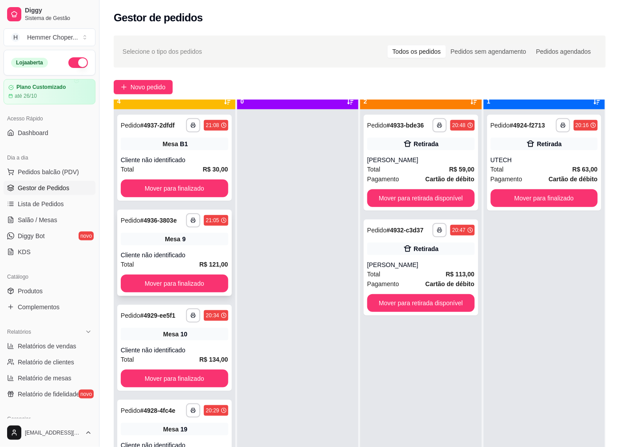
scroll to position [24, 0]
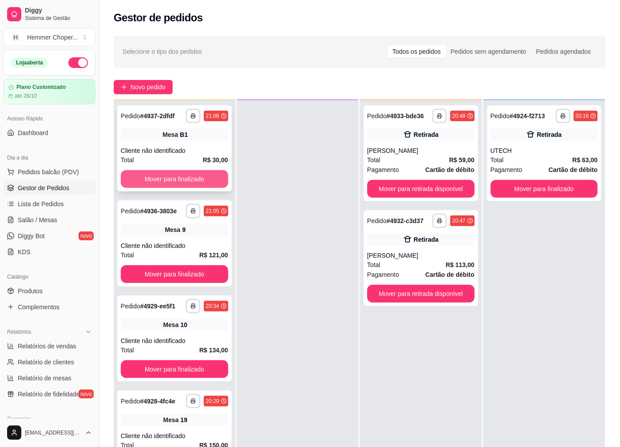
click at [157, 176] on button "Mover para finalizado" at bounding box center [174, 179] width 107 height 18
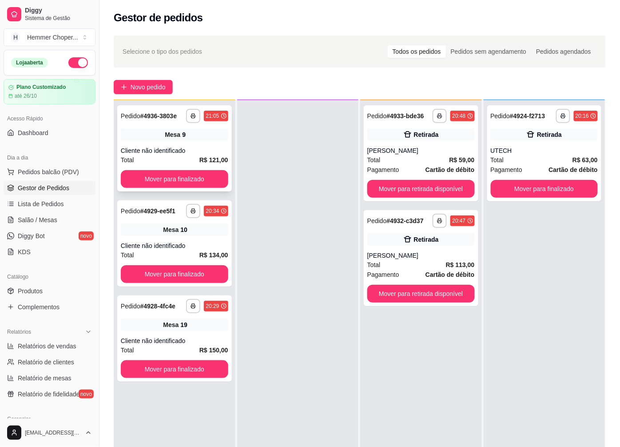
click at [158, 147] on div "Cliente não identificado" at bounding box center [174, 150] width 107 height 9
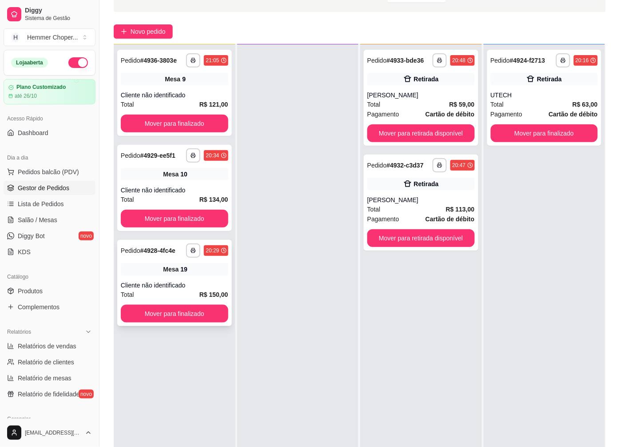
scroll to position [99, 0]
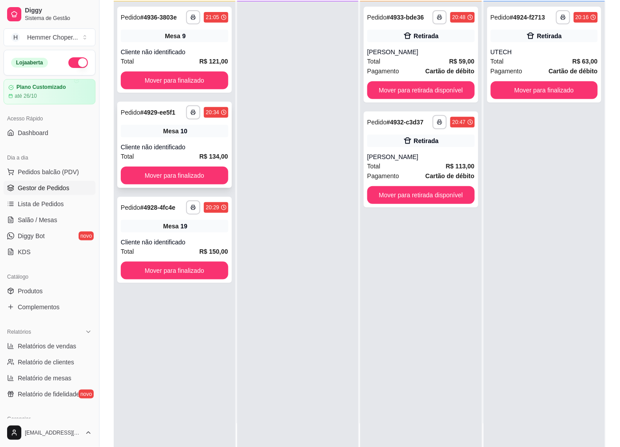
click at [161, 139] on div "**********" at bounding box center [174, 145] width 115 height 86
click at [163, 269] on button "Mover para finalizado" at bounding box center [175, 270] width 104 height 17
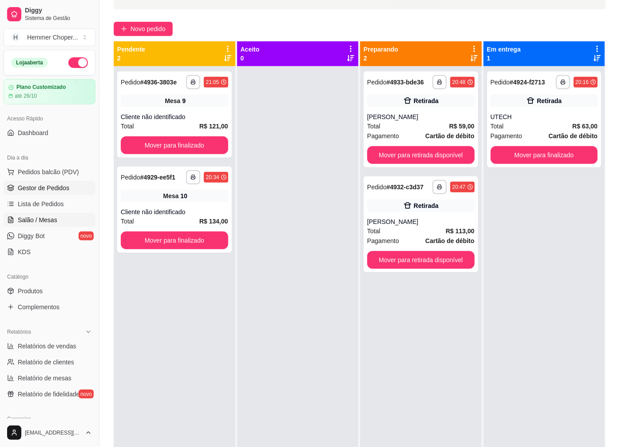
scroll to position [49, 0]
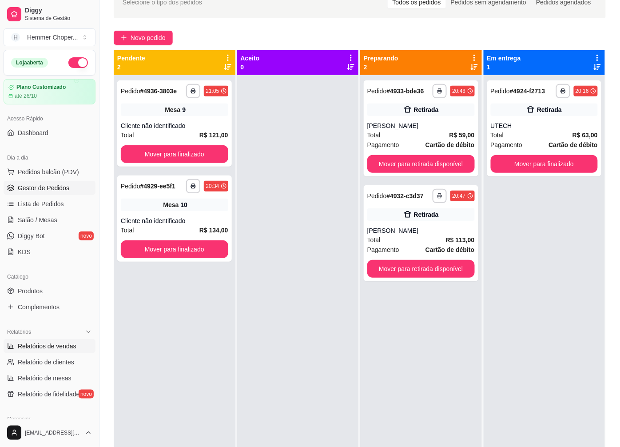
click at [50, 345] on span "Relatórios de vendas" at bounding box center [47, 345] width 59 height 9
select select "ALL"
select select "0"
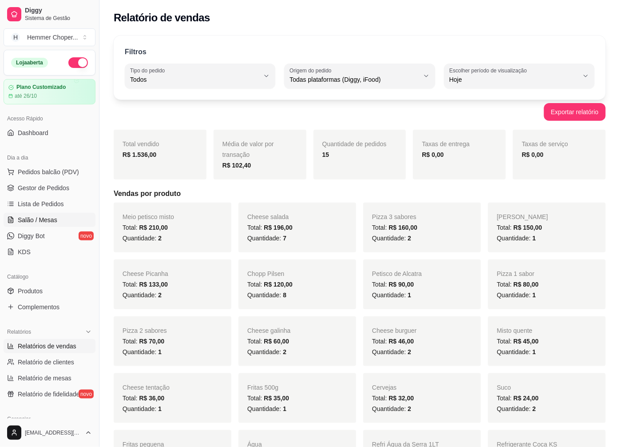
click at [42, 222] on span "Salão / Mesas" at bounding box center [38, 219] width 40 height 9
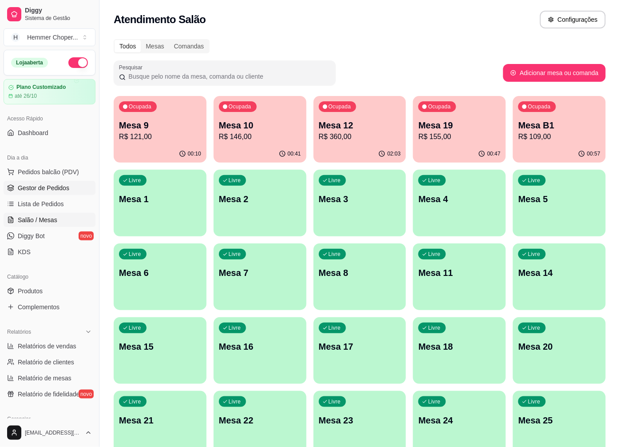
click at [53, 187] on span "Gestor de Pedidos" at bounding box center [43, 187] width 51 height 9
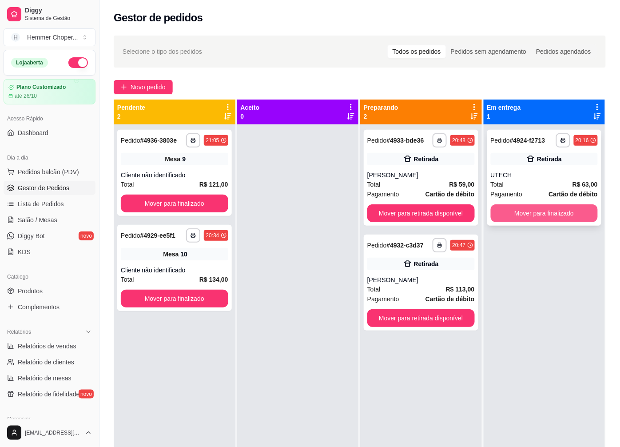
click at [509, 214] on button "Mover para finalizado" at bounding box center [543, 213] width 107 height 18
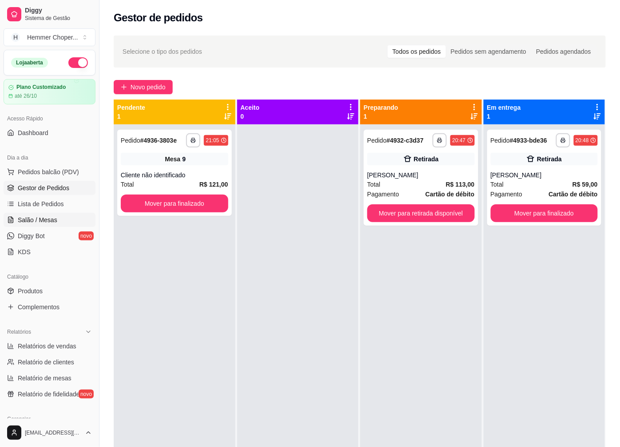
click at [47, 225] on link "Salão / Mesas" at bounding box center [50, 220] width 92 height 14
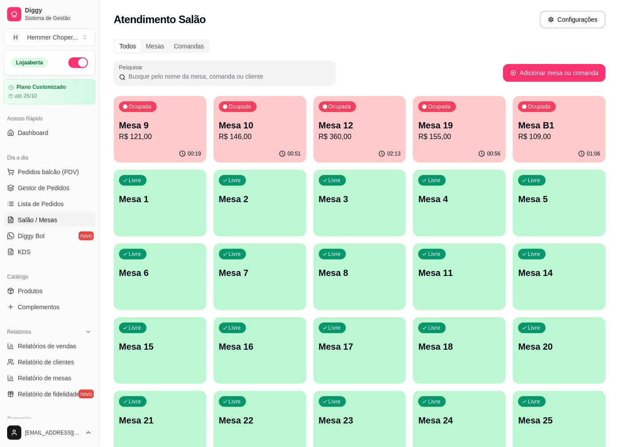
click at [556, 135] on p "R$ 109,00" at bounding box center [559, 136] width 82 height 11
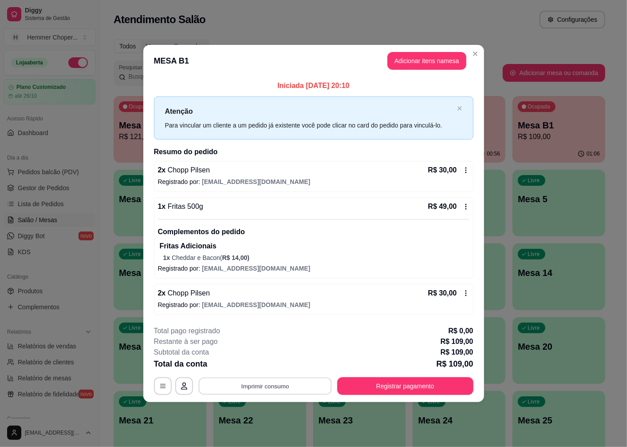
click at [273, 385] on button "Imprimir consumo" at bounding box center [264, 385] width 133 height 17
click at [273, 367] on button "Cozinha" at bounding box center [268, 366] width 64 height 14
click at [373, 390] on button "Registrar pagamento" at bounding box center [405, 385] width 132 height 17
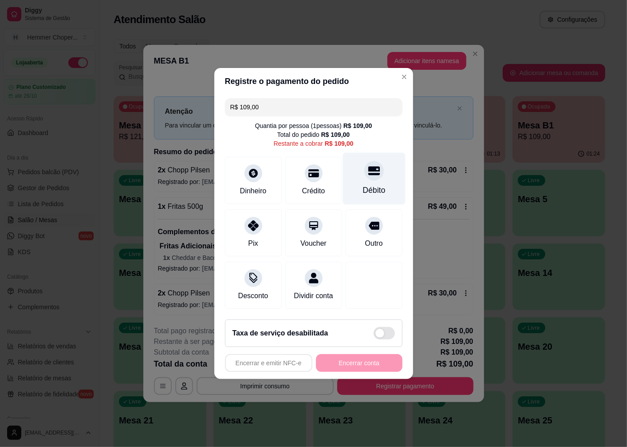
click at [368, 178] on div "Débito" at bounding box center [374, 179] width 63 height 52
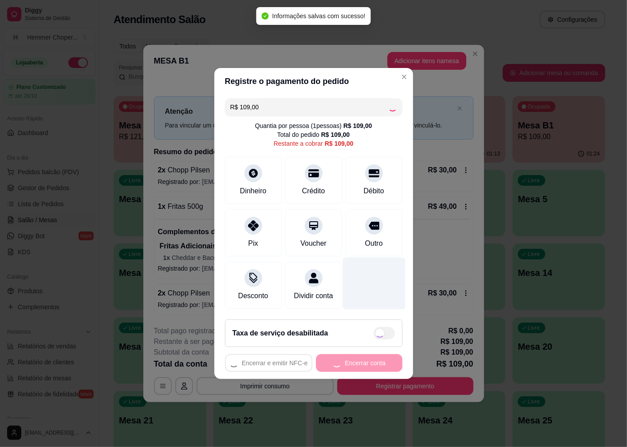
type input "R$ 0,00"
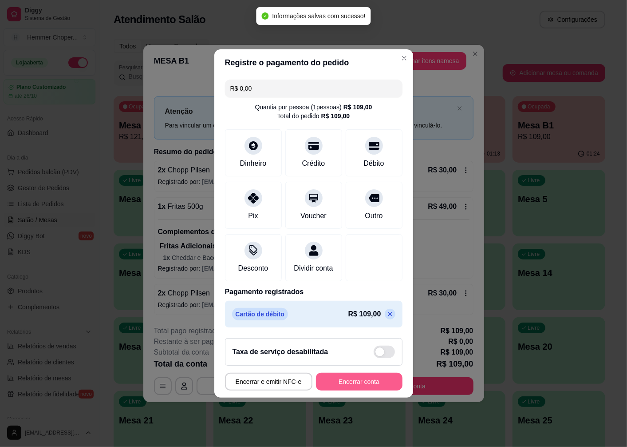
click at [341, 384] on button "Encerrar conta" at bounding box center [359, 381] width 87 height 18
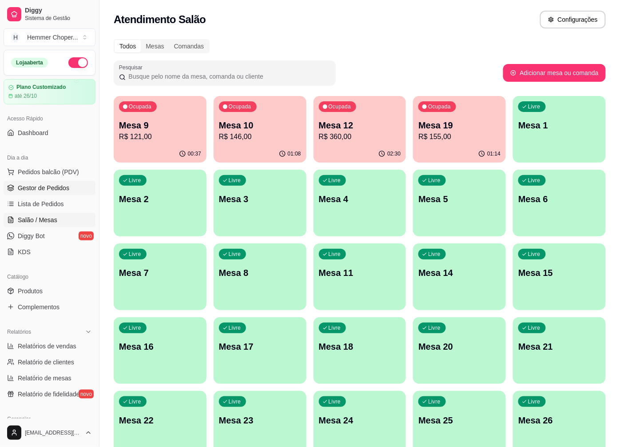
click at [63, 191] on span "Gestor de Pedidos" at bounding box center [43, 187] width 51 height 9
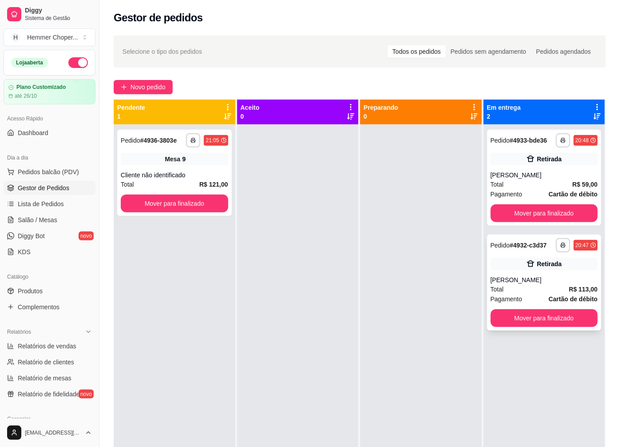
click at [530, 289] on div "Total R$ 113,00" at bounding box center [543, 289] width 107 height 10
click at [45, 222] on span "Salão / Mesas" at bounding box center [38, 219] width 40 height 9
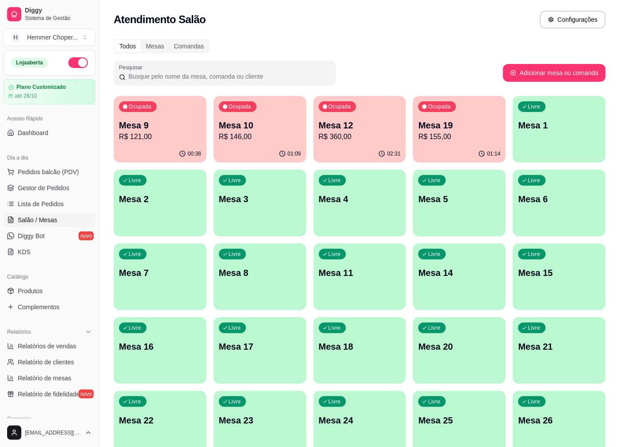
click at [455, 141] on p "R$ 155,00" at bounding box center [459, 136] width 82 height 11
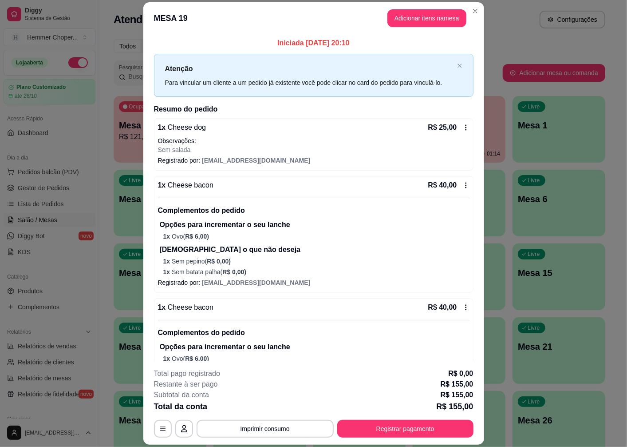
scroll to position [49, 0]
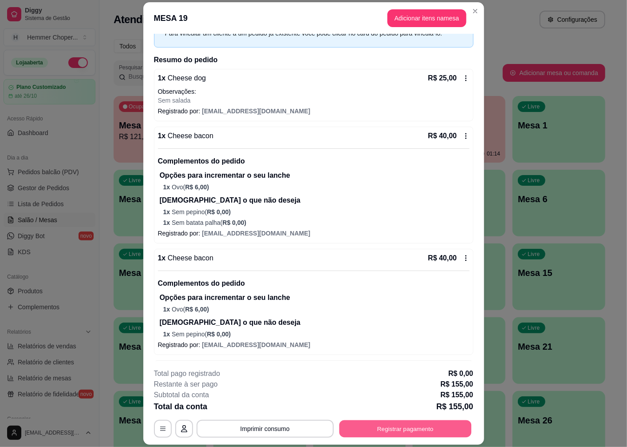
click at [405, 427] on button "Registrar pagamento" at bounding box center [405, 428] width 132 height 17
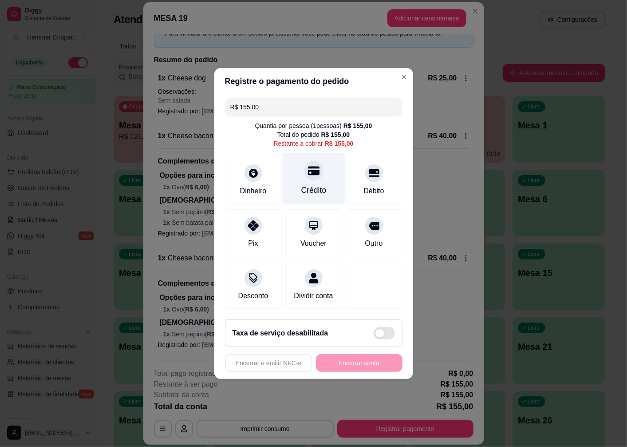
click at [305, 184] on div "Crédito" at bounding box center [313, 190] width 25 height 12
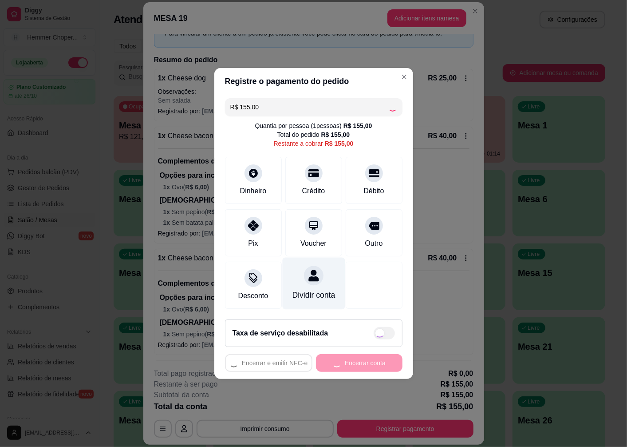
type input "R$ 0,00"
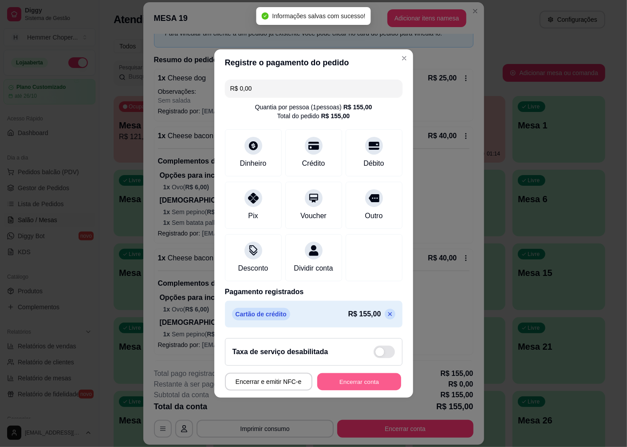
click at [340, 384] on button "Encerrar conta" at bounding box center [359, 381] width 84 height 17
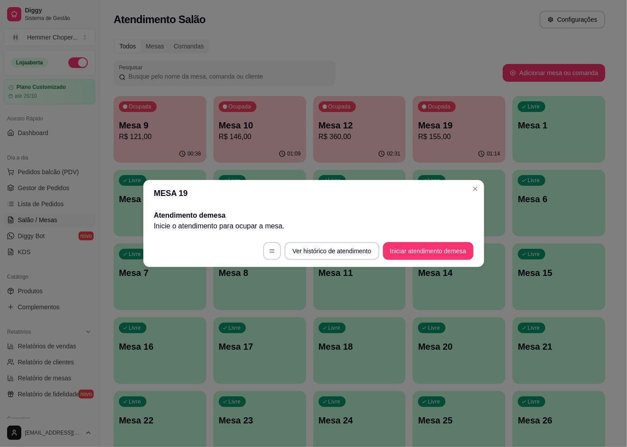
scroll to position [0, 0]
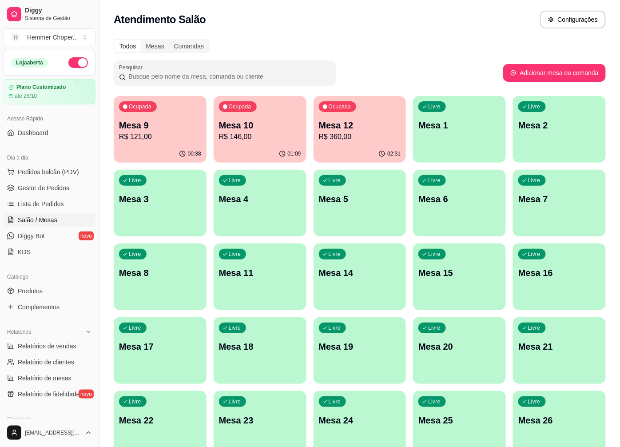
click at [363, 146] on div "02:31" at bounding box center [359, 153] width 93 height 17
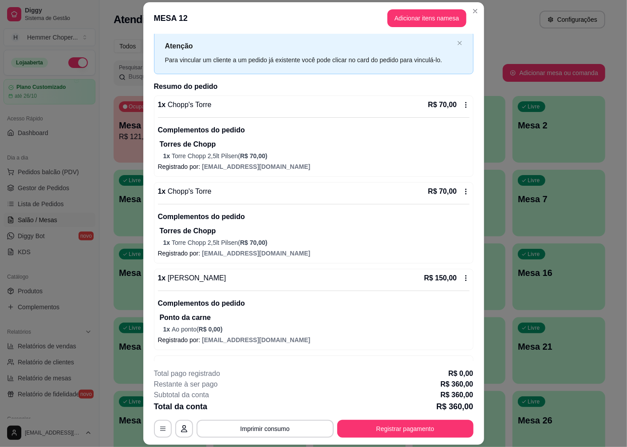
scroll to position [99, 0]
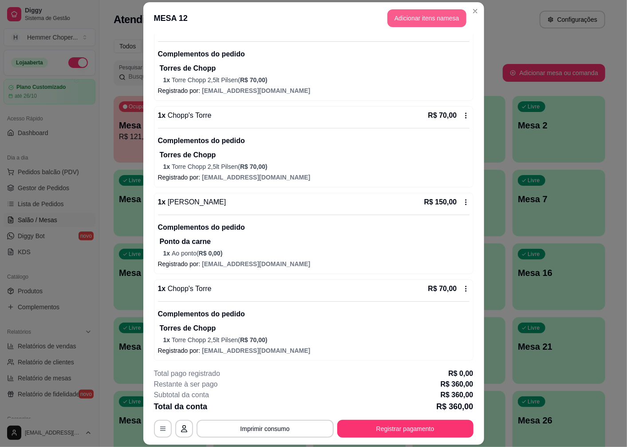
click at [420, 21] on button "Adicionar itens na mesa" at bounding box center [427, 18] width 79 height 18
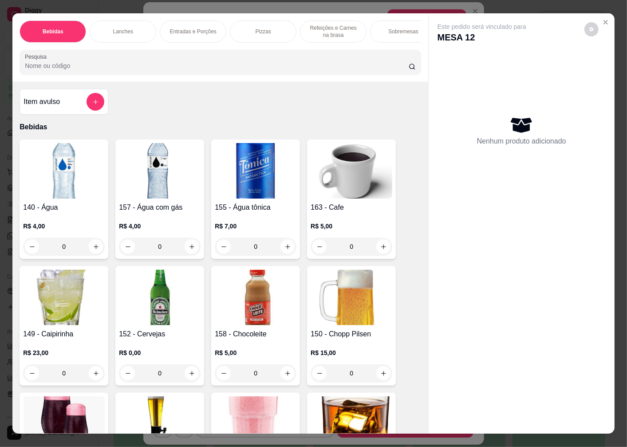
click at [67, 182] on img at bounding box center [64, 170] width 82 height 55
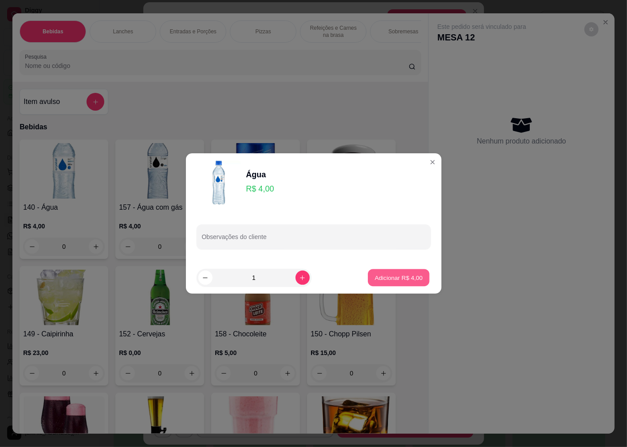
click at [400, 278] on p "Adicionar R$ 4,00" at bounding box center [399, 277] width 48 height 8
type input "1"
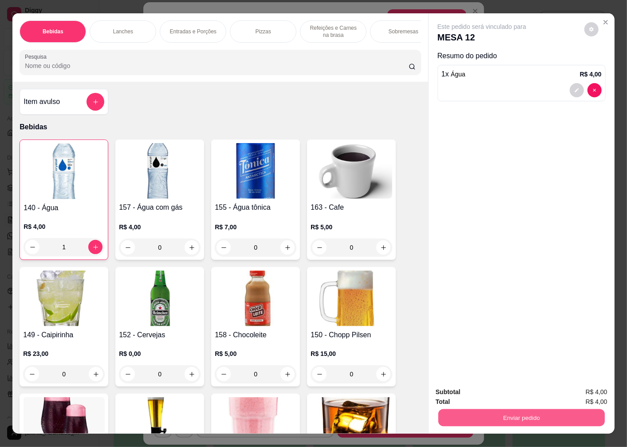
click at [486, 411] on button "Enviar pedido" at bounding box center [522, 416] width 166 height 17
click at [582, 388] on button "Enviar pedido" at bounding box center [584, 392] width 49 height 16
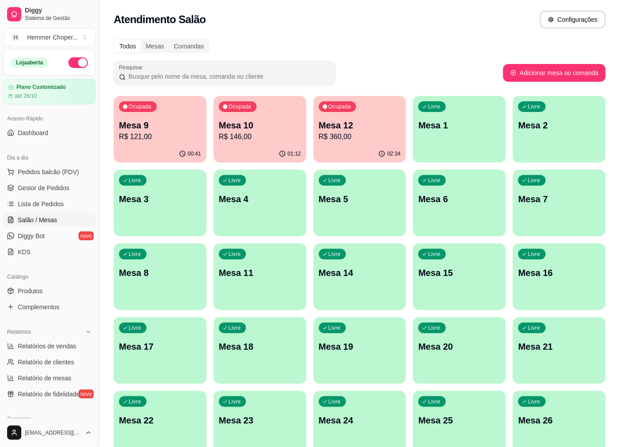
click at [243, 138] on p "R$ 146,00" at bounding box center [260, 136] width 82 height 11
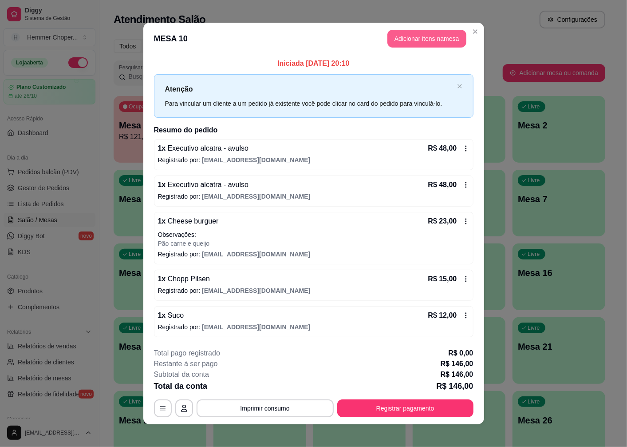
click at [434, 39] on button "Adicionar itens na mesa" at bounding box center [427, 39] width 79 height 18
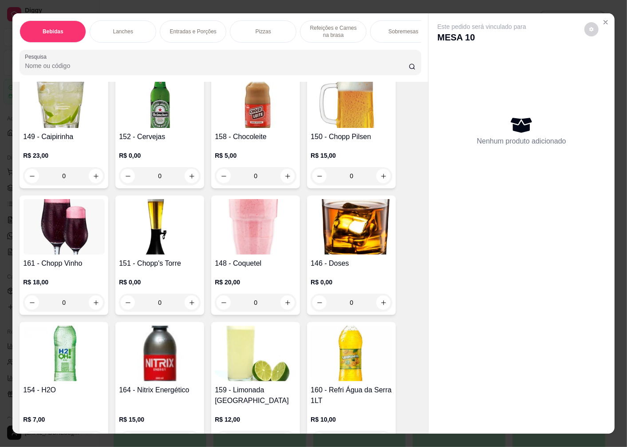
scroll to position [394, 0]
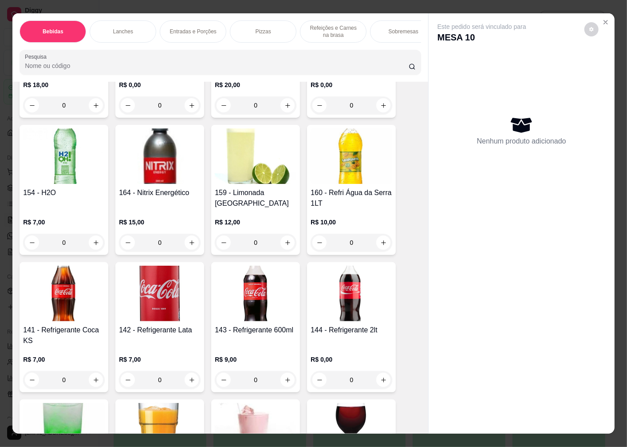
click at [46, 306] on img at bounding box center [64, 292] width 82 height 55
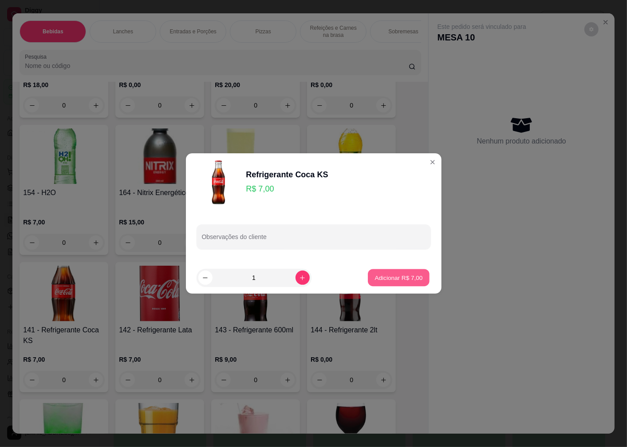
click at [387, 273] on p "Adicionar R$ 7,00" at bounding box center [399, 277] width 48 height 8
type input "1"
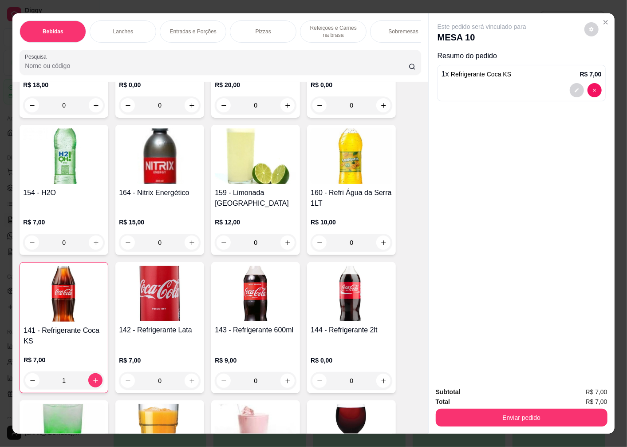
scroll to position [542, 0]
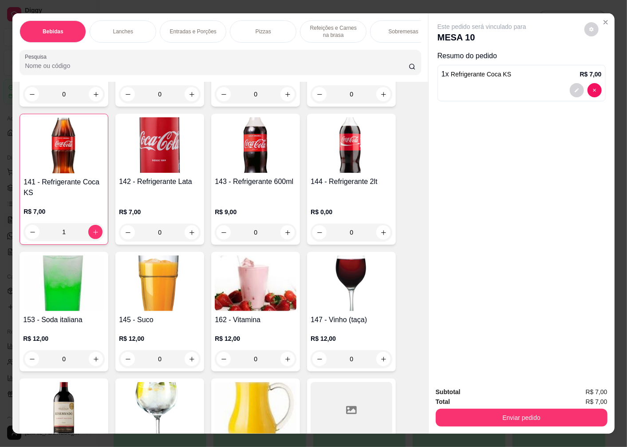
click at [156, 290] on img at bounding box center [160, 282] width 82 height 55
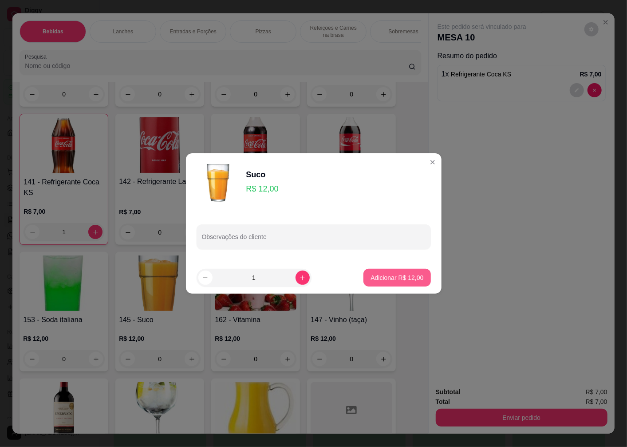
click at [402, 273] on p "Adicionar R$ 12,00" at bounding box center [397, 277] width 53 height 9
type input "1"
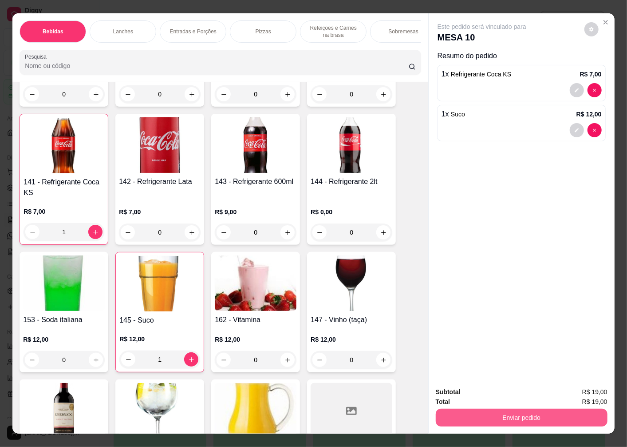
click at [502, 413] on button "Enviar pedido" at bounding box center [522, 417] width 172 height 18
click at [577, 388] on button "Enviar pedido" at bounding box center [584, 392] width 50 height 17
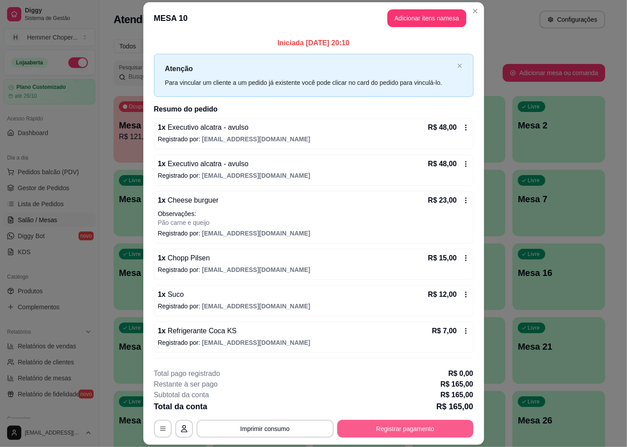
click at [380, 431] on button "Registrar pagamento" at bounding box center [405, 428] width 136 height 18
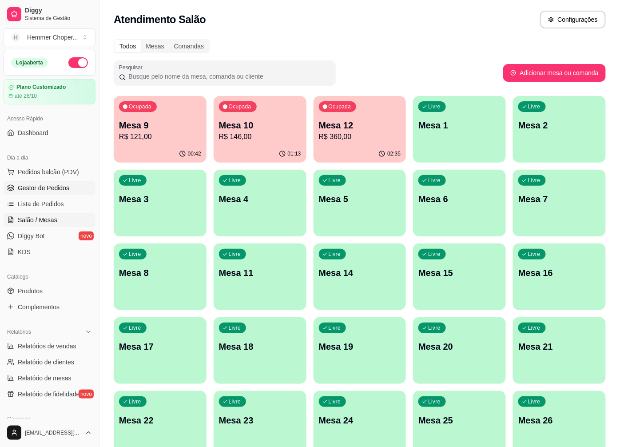
click at [46, 184] on span "Gestor de Pedidos" at bounding box center [43, 187] width 51 height 9
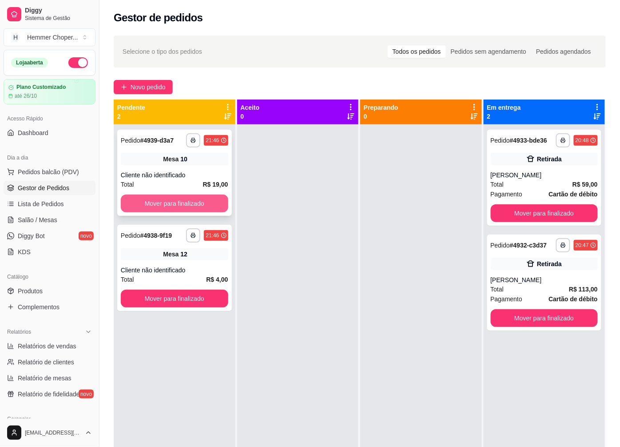
click at [174, 198] on button "Mover para finalizado" at bounding box center [174, 203] width 107 height 18
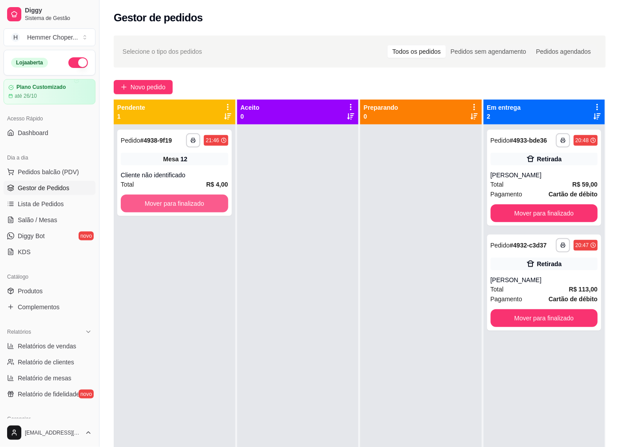
click at [174, 198] on button "Mover para finalizado" at bounding box center [174, 203] width 107 height 18
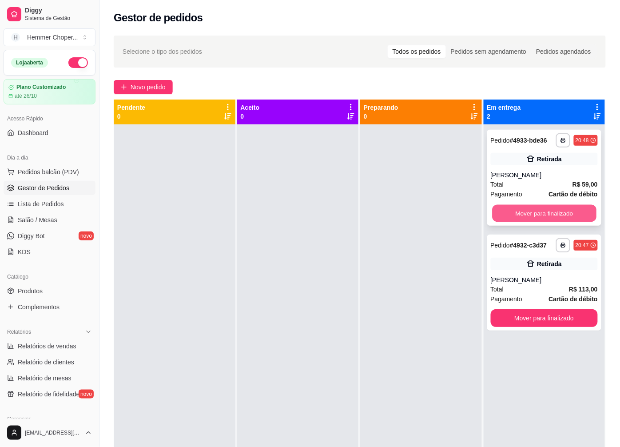
click at [516, 210] on button "Mover para finalizado" at bounding box center [544, 213] width 104 height 17
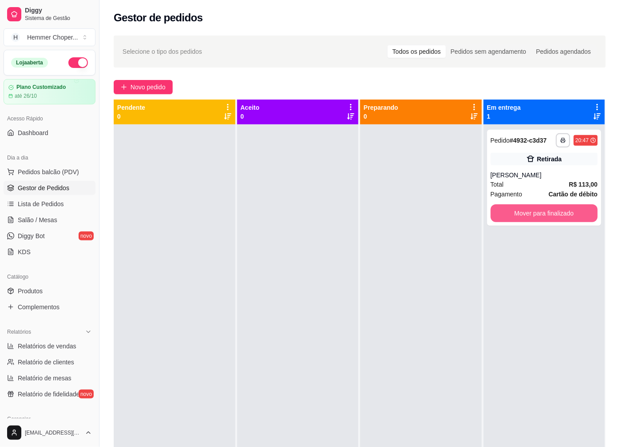
click at [516, 210] on button "Mover para finalizado" at bounding box center [543, 213] width 107 height 18
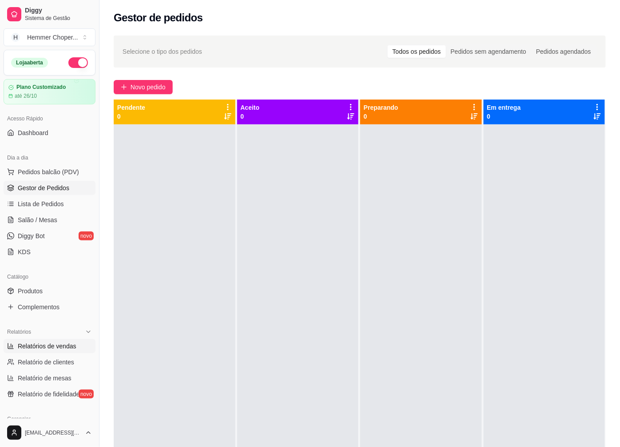
click at [39, 344] on span "Relatórios de vendas" at bounding box center [47, 345] width 59 height 9
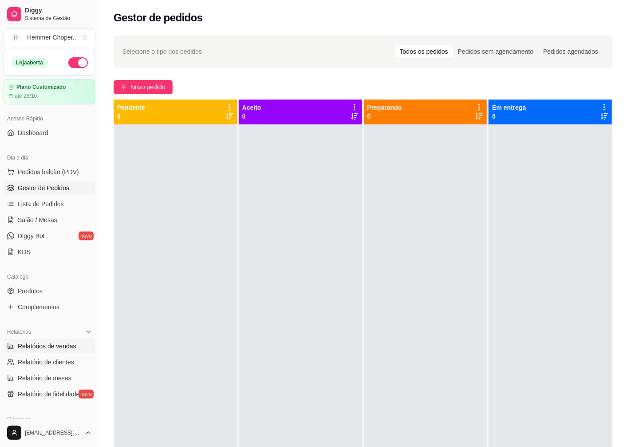
select select "ALL"
select select "0"
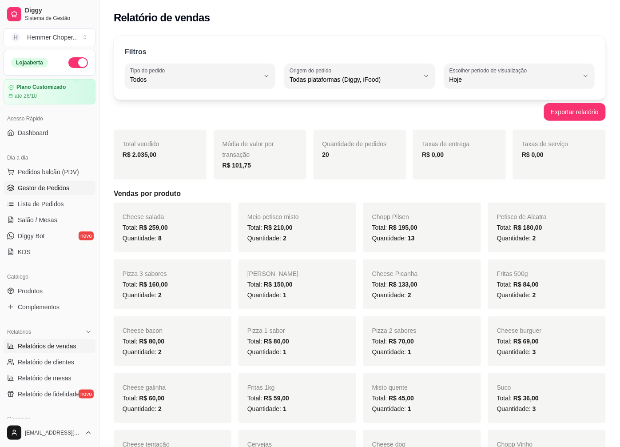
click at [53, 190] on span "Gestor de Pedidos" at bounding box center [43, 187] width 51 height 9
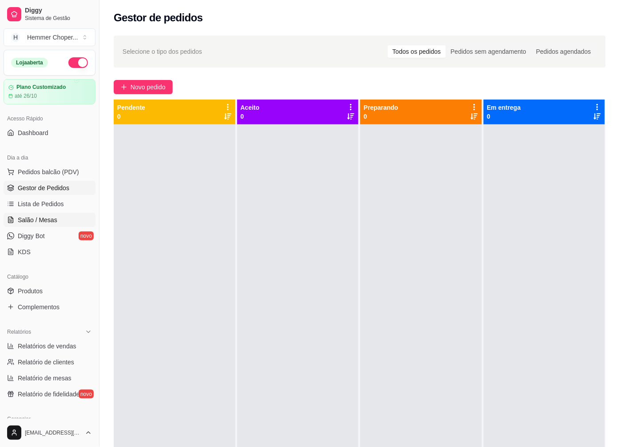
click at [49, 221] on span "Salão / Mesas" at bounding box center [38, 219] width 40 height 9
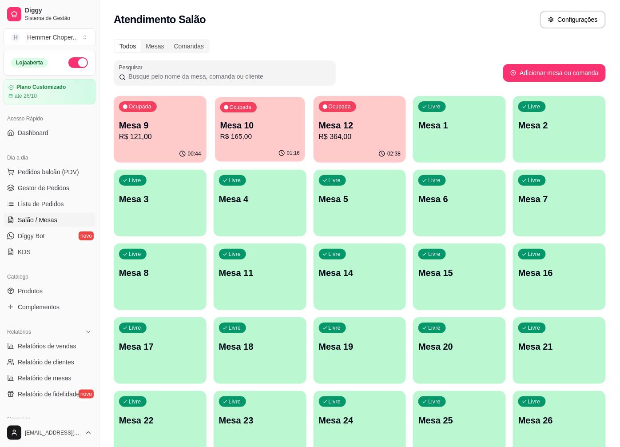
click at [261, 148] on div "01:16" at bounding box center [260, 153] width 90 height 17
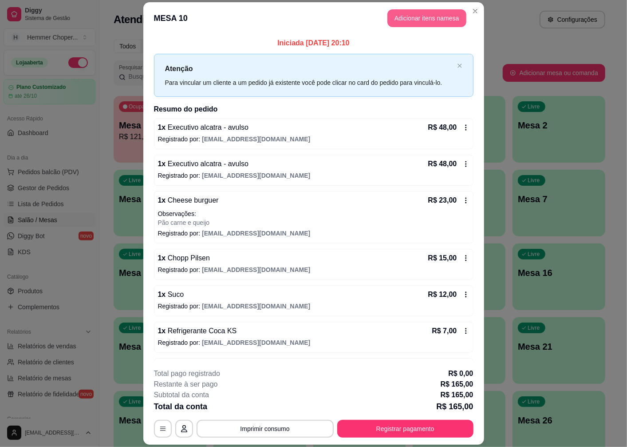
click at [429, 18] on button "Adicionar itens na mesa" at bounding box center [427, 18] width 79 height 18
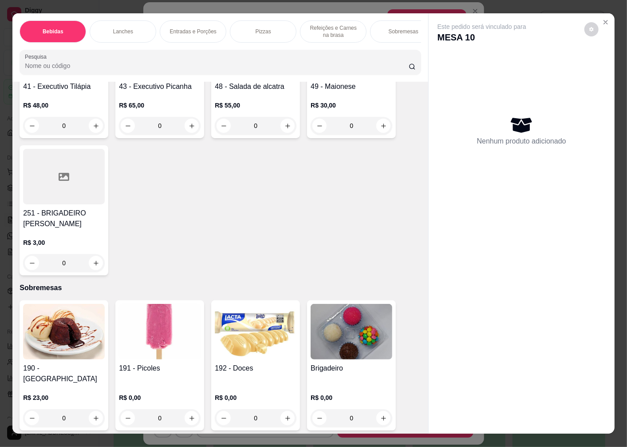
scroll to position [19, 0]
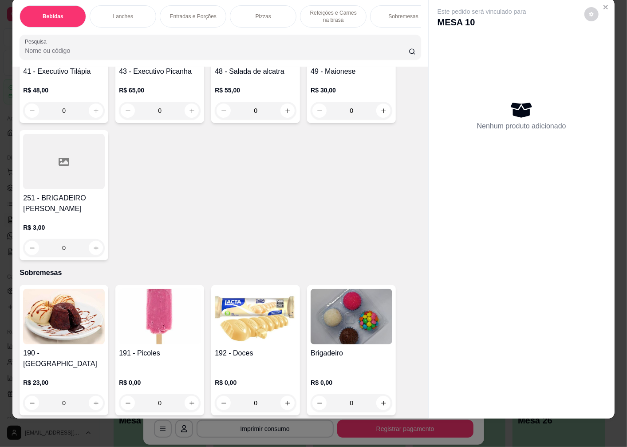
click at [160, 296] on img at bounding box center [160, 316] width 82 height 55
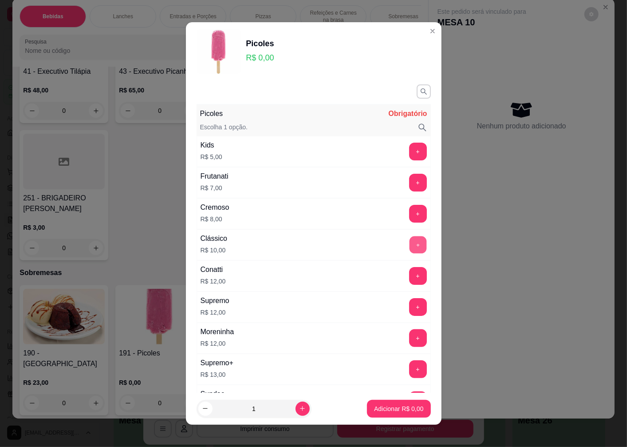
click at [409, 241] on button "+" at bounding box center [417, 244] width 17 height 17
click at [380, 410] on p "Adicionar R$ 10,00" at bounding box center [397, 408] width 51 height 8
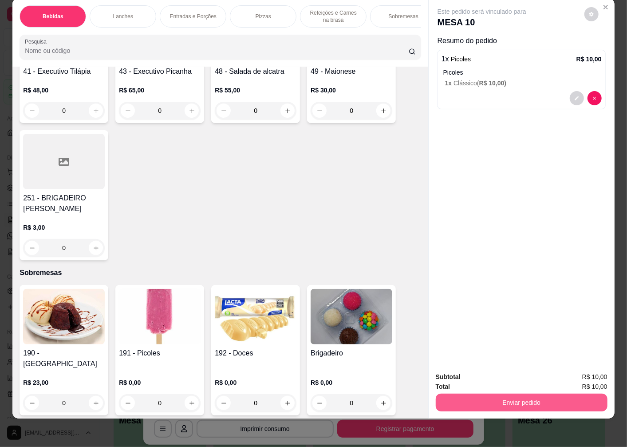
click at [509, 396] on button "Enviar pedido" at bounding box center [522, 402] width 172 height 18
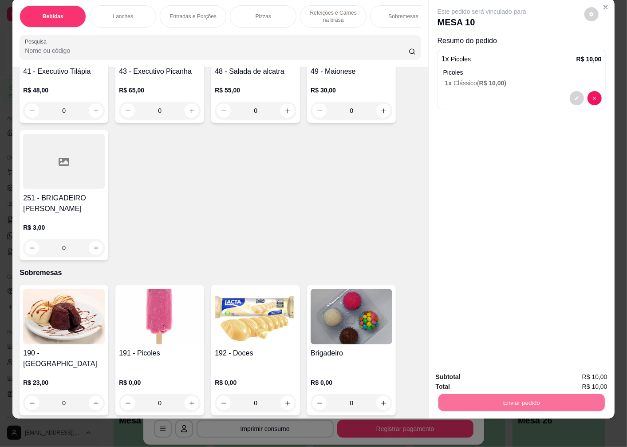
click at [573, 369] on button "Enviar pedido" at bounding box center [584, 373] width 50 height 17
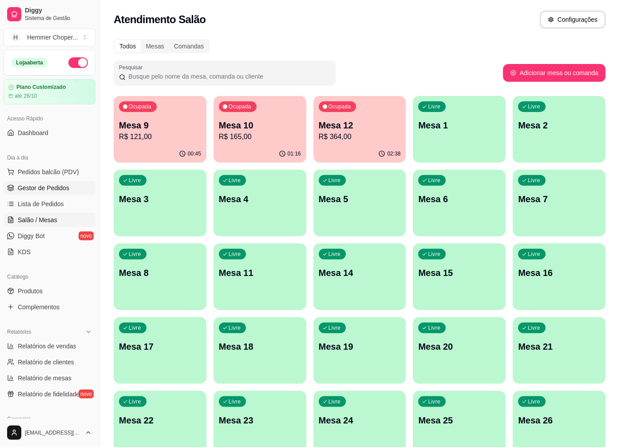
click at [54, 185] on span "Gestor de Pedidos" at bounding box center [43, 187] width 51 height 9
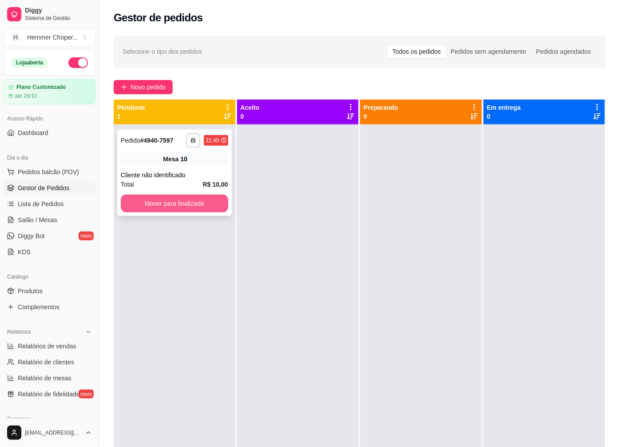
click at [170, 202] on button "Mover para finalizado" at bounding box center [174, 203] width 107 height 18
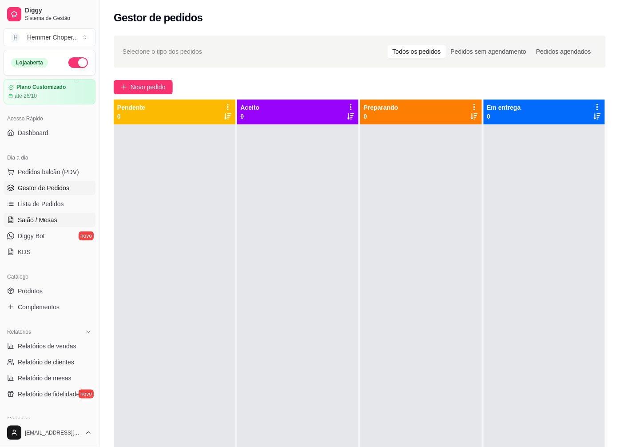
click at [39, 218] on span "Salão / Mesas" at bounding box center [38, 219] width 40 height 9
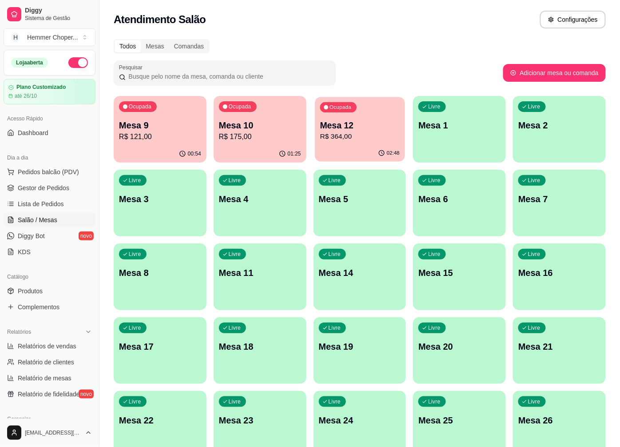
click at [349, 135] on p "R$ 364,00" at bounding box center [359, 136] width 79 height 10
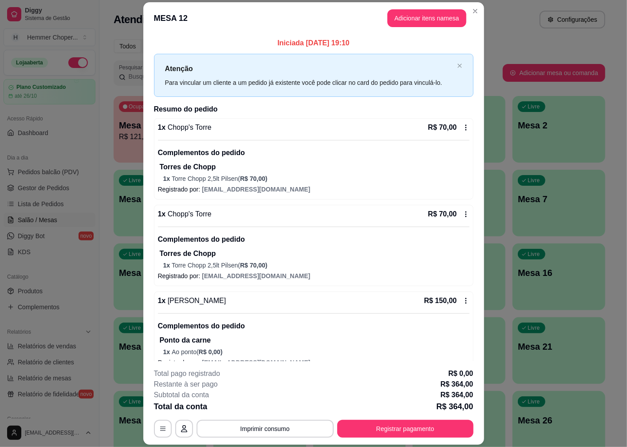
scroll to position [138, 0]
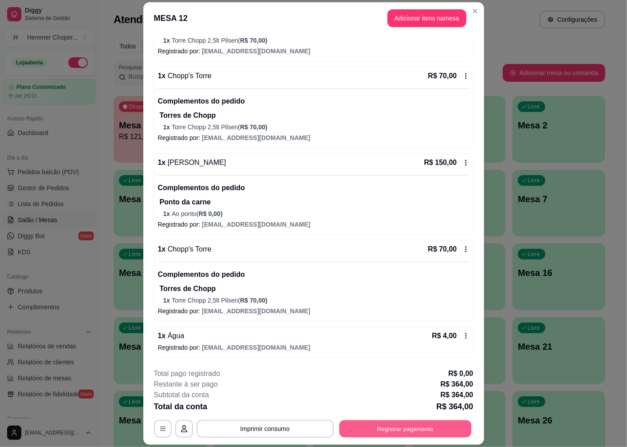
click at [389, 430] on button "Registrar pagamento" at bounding box center [405, 428] width 132 height 17
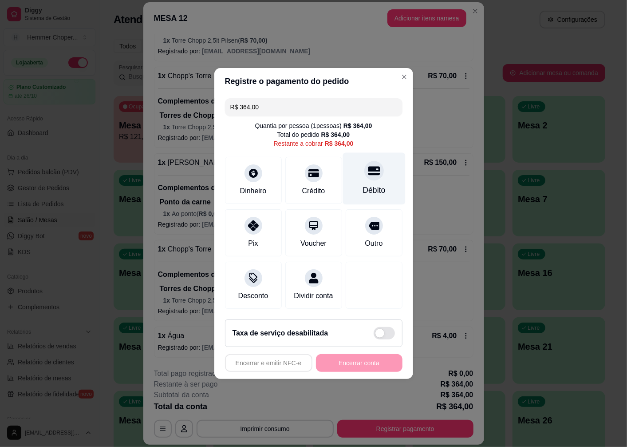
click at [368, 184] on div "Débito" at bounding box center [374, 190] width 23 height 12
type input "R$ 0,00"
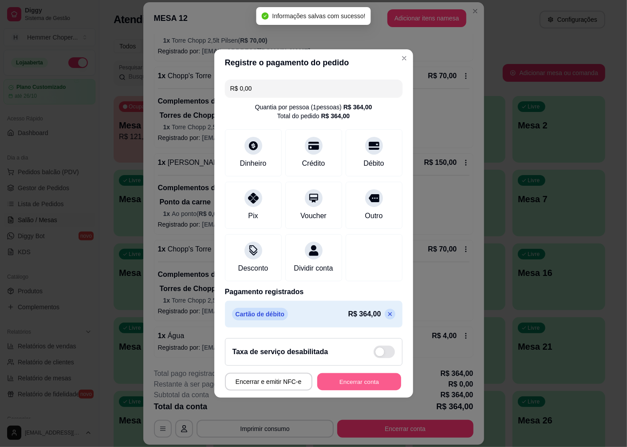
click at [361, 390] on button "Encerrar conta" at bounding box center [359, 381] width 84 height 17
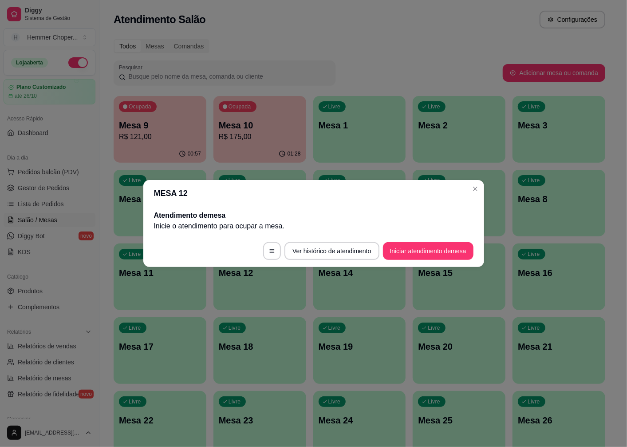
scroll to position [0, 0]
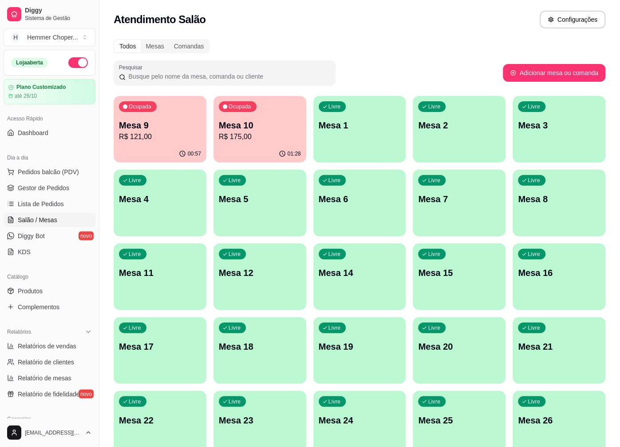
click at [167, 131] on p "R$ 121,00" at bounding box center [160, 136] width 82 height 11
click at [150, 127] on p "Mesa 9" at bounding box center [160, 125] width 82 height 12
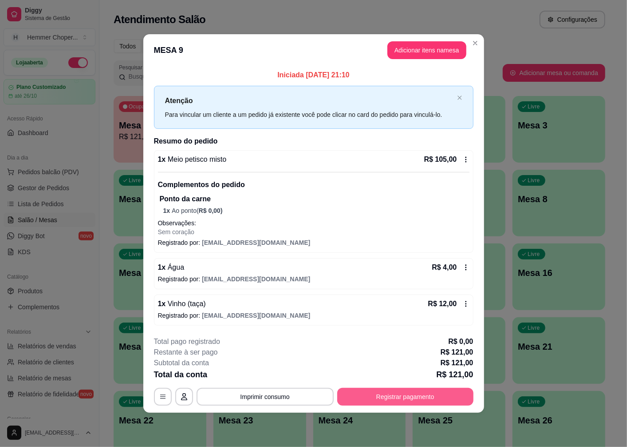
click at [368, 404] on button "Registrar pagamento" at bounding box center [405, 397] width 136 height 18
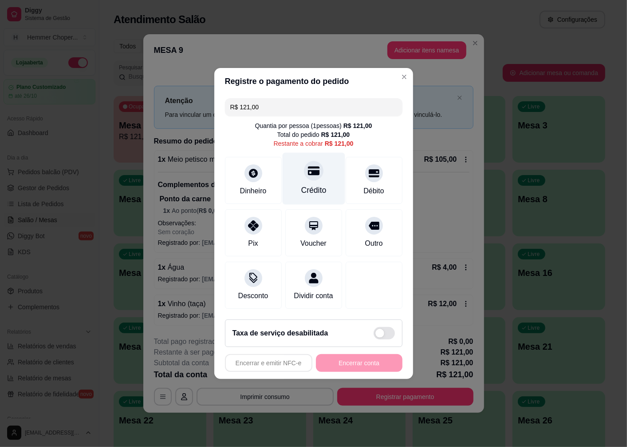
click at [318, 178] on div "Crédito" at bounding box center [313, 179] width 63 height 52
type input "R$ 0,00"
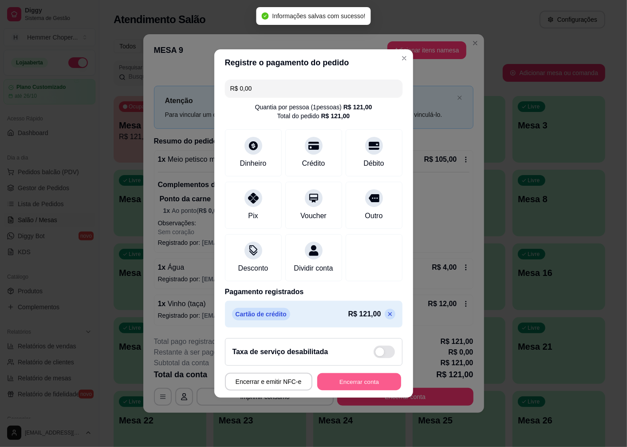
click at [362, 389] on button "Encerrar conta" at bounding box center [359, 381] width 84 height 17
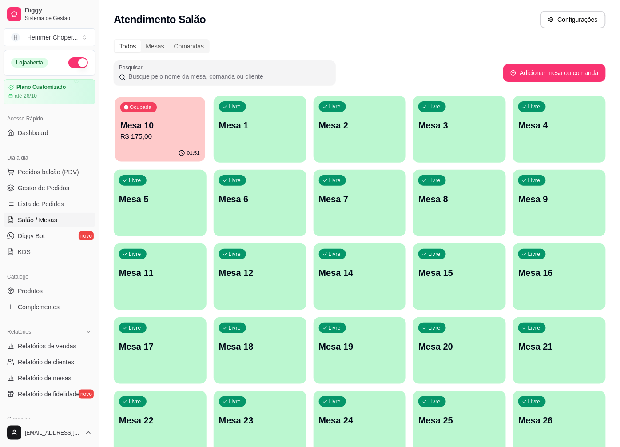
click at [142, 131] on div "Mesa 10 R$ 175,00" at bounding box center [159, 130] width 79 height 22
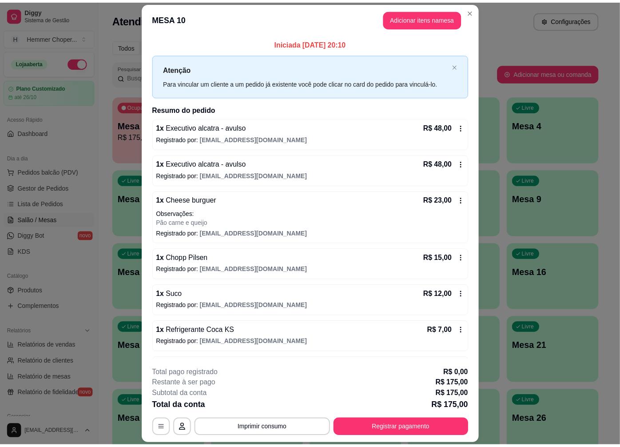
scroll to position [49, 0]
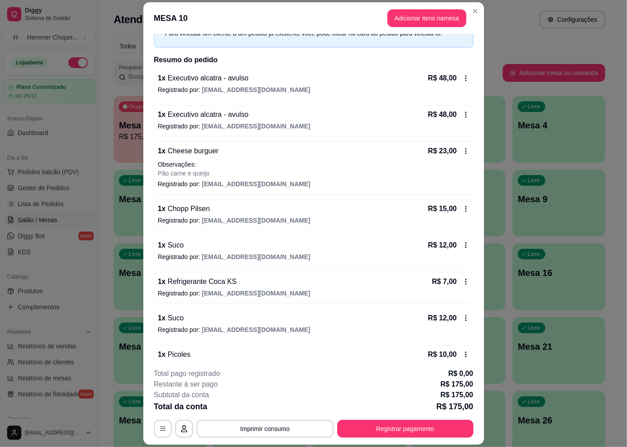
click at [239, 217] on span "[EMAIL_ADDRESS][DOMAIN_NAME]" at bounding box center [256, 220] width 108 height 7
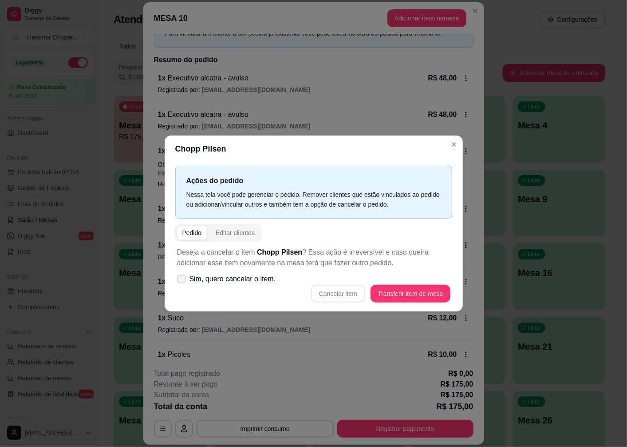
click at [259, 277] on span "Sim, quero cancelar o item." at bounding box center [233, 278] width 87 height 11
click at [182, 281] on input "Sim, quero cancelar o item." at bounding box center [180, 284] width 6 height 6
checkbox input "true"
click at [349, 292] on button "Cancelar item" at bounding box center [338, 294] width 54 height 18
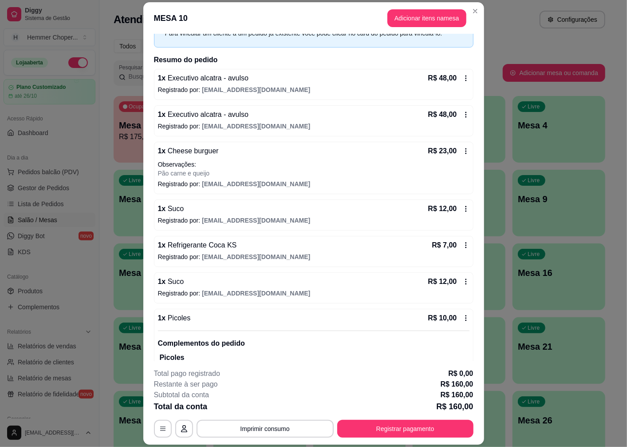
click at [256, 219] on span "[EMAIL_ADDRESS][DOMAIN_NAME]" at bounding box center [256, 220] width 108 height 7
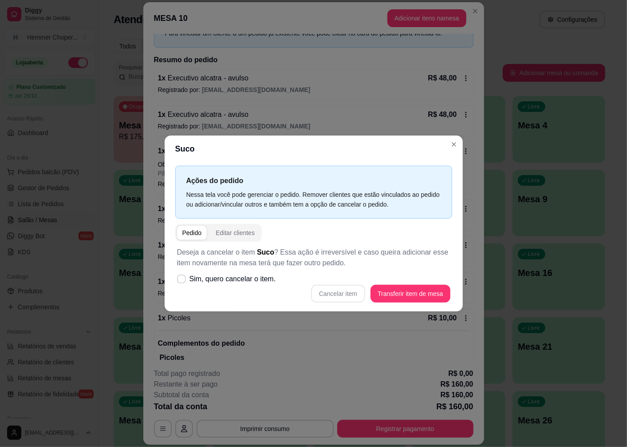
click at [338, 293] on div "Cancelar item Transferir item de mesa" at bounding box center [313, 294] width 273 height 18
click at [338, 294] on div "Cancelar item Transferir item de mesa" at bounding box center [313, 294] width 273 height 18
click at [262, 279] on span "Sim, quero cancelar o item." at bounding box center [233, 278] width 87 height 11
click at [182, 281] on input "Sim, quero cancelar o item." at bounding box center [180, 284] width 6 height 6
checkbox input "true"
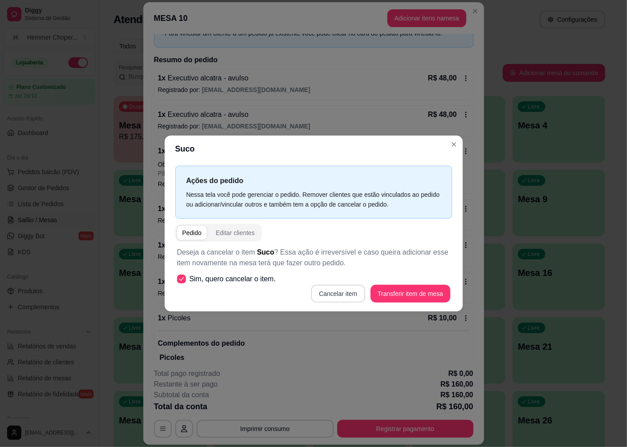
click at [336, 294] on button "Cancelar item" at bounding box center [338, 294] width 54 height 18
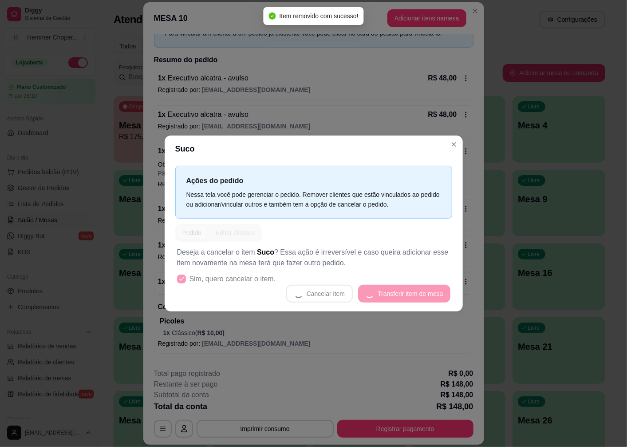
click at [292, 309] on div "Ações do pedido Nessa tela você pode gerenciar o pedido. Remover clientes que e…" at bounding box center [314, 236] width 298 height 149
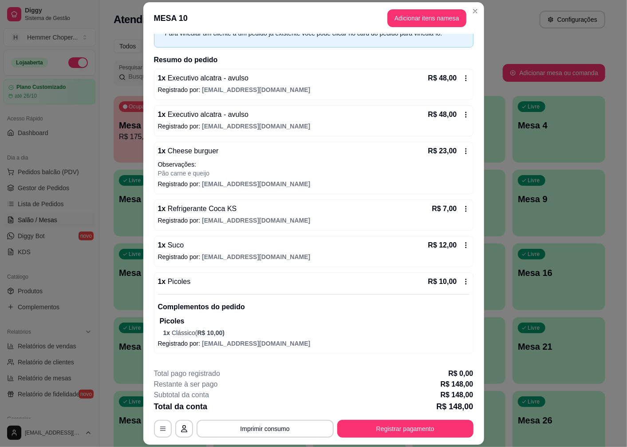
click at [238, 253] on span "[EMAIL_ADDRESS][DOMAIN_NAME]" at bounding box center [256, 256] width 108 height 7
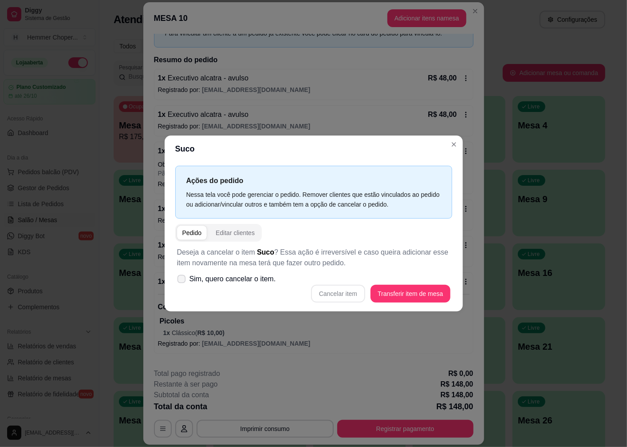
click at [259, 277] on span "Sim, quero cancelar o item." at bounding box center [233, 278] width 87 height 11
click at [182, 281] on input "Sim, quero cancelar o item." at bounding box center [180, 284] width 6 height 6
checkbox input "true"
click at [338, 295] on button "Cancelar item" at bounding box center [338, 294] width 54 height 18
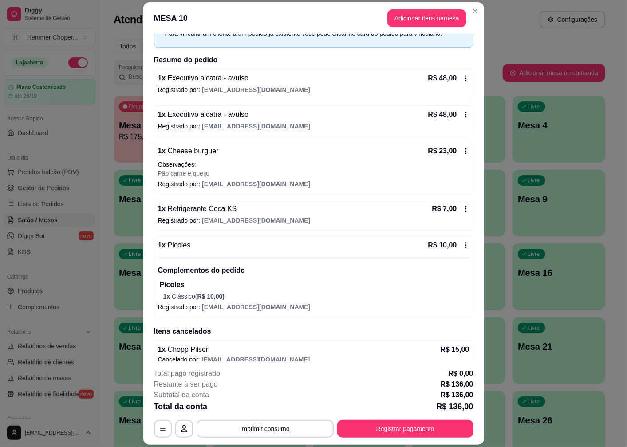
click at [225, 301] on p "1 x Clássico ( R$ 10,00 )" at bounding box center [316, 296] width 306 height 9
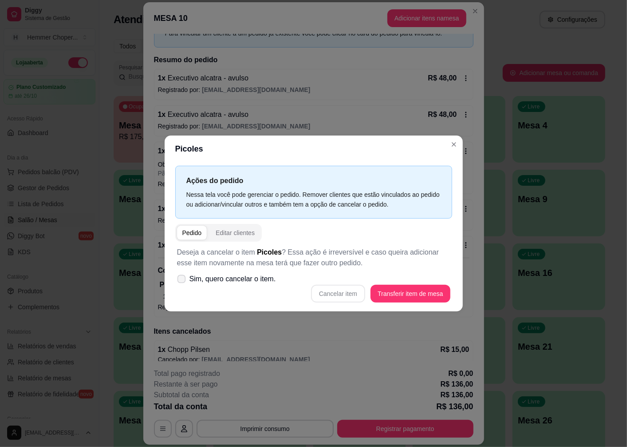
click at [254, 278] on span "Sim, quero cancelar o item." at bounding box center [233, 278] width 87 height 11
click at [182, 281] on input "Sim, quero cancelar o item." at bounding box center [180, 284] width 6 height 6
checkbox input "true"
click at [340, 292] on button "Cancelar item" at bounding box center [338, 294] width 54 height 18
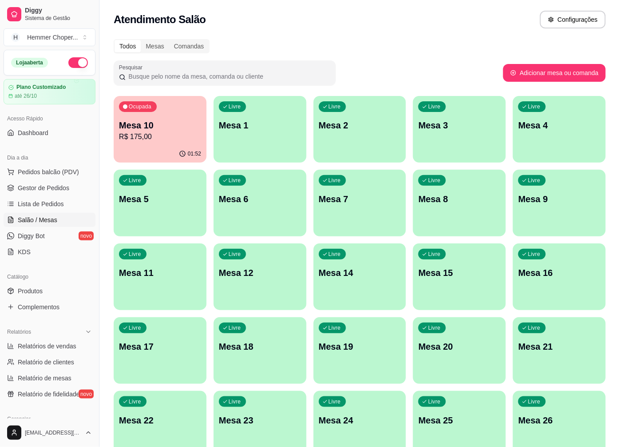
click at [153, 138] on p "R$ 175,00" at bounding box center [160, 136] width 82 height 11
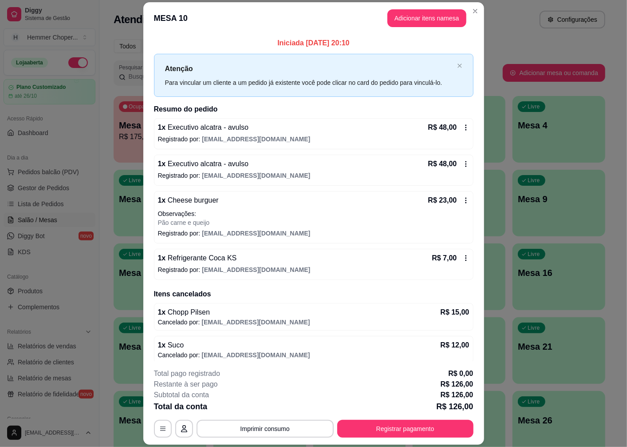
click at [203, 317] on p "1 x Chopp Pilsen" at bounding box center [184, 312] width 52 height 11
click at [190, 316] on span "Chopp Pilsen" at bounding box center [188, 312] width 44 height 8
click at [200, 210] on p "Observações:" at bounding box center [314, 213] width 312 height 9
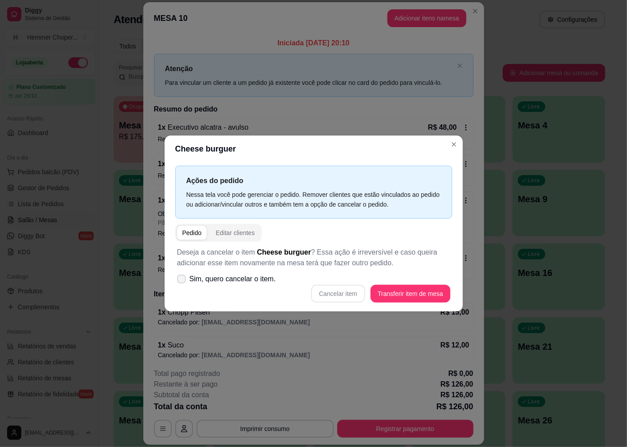
click at [237, 277] on span "Sim, quero cancelar o item." at bounding box center [233, 278] width 87 height 11
click at [182, 281] on input "Sim, quero cancelar o item." at bounding box center [180, 284] width 6 height 6
checkbox input "true"
click at [333, 292] on button "Cancelar item" at bounding box center [338, 294] width 54 height 18
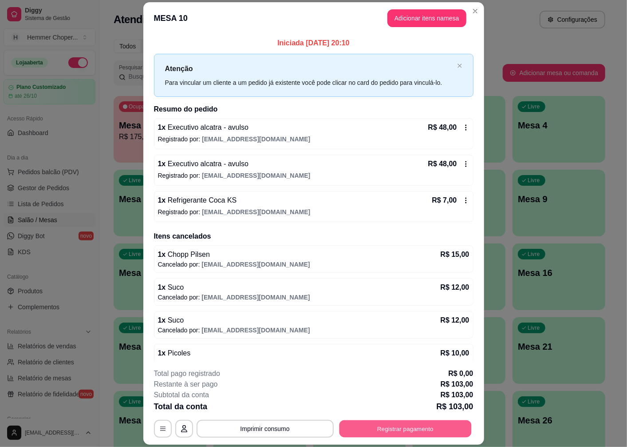
click at [388, 431] on button "Registrar pagamento" at bounding box center [405, 428] width 132 height 17
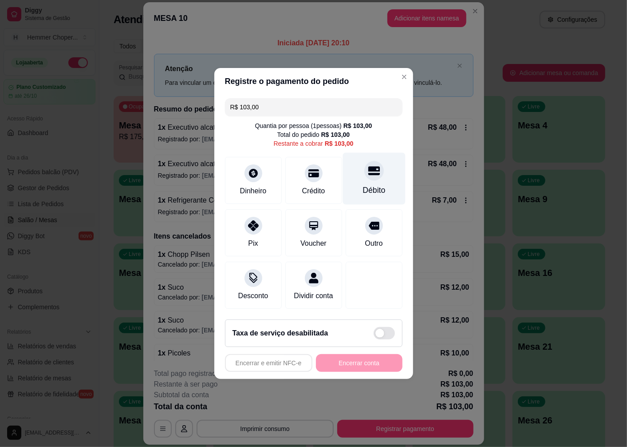
click at [369, 171] on icon at bounding box center [374, 171] width 12 height 12
type input "R$ 0,00"
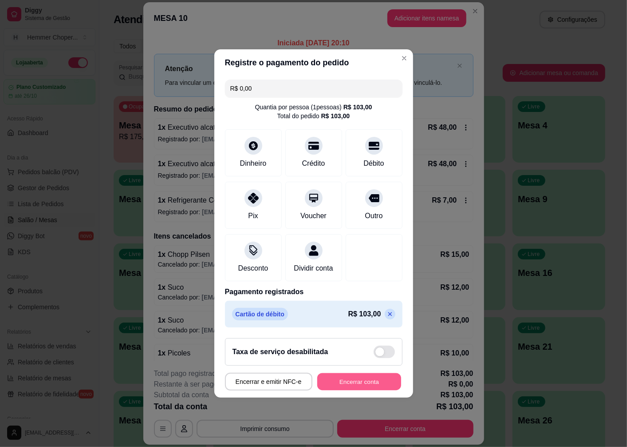
click at [356, 384] on button "Encerrar conta" at bounding box center [359, 381] width 84 height 17
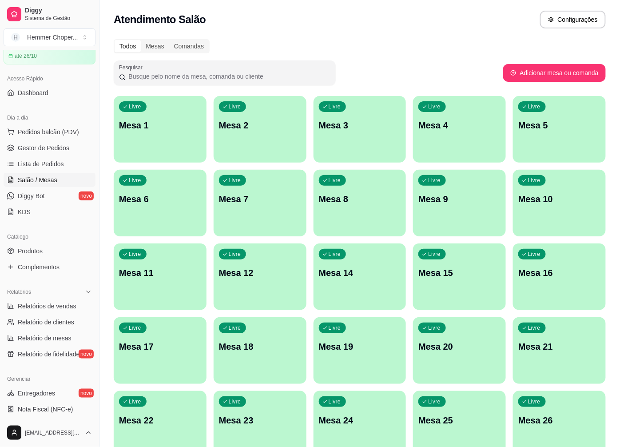
scroll to position [148, 0]
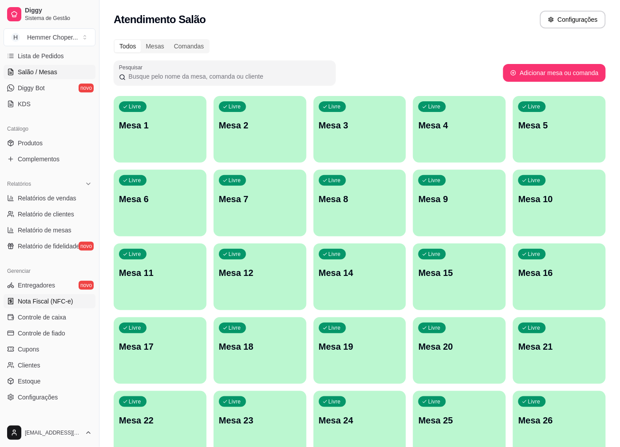
click at [63, 298] on span "Nota Fiscal (NFC-e)" at bounding box center [45, 301] width 55 height 9
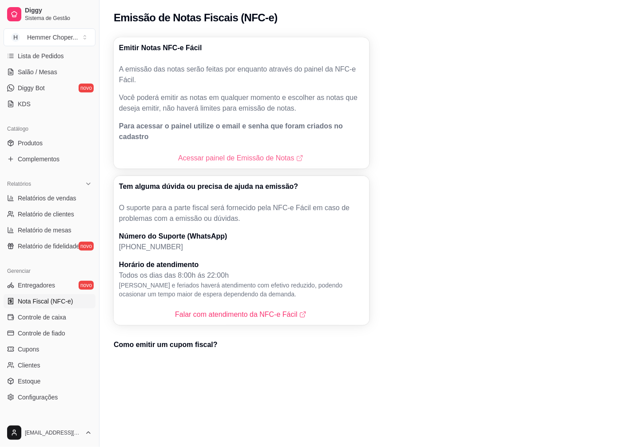
click at [228, 153] on link "Acessar painel de Emissão de Notas" at bounding box center [241, 158] width 127 height 11
